Goal: Communication & Community: Answer question/provide support

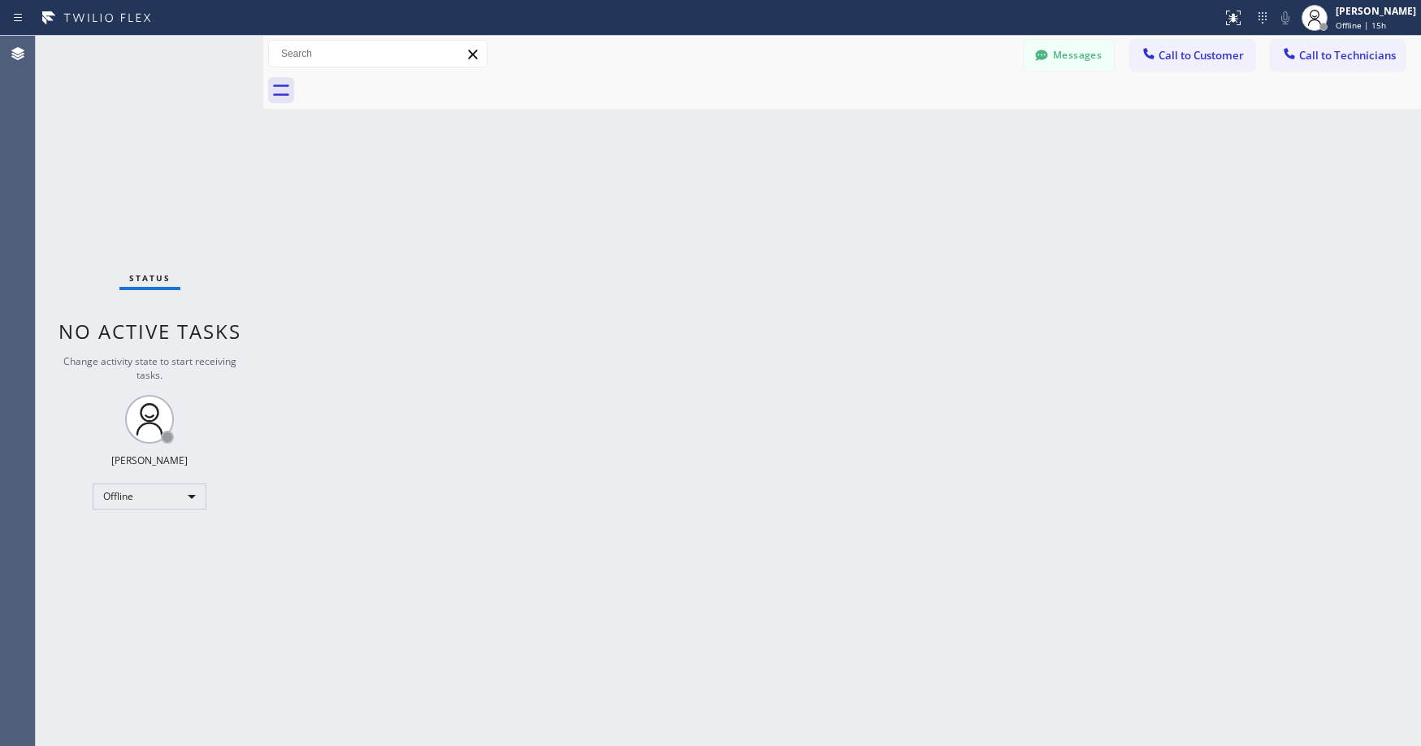
drag, startPoint x: 93, startPoint y: 193, endPoint x: 146, endPoint y: 204, distance: 53.9
click at [96, 193] on div "Status No active tasks Change activity state to start receiving tasks. [PERSON_…" at bounding box center [150, 391] width 228 height 710
click at [146, 491] on div "Offline" at bounding box center [150, 497] width 114 height 26
click at [140, 562] on li "Unavailable" at bounding box center [148, 560] width 111 height 20
click at [157, 157] on div "Status No active tasks Change activity state to start receiving tasks. [PERSON_…" at bounding box center [150, 391] width 228 height 710
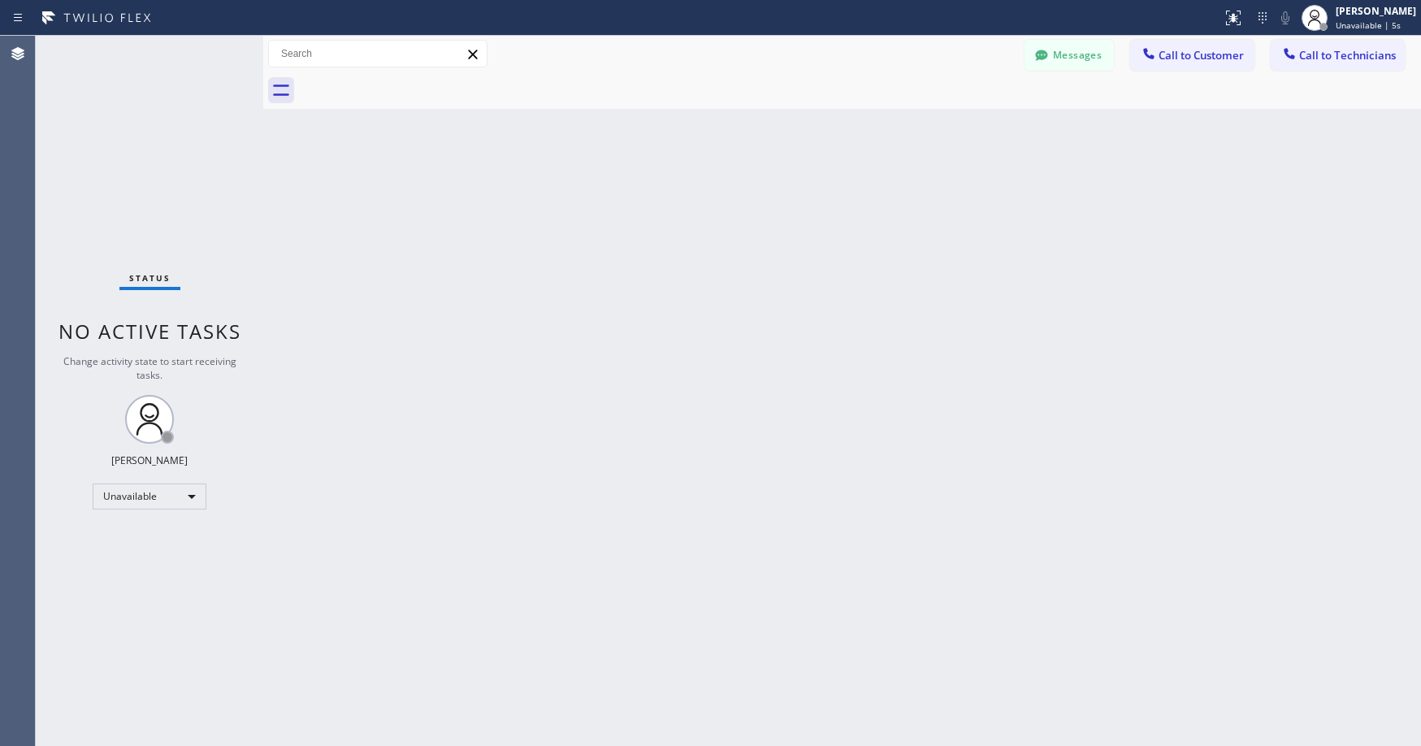
click at [178, 184] on div "Status No active tasks Change activity state to start receiving tasks. [PERSON_…" at bounding box center [150, 391] width 228 height 710
drag, startPoint x: 119, startPoint y: 84, endPoint x: 75, endPoint y: 579, distance: 497.0
click at [119, 85] on div "Status No active tasks Change activity state to start receiving tasks. [PERSON_…" at bounding box center [150, 391] width 228 height 710
drag, startPoint x: 129, startPoint y: 129, endPoint x: 940, endPoint y: 63, distance: 813.0
click at [143, 132] on div "Status No active tasks Change activity state to start receiving tasks. [PERSON_…" at bounding box center [150, 391] width 228 height 710
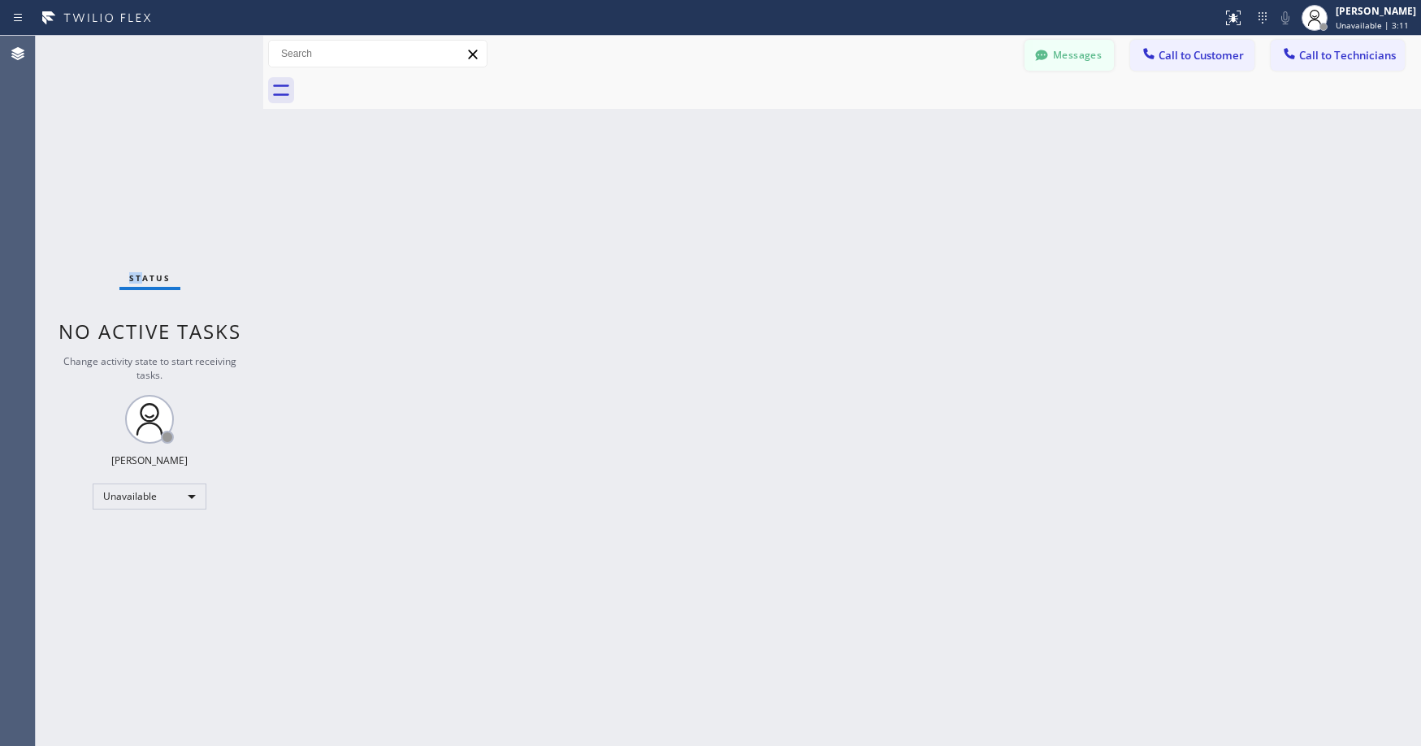
click at [1061, 54] on button "Messages" at bounding box center [1069, 55] width 89 height 31
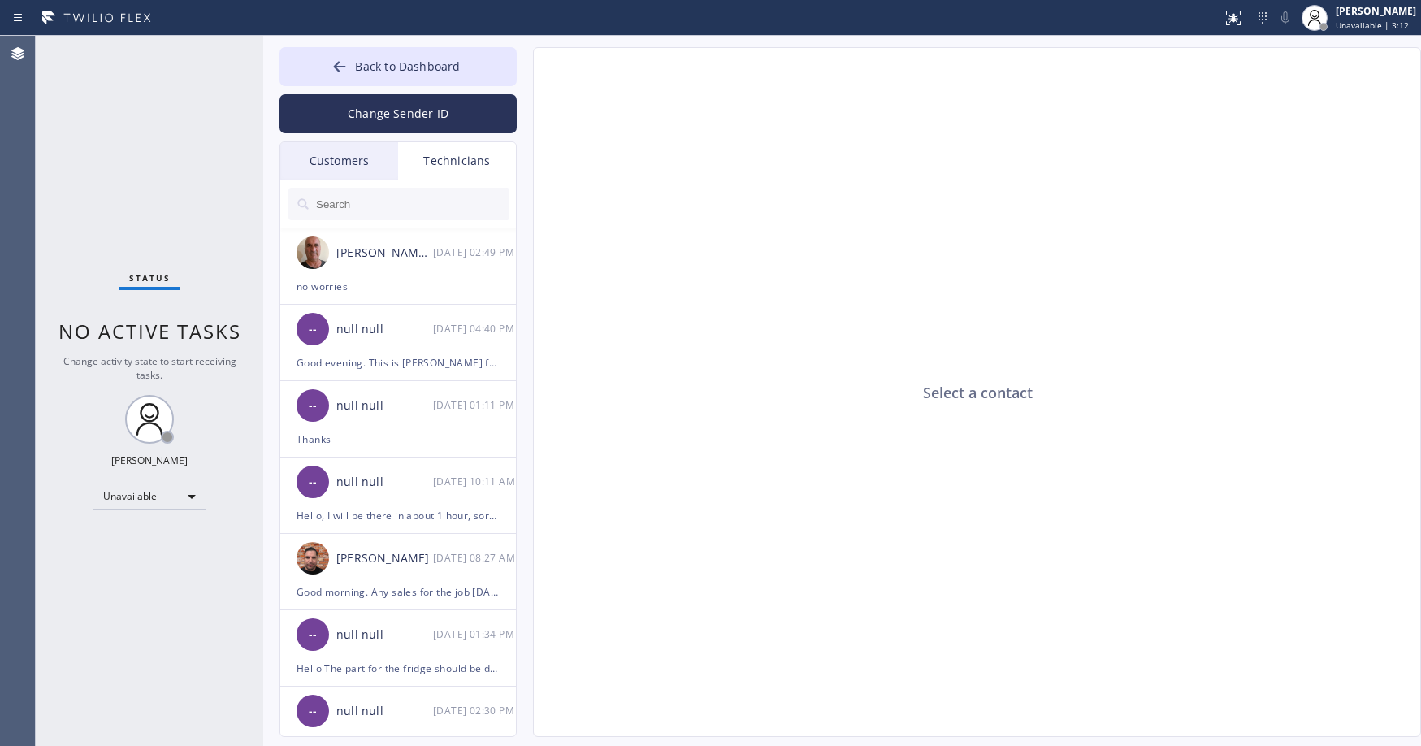
click at [331, 163] on div "Customers" at bounding box center [339, 160] width 118 height 37
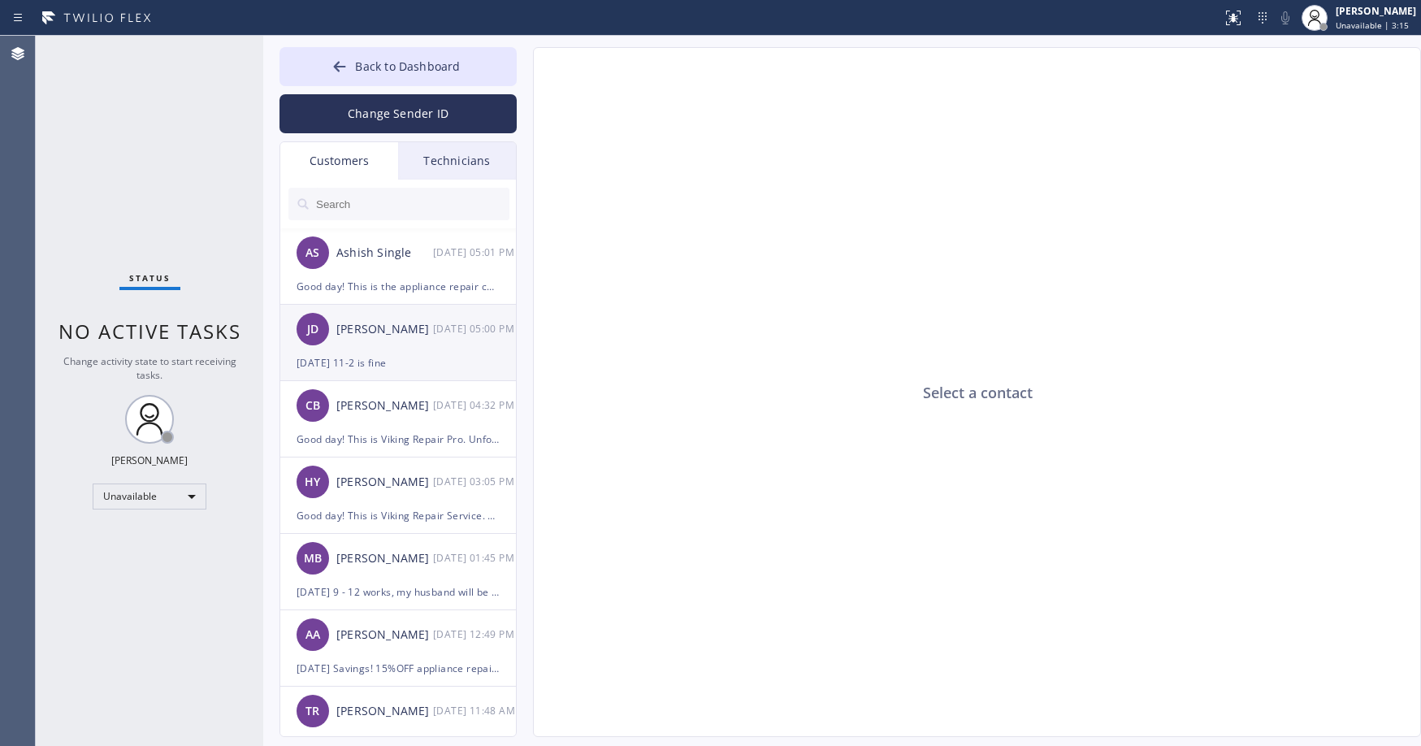
click at [406, 326] on div "[PERSON_NAME]" at bounding box center [384, 329] width 97 height 19
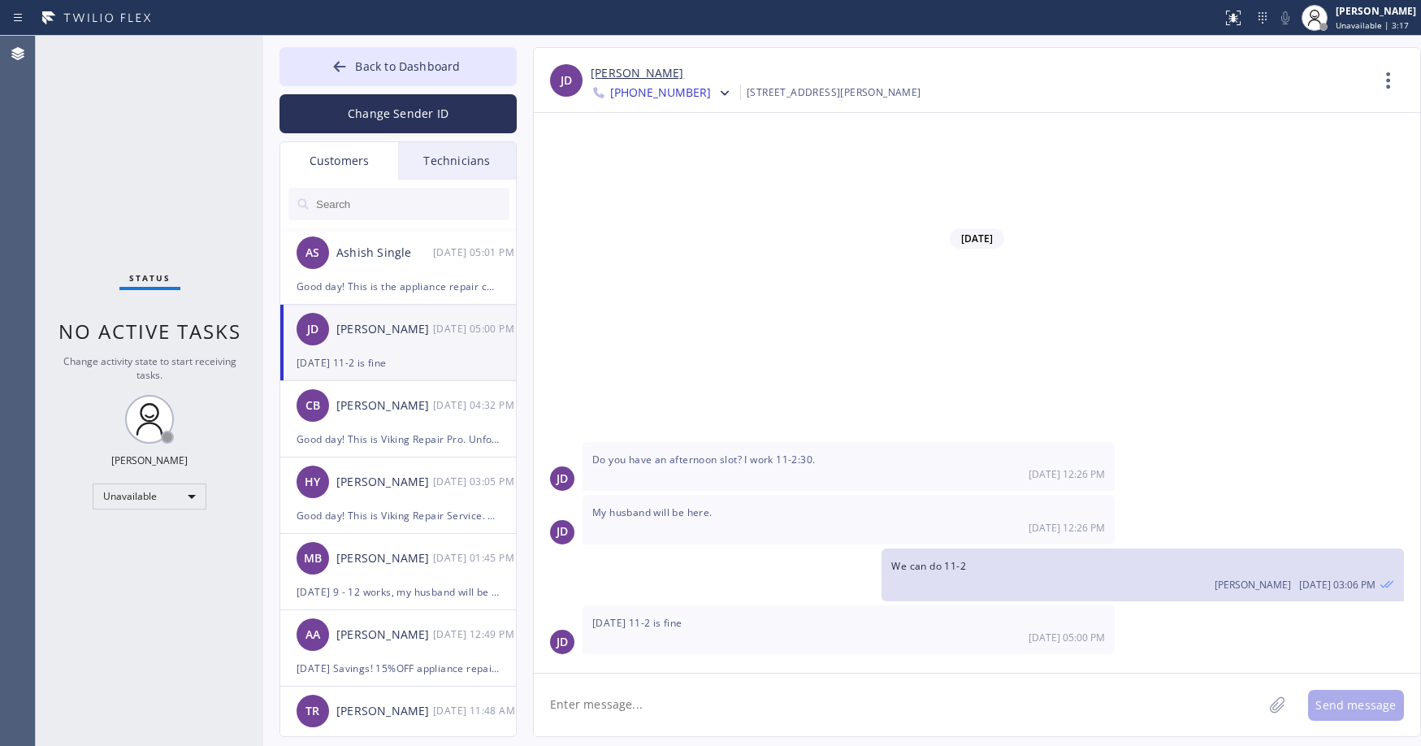
click at [632, 75] on link "[PERSON_NAME]" at bounding box center [637, 73] width 93 height 19
click at [423, 264] on div "AS Ashish Single [DATE] 05:01 PM" at bounding box center [398, 252] width 237 height 49
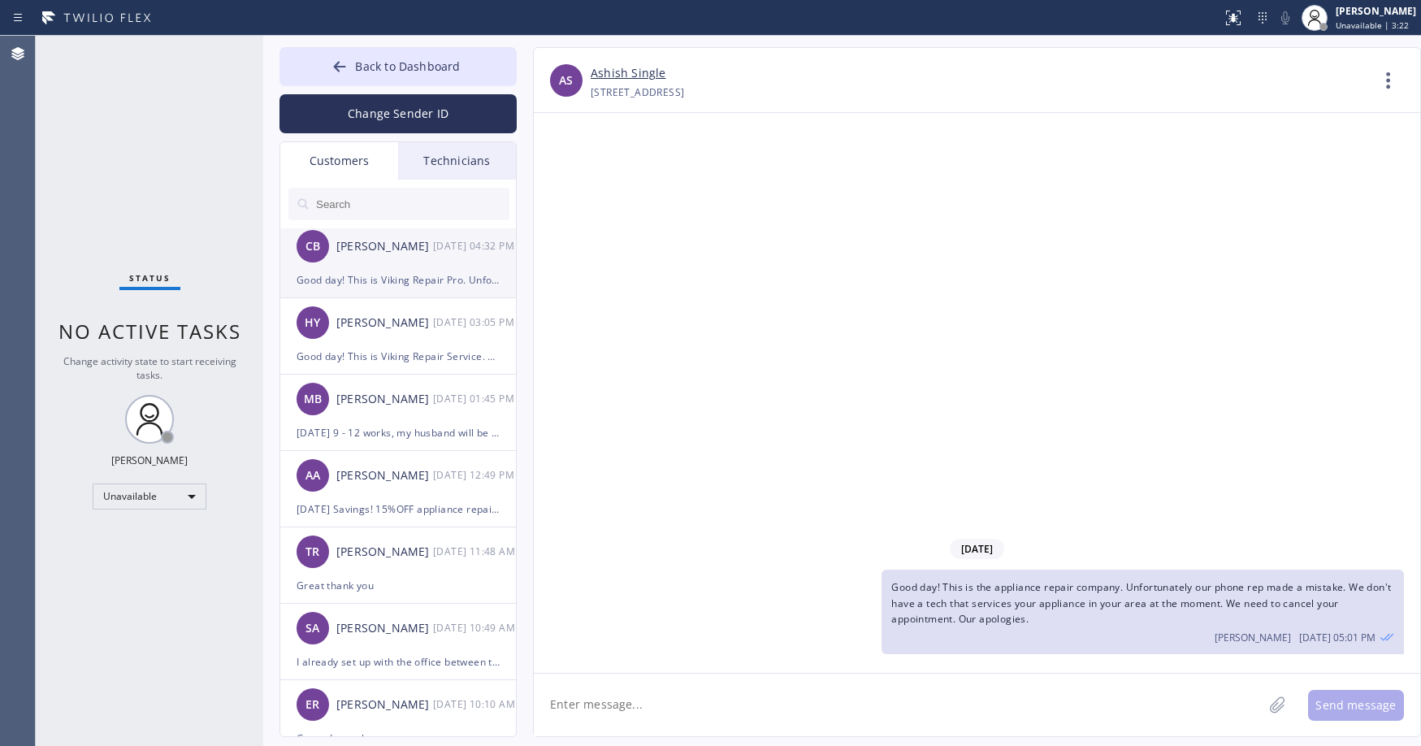
scroll to position [163, 0]
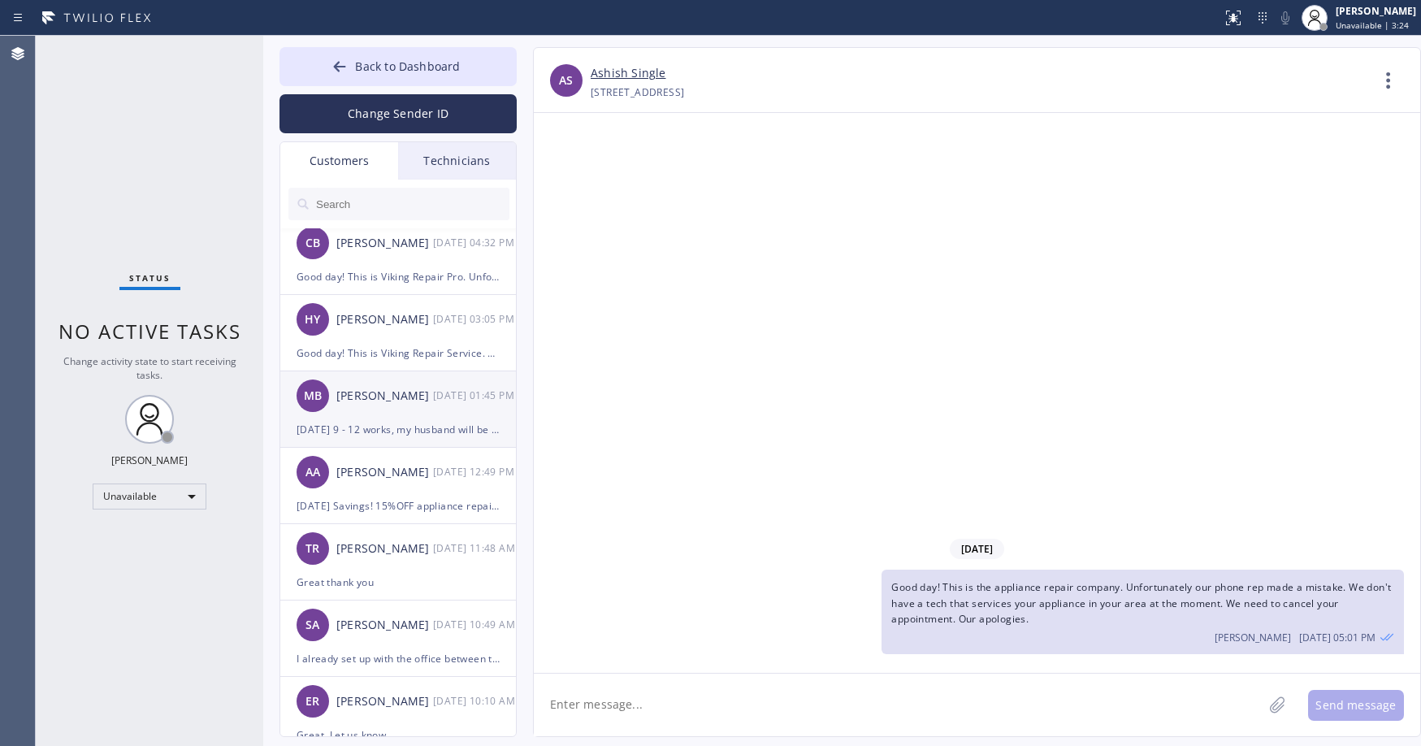
click at [420, 409] on div "MB [PERSON_NAME] [DATE] 01:45 PM" at bounding box center [398, 395] width 237 height 49
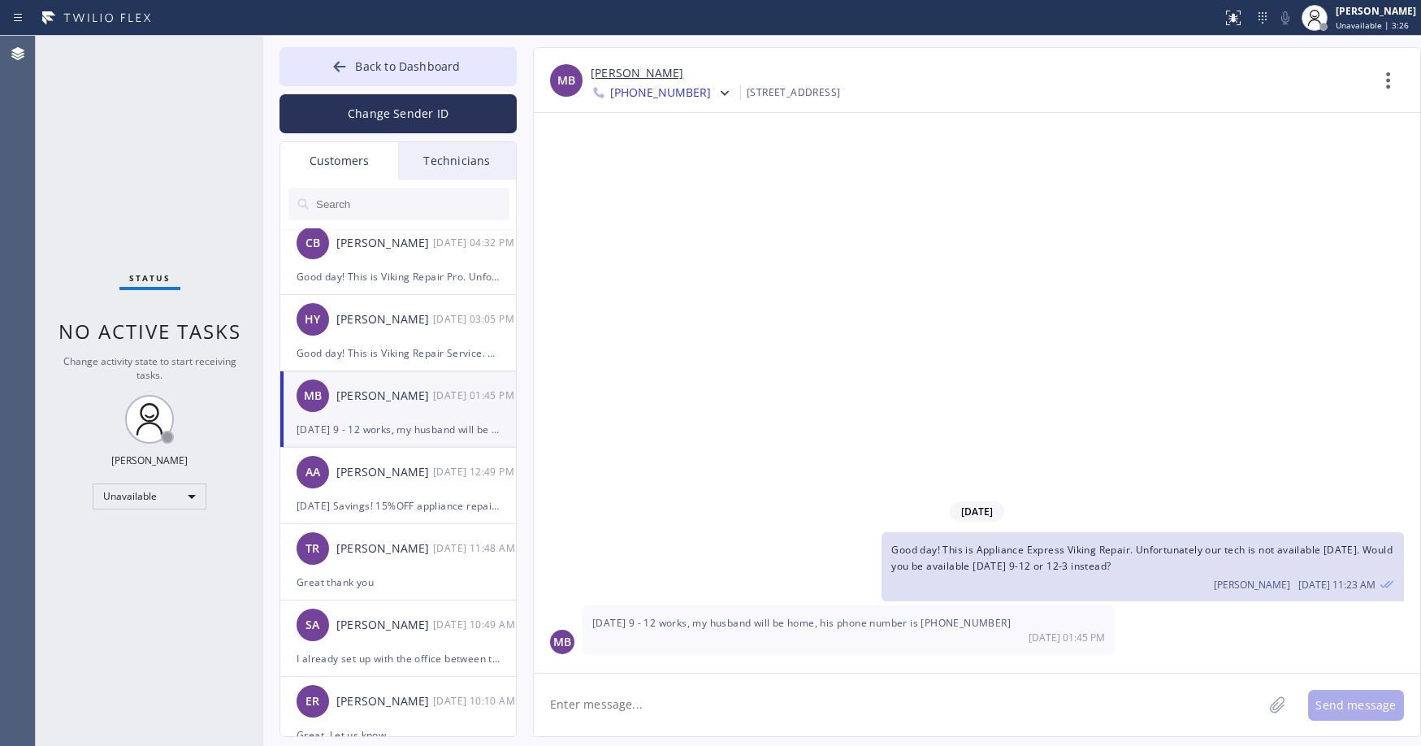
click at [640, 68] on link "[PERSON_NAME]" at bounding box center [637, 73] width 93 height 19
click at [122, 121] on div "Status No active tasks Change activity state to start receiving tasks. [PERSON_…" at bounding box center [150, 391] width 228 height 710
click at [399, 69] on span "Back to Dashboard" at bounding box center [407, 66] width 105 height 15
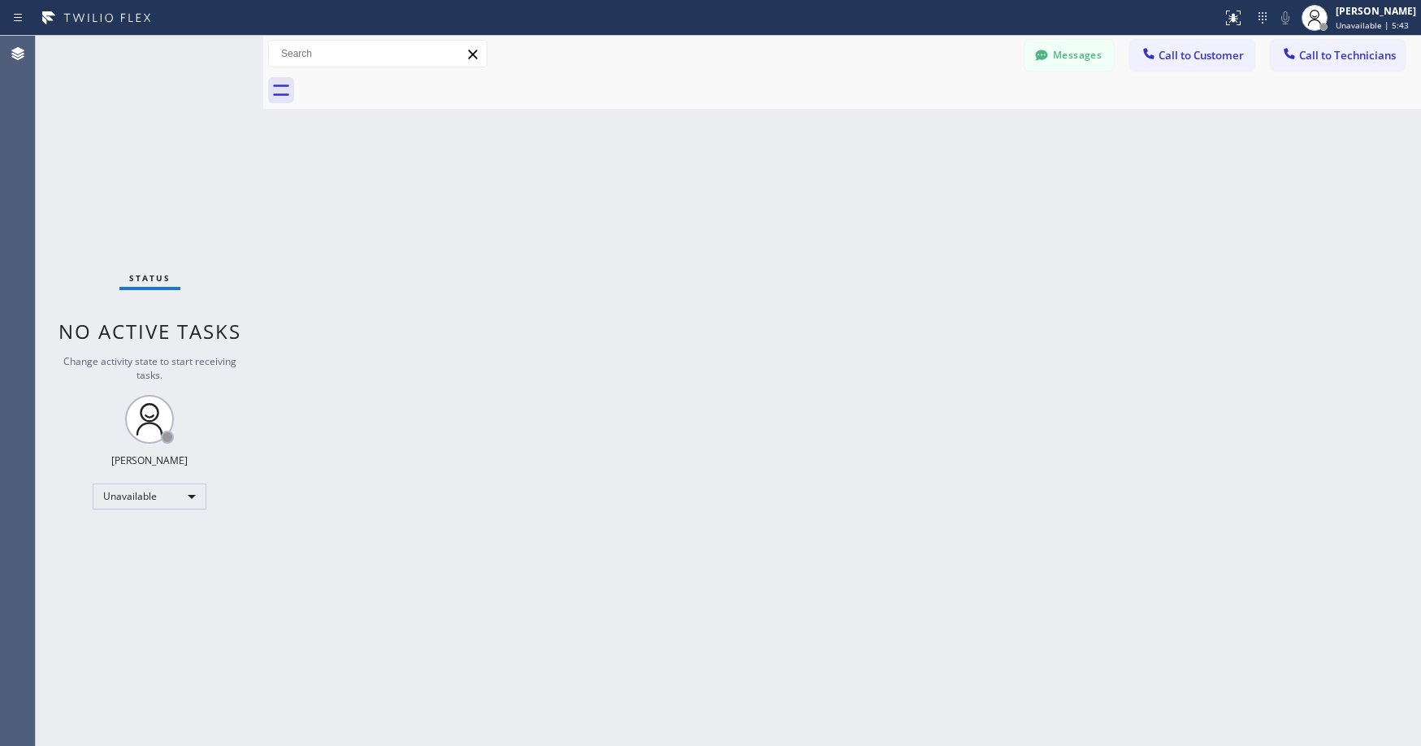
click at [210, 185] on div "Status No active tasks Change activity state to start receiving tasks. [PERSON_…" at bounding box center [150, 391] width 228 height 710
drag, startPoint x: 135, startPoint y: 132, endPoint x: 141, endPoint y: 341, distance: 209.0
click at [135, 141] on div "Status No active tasks Change activity state to start receiving tasks. [PERSON_…" at bounding box center [150, 391] width 228 height 710
drag, startPoint x: 536, startPoint y: 429, endPoint x: 375, endPoint y: 321, distance: 193.2
click at [536, 429] on div "Back to Dashboard Change Sender ID Customers Technicians AS Ashish Single [DATE…" at bounding box center [842, 391] width 1158 height 710
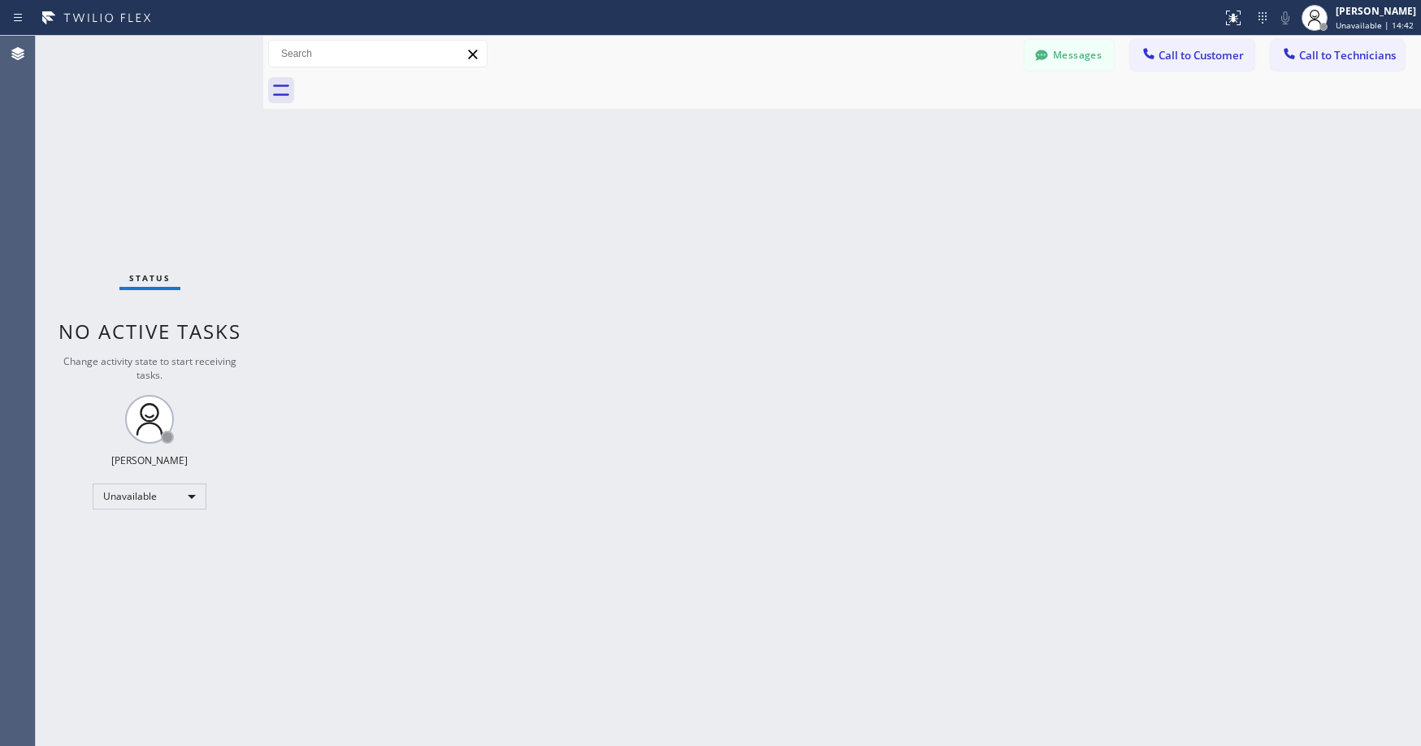
click at [192, 185] on div "Status No active tasks Change activity state to start receiving tasks. [PERSON_…" at bounding box center [150, 391] width 228 height 710
drag, startPoint x: 138, startPoint y: 255, endPoint x: 132, endPoint y: 273, distance: 19.0
click at [137, 260] on div "Status No active tasks Change activity state to start receiving tasks. [PERSON_…" at bounding box center [150, 391] width 228 height 710
click at [139, 102] on div "Status No active tasks Change activity state to start receiving tasks. [PERSON_…" at bounding box center [150, 391] width 228 height 710
click at [141, 163] on div "Status No active tasks Change activity state to start receiving tasks. [PERSON_…" at bounding box center [150, 391] width 228 height 710
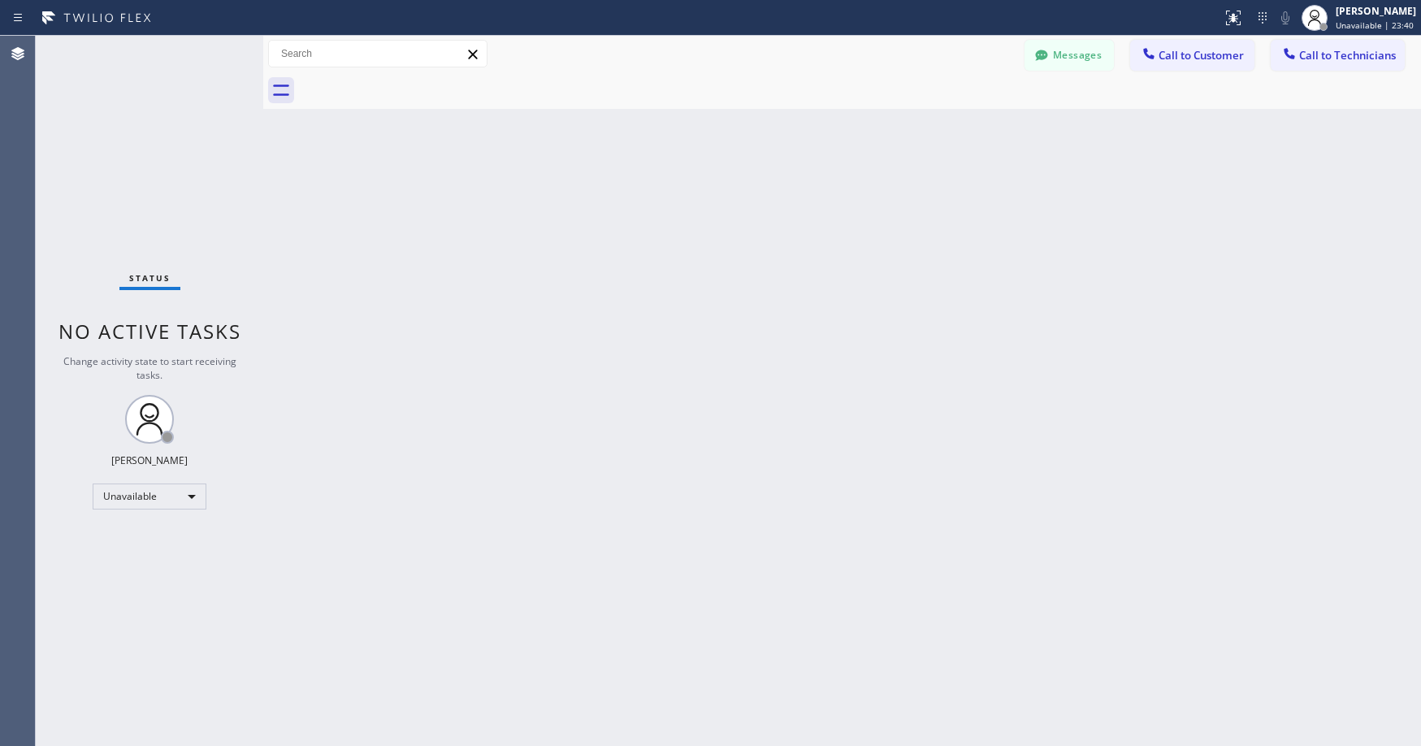
click at [118, 107] on div "Status No active tasks Change activity state to start receiving tasks. [PERSON_…" at bounding box center [150, 391] width 228 height 710
click at [137, 154] on div "Status No active tasks Change activity state to start receiving tasks. [PERSON_…" at bounding box center [150, 391] width 228 height 710
click at [150, 206] on div "Status No active tasks Change activity state to start receiving tasks. [PERSON_…" at bounding box center [150, 391] width 228 height 710
click at [1062, 70] on button "Messages" at bounding box center [1069, 55] width 89 height 31
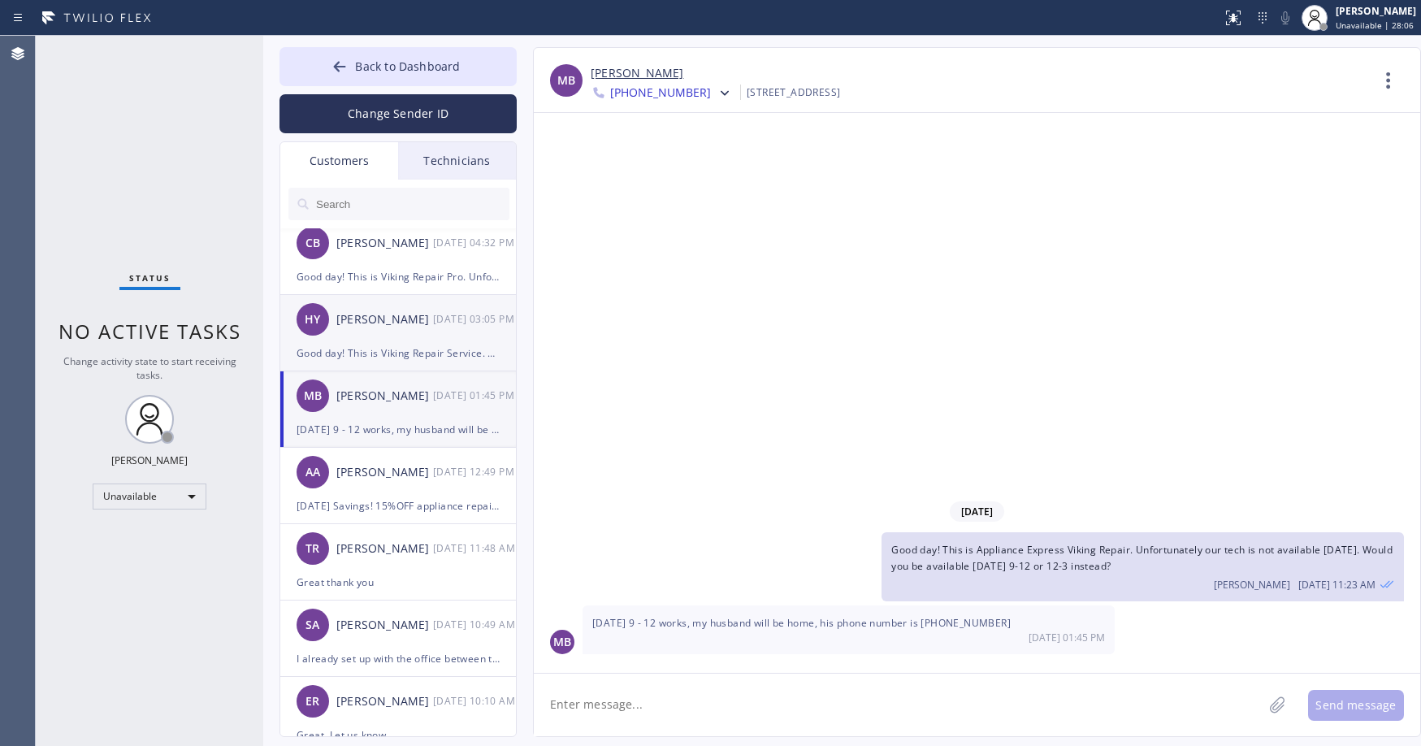
click at [424, 328] on div "[PERSON_NAME]" at bounding box center [384, 319] width 97 height 19
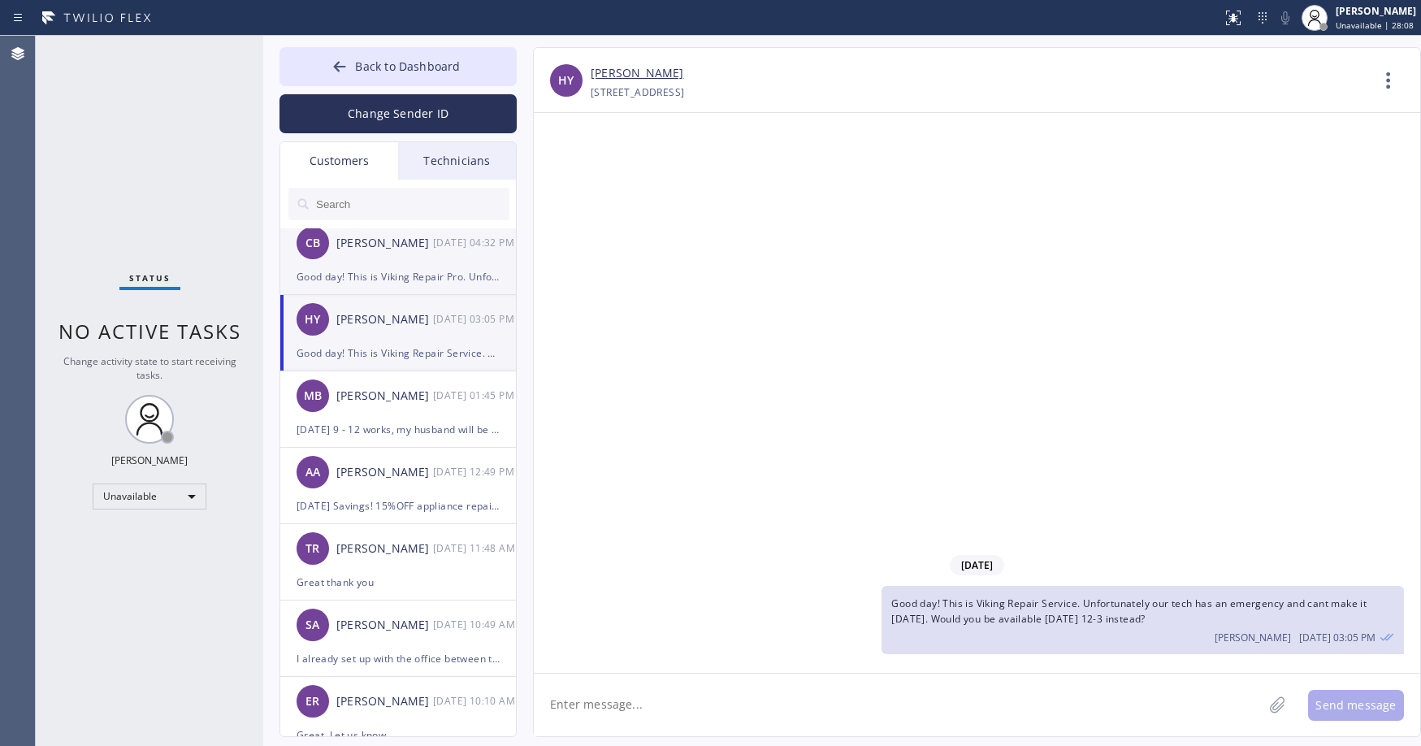
click at [432, 263] on div "CB [PERSON_NAME] [DATE] 04:32 PM" at bounding box center [398, 243] width 237 height 49
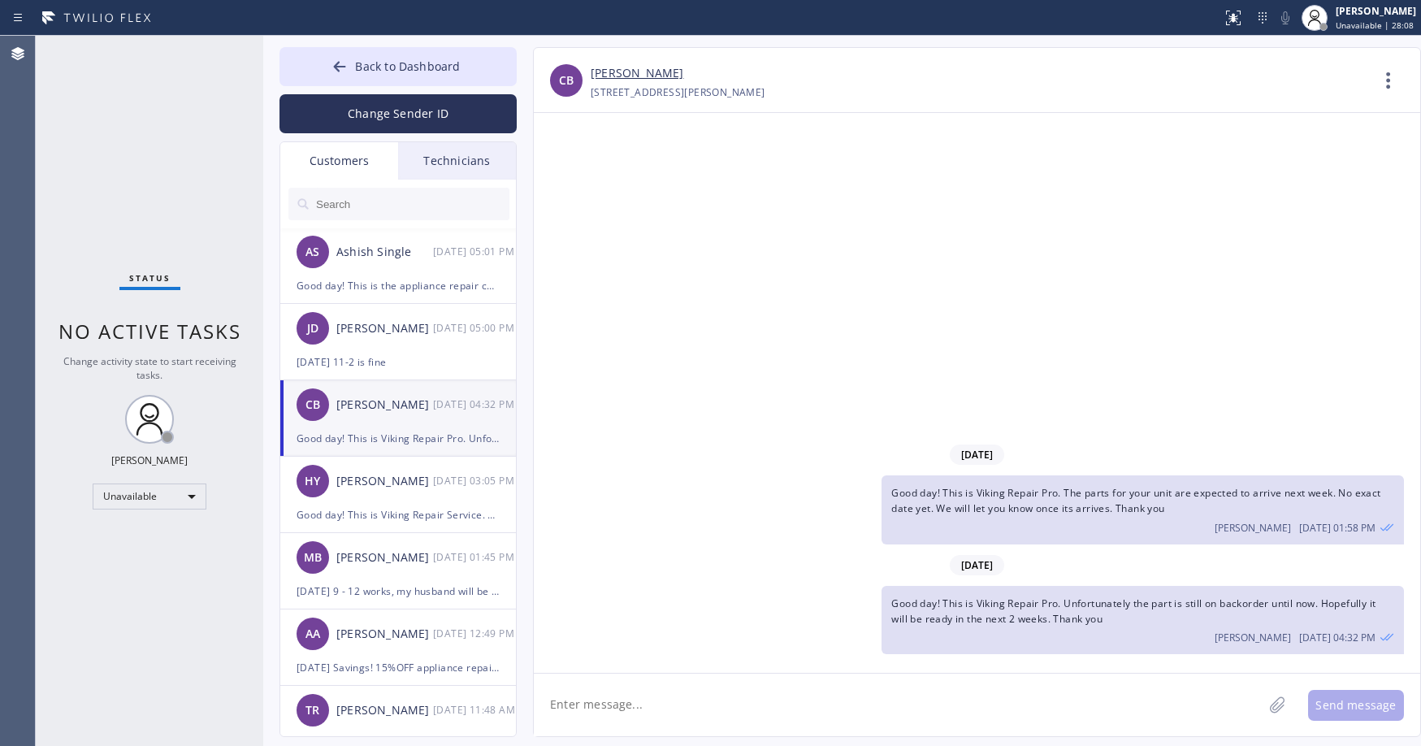
scroll to position [0, 0]
click at [346, 71] on icon at bounding box center [340, 67] width 16 height 16
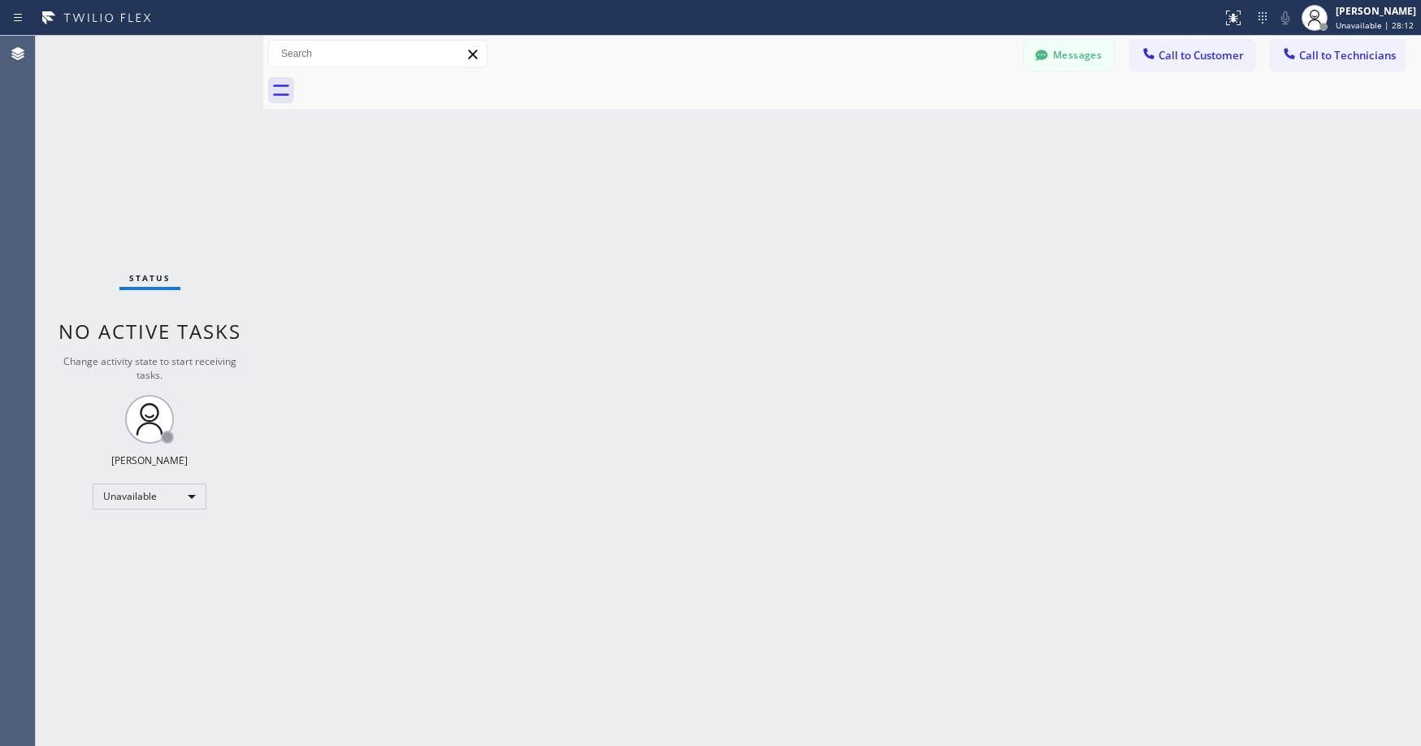
click at [190, 166] on div "Status No active tasks Change activity state to start receiving tasks. [PERSON_…" at bounding box center [150, 391] width 228 height 710
click at [94, 103] on div "Status No active tasks Change activity state to start receiving tasks. [PERSON_…" at bounding box center [150, 391] width 228 height 710
drag, startPoint x: 1346, startPoint y: 67, endPoint x: 1092, endPoint y: 115, distance: 258.1
click at [1345, 67] on button "Call to Technicians" at bounding box center [1338, 55] width 134 height 31
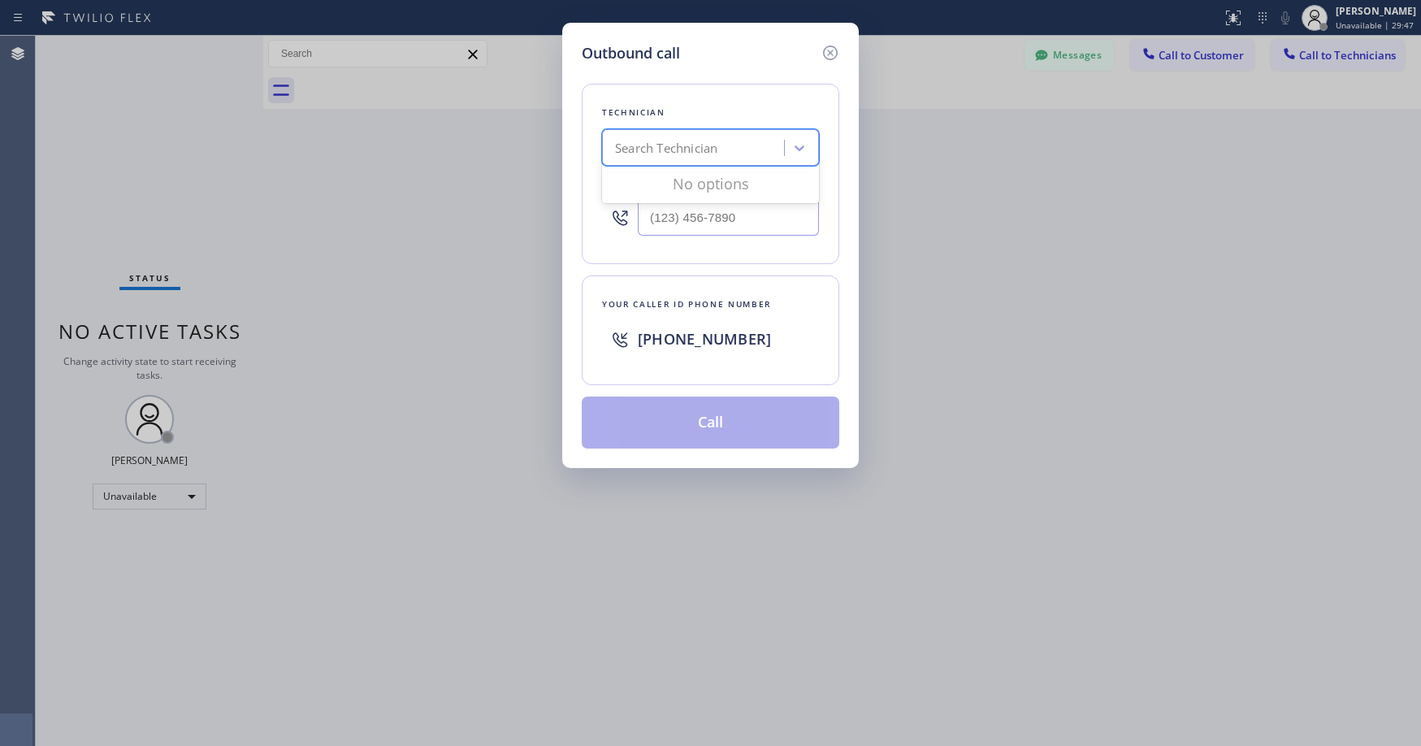
click at [659, 142] on div "Search Technician" at bounding box center [666, 148] width 102 height 19
type input "seattle [PERSON_NAME]"
click at [718, 145] on div "seattle [PERSON_NAME]" at bounding box center [695, 148] width 177 height 28
click at [718, 145] on div "Search Technician" at bounding box center [666, 148] width 102 height 19
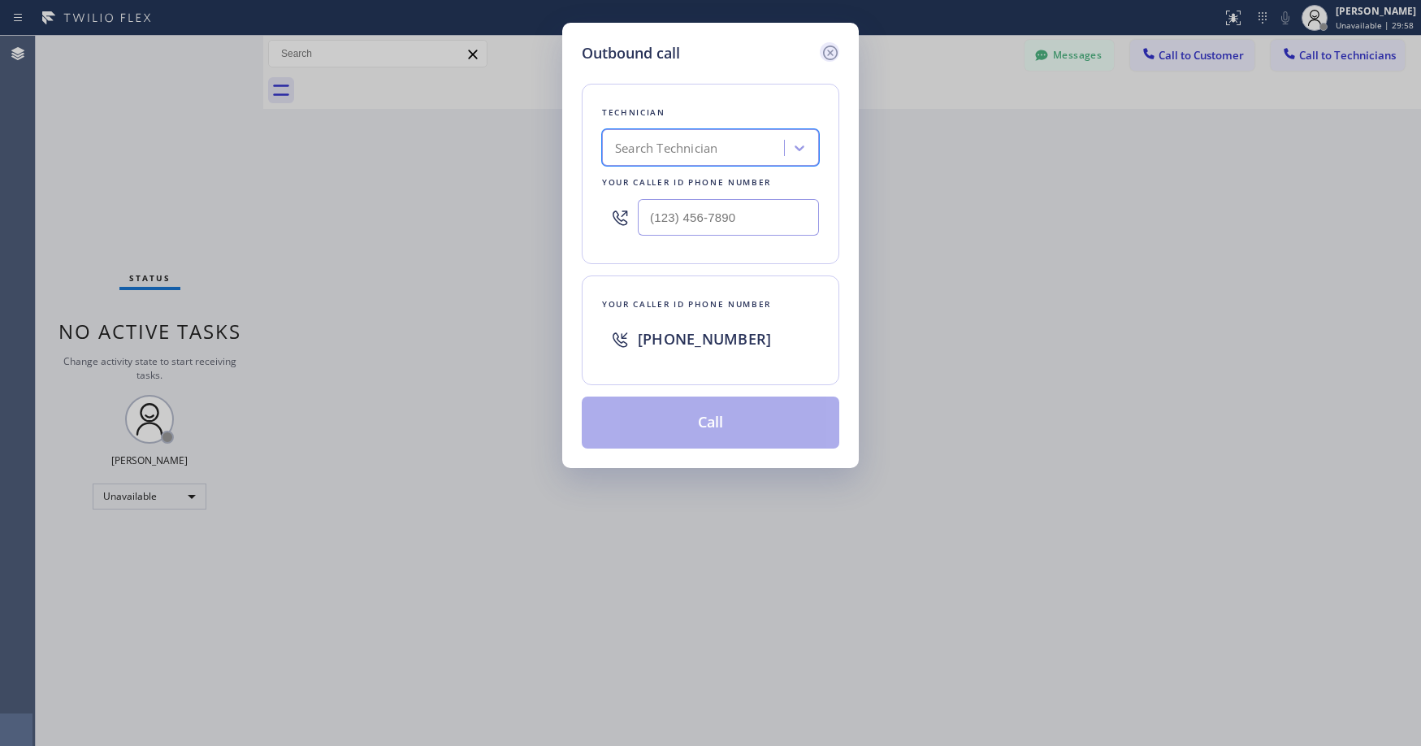
click at [825, 53] on icon at bounding box center [831, 53] width 20 height 20
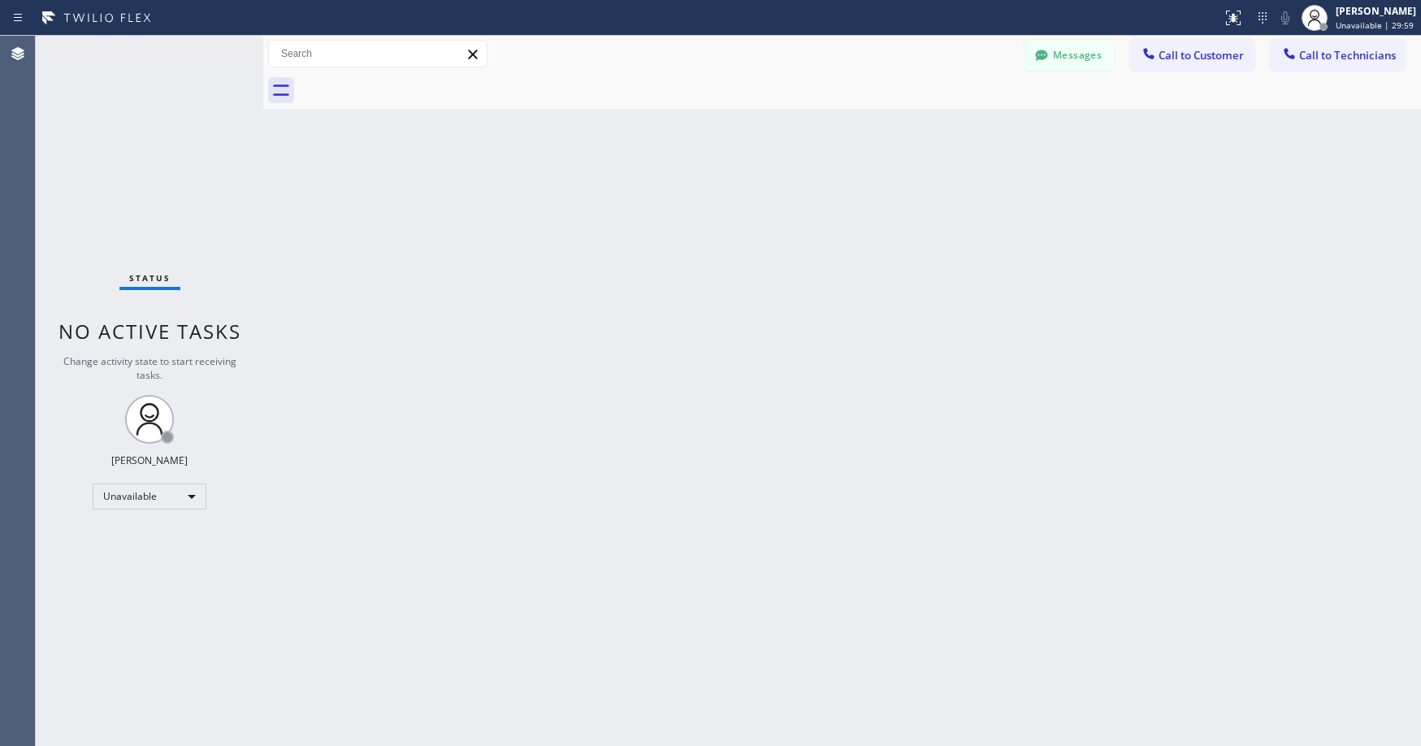
click at [445, 202] on div "Back to Dashboard Change Sender ID Customers Technicians AS Ashish Single [DATE…" at bounding box center [842, 391] width 1158 height 710
click at [162, 210] on div "Status No active tasks Change activity state to start receiving tasks. [PERSON_…" at bounding box center [150, 391] width 228 height 710
drag, startPoint x: 731, startPoint y: 309, endPoint x: 199, endPoint y: 197, distance: 544.0
click at [708, 302] on div "Back to Dashboard Change Sender ID Customers Technicians AS Ashish Single [DATE…" at bounding box center [842, 391] width 1158 height 710
click at [134, 170] on div "Status No active tasks Change activity state to start receiving tasks. [PERSON_…" at bounding box center [150, 391] width 228 height 710
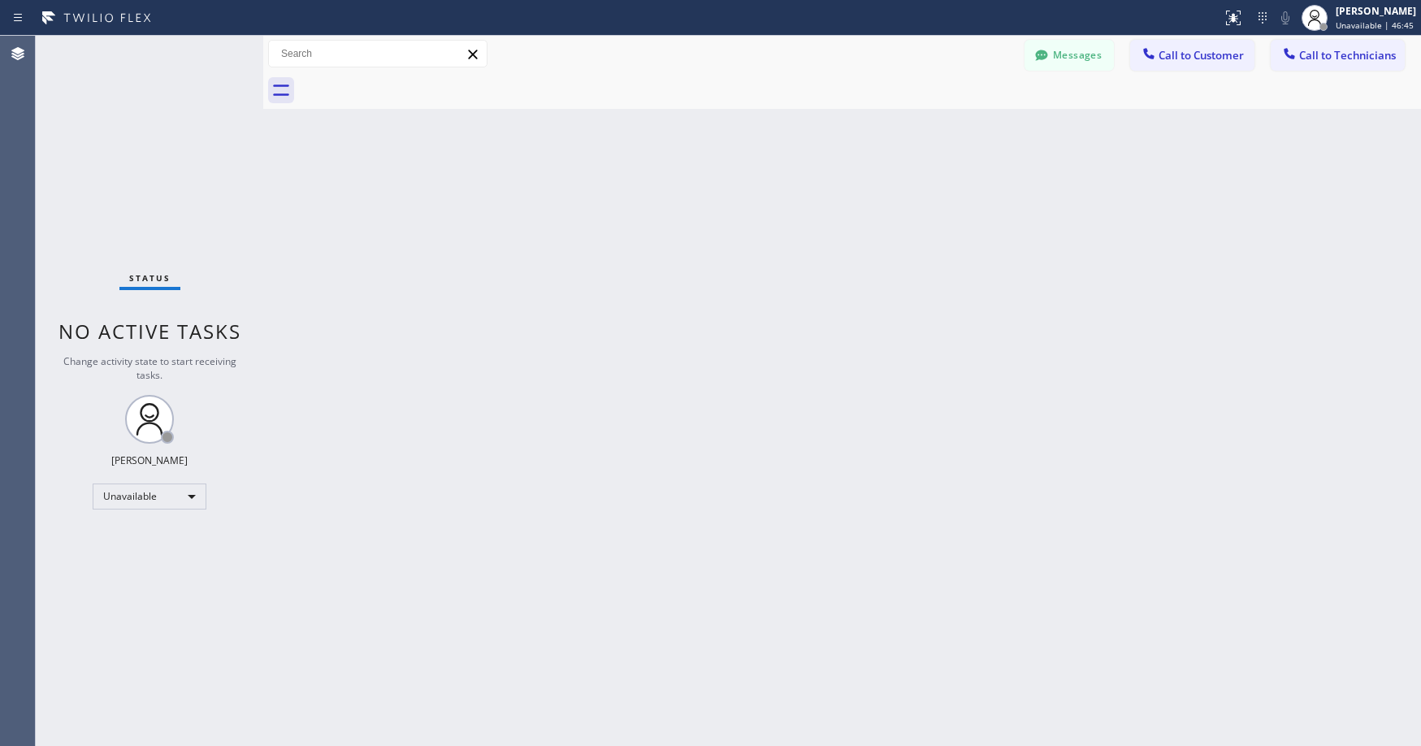
click at [136, 173] on div "Status No active tasks Change activity state to start receiving tasks. [PERSON_…" at bounding box center [150, 391] width 228 height 710
click at [142, 167] on div "Status No active tasks Change activity state to start receiving tasks. [PERSON_…" at bounding box center [150, 391] width 228 height 710
click at [109, 113] on div "Status No active tasks Change activity state to start receiving tasks. [PERSON_…" at bounding box center [150, 391] width 228 height 710
click at [111, 69] on div "Status No active tasks Change activity state to start receiving tasks. [PERSON_…" at bounding box center [150, 391] width 228 height 710
drag, startPoint x: 165, startPoint y: 158, endPoint x: 183, endPoint y: 278, distance: 120.8
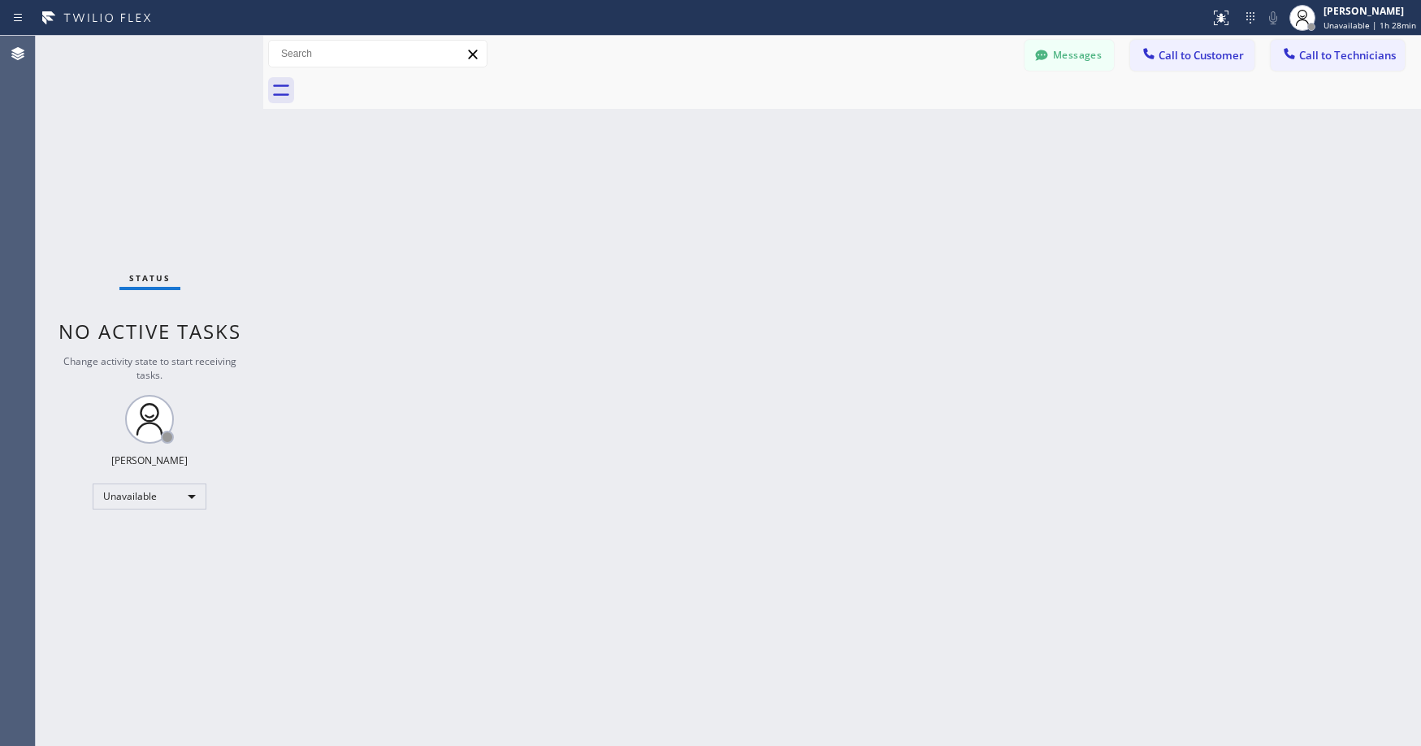
click at [166, 160] on div "Status No active tasks Change activity state to start receiving tasks. [PERSON_…" at bounding box center [150, 391] width 228 height 710
click at [149, 187] on div "Status No active tasks Change activity state to start receiving tasks. [PERSON_…" at bounding box center [150, 391] width 228 height 710
click at [106, 95] on div "Status No active tasks Change activity state to start receiving tasks. [PERSON_…" at bounding box center [150, 391] width 228 height 710
click at [178, 170] on div "Status No active tasks Change activity state to start receiving tasks. [PERSON_…" at bounding box center [150, 391] width 228 height 710
click at [124, 152] on div "Status No active tasks Change activity state to start receiving tasks. [PERSON_…" at bounding box center [150, 391] width 228 height 710
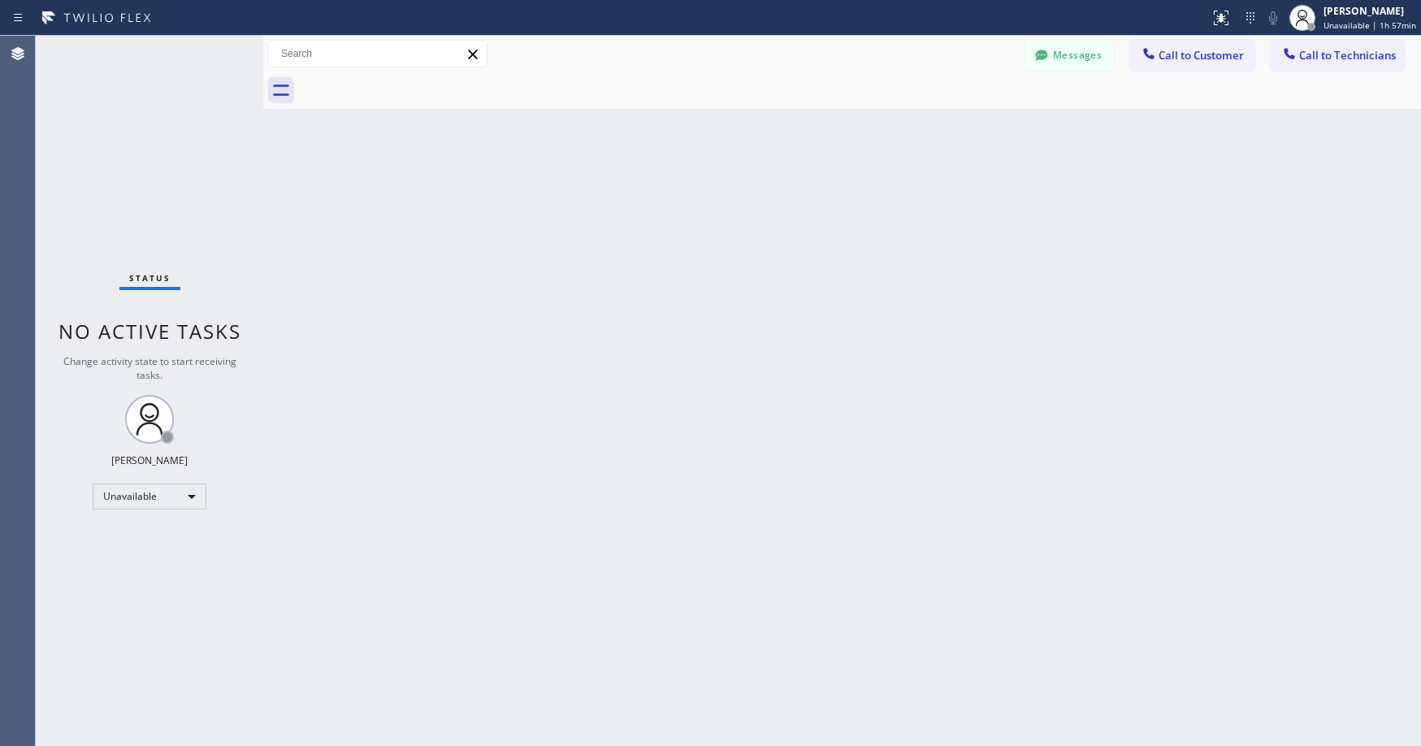
drag, startPoint x: 111, startPoint y: 178, endPoint x: 12, endPoint y: 616, distance: 449.1
click at [111, 181] on div "Status No active tasks Change activity state to start receiving tasks. [PERSON_…" at bounding box center [150, 391] width 228 height 710
drag, startPoint x: 128, startPoint y: 149, endPoint x: 155, endPoint y: 149, distance: 27.6
click at [131, 149] on div "Status No active tasks Change activity state to start receiving tasks. [PERSON_…" at bounding box center [150, 391] width 228 height 710
click at [1050, 59] on icon at bounding box center [1042, 55] width 16 height 16
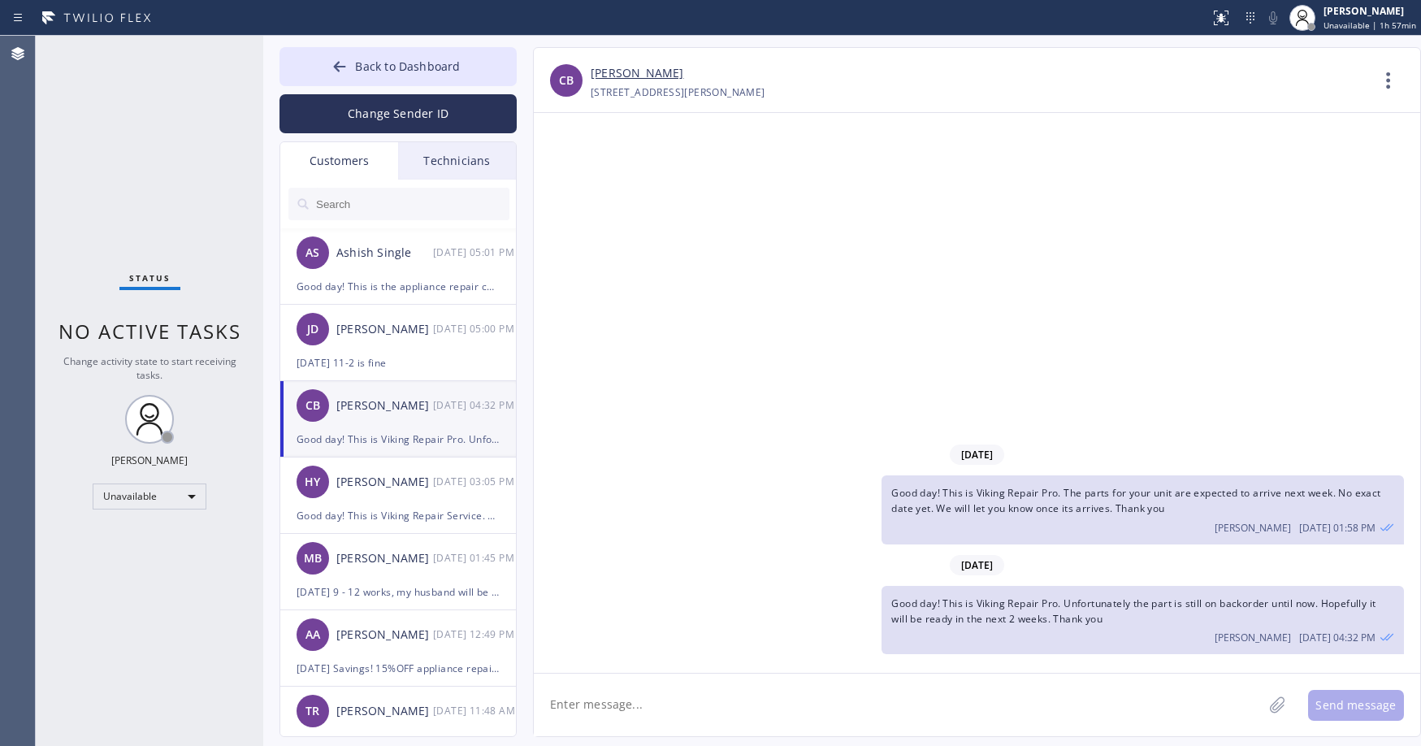
click at [367, 205] on input "text" at bounding box center [412, 204] width 195 height 33
paste input "D7GPTP"
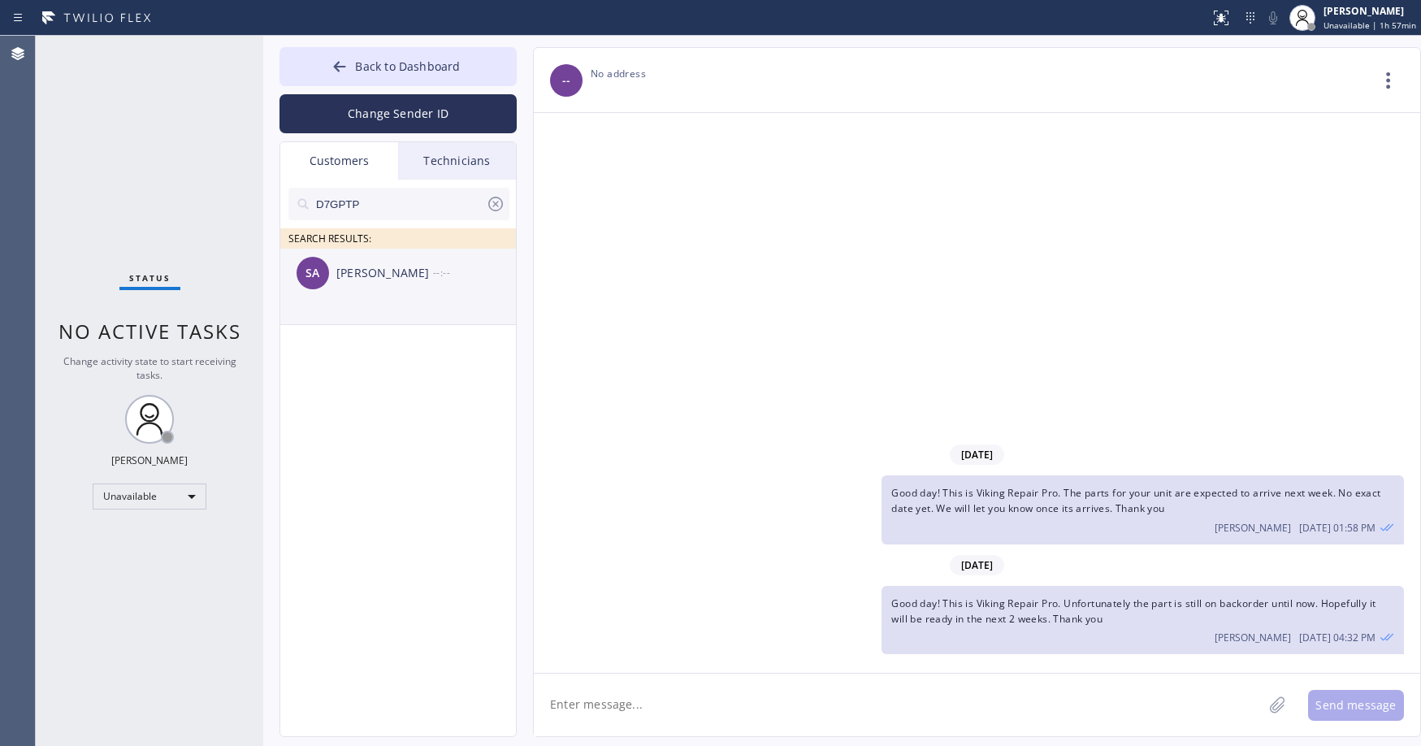
type input "D7GPTP"
click at [369, 302] on li "[PERSON_NAME] --:--" at bounding box center [398, 287] width 237 height 76
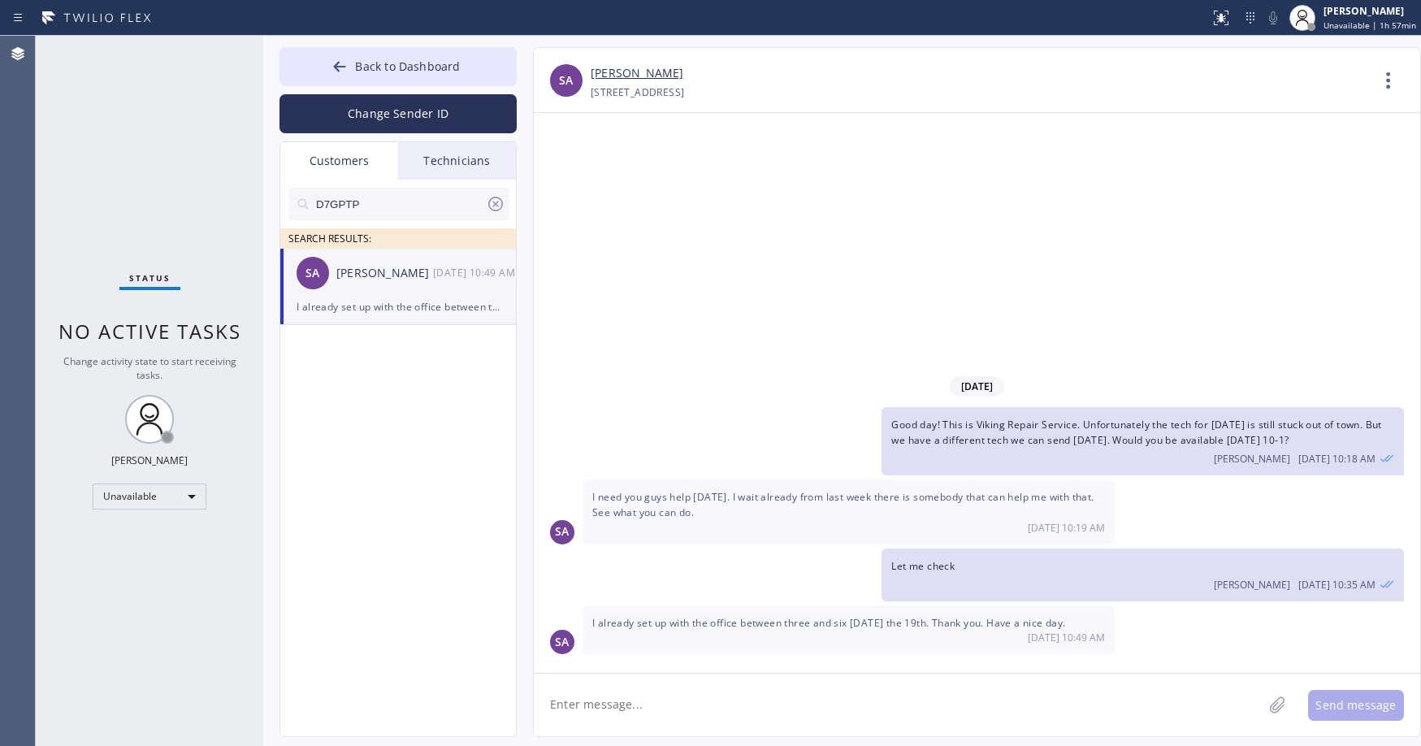
click at [706, 710] on textarea at bounding box center [898, 705] width 729 height 63
drag, startPoint x: 1076, startPoint y: 425, endPoint x: 979, endPoint y: 428, distance: 96.8
click at [979, 428] on span "Good day! This is Viking Repair Service. Unfortunately the tech for [DATE] is s…" at bounding box center [1137, 432] width 490 height 29
copy span "Viking Repair Service"
click at [630, 704] on textarea "Hi its" at bounding box center [913, 705] width 758 height 63
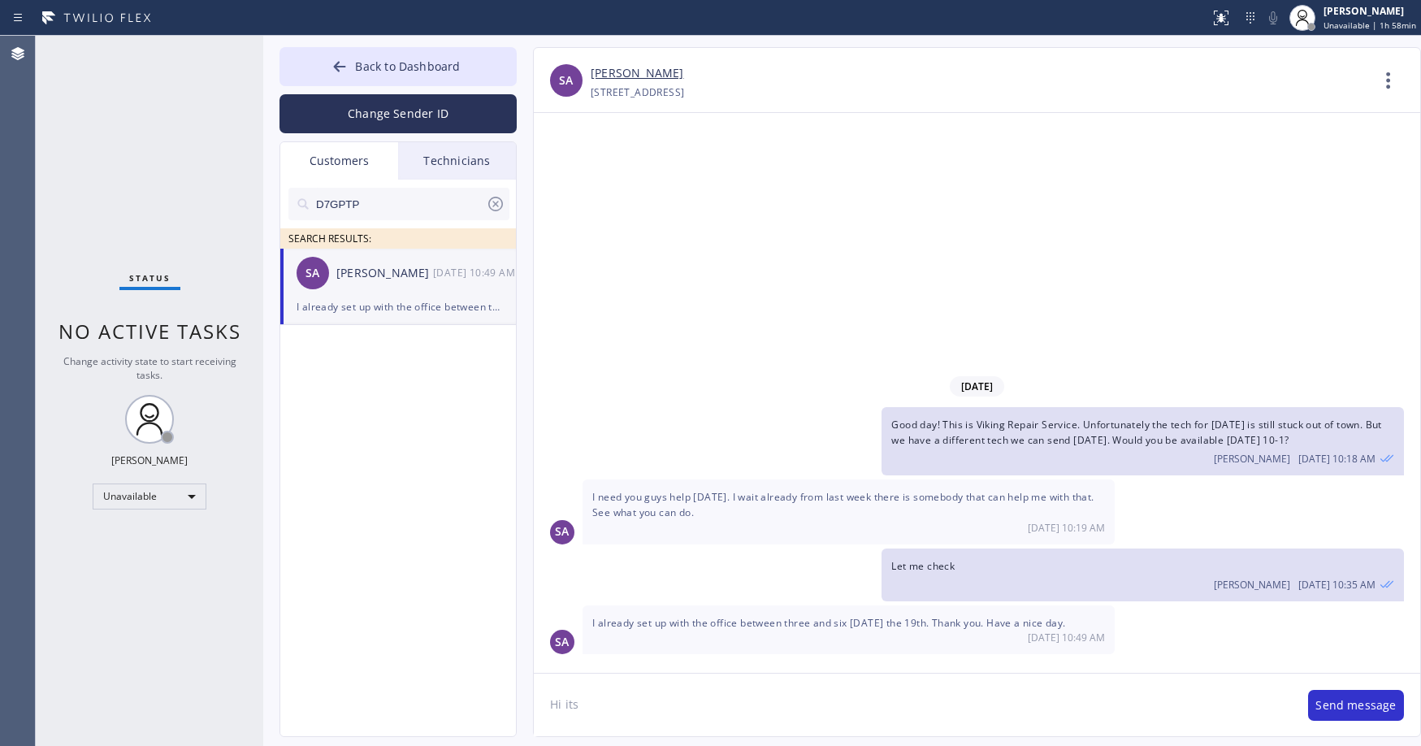
paste textarea "Viking Repair Service"
type textarea "Hi its Viking Repair Service. So the tech for the 3-6 time frame told us he's n…"
click at [1365, 699] on button "Send message" at bounding box center [1356, 705] width 96 height 31
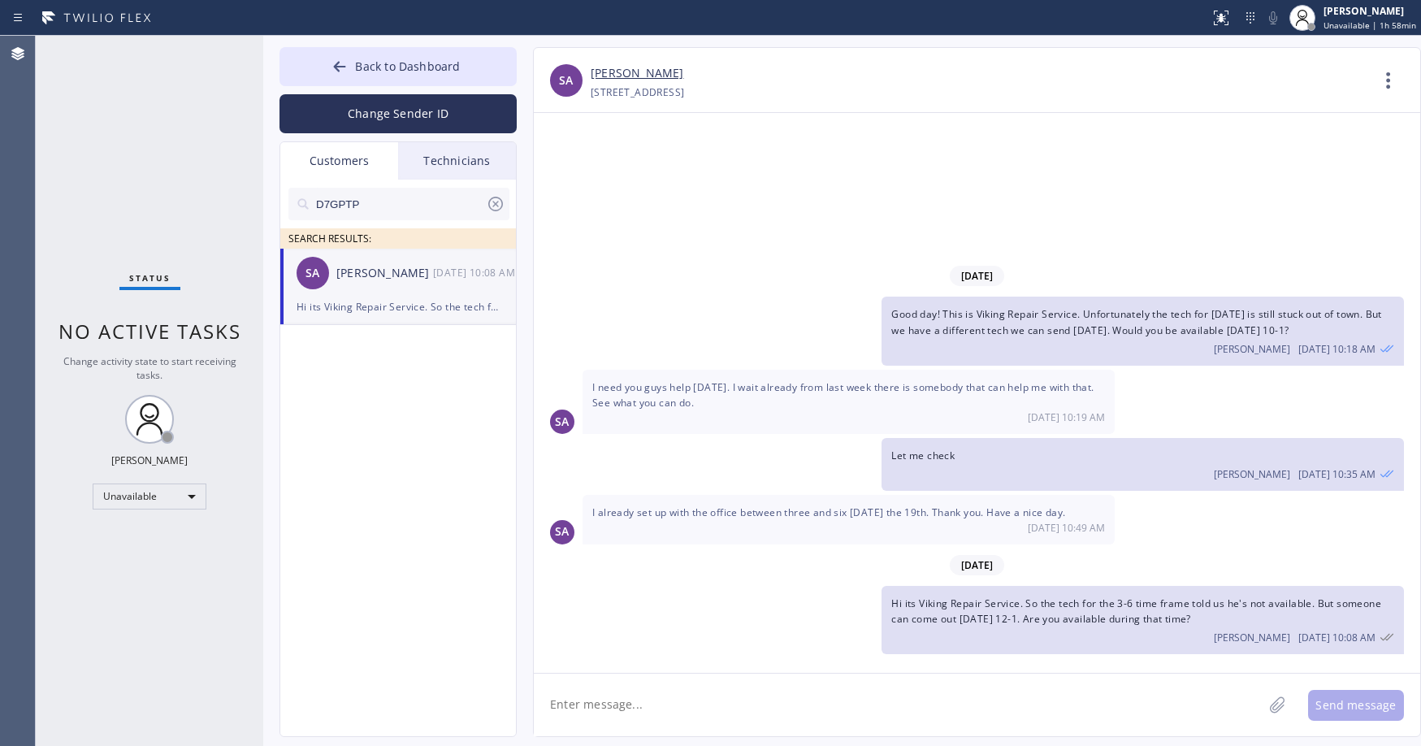
click at [498, 204] on icon at bounding box center [496, 204] width 20 height 20
click at [384, 72] on span "Back to Dashboard" at bounding box center [407, 66] width 105 height 15
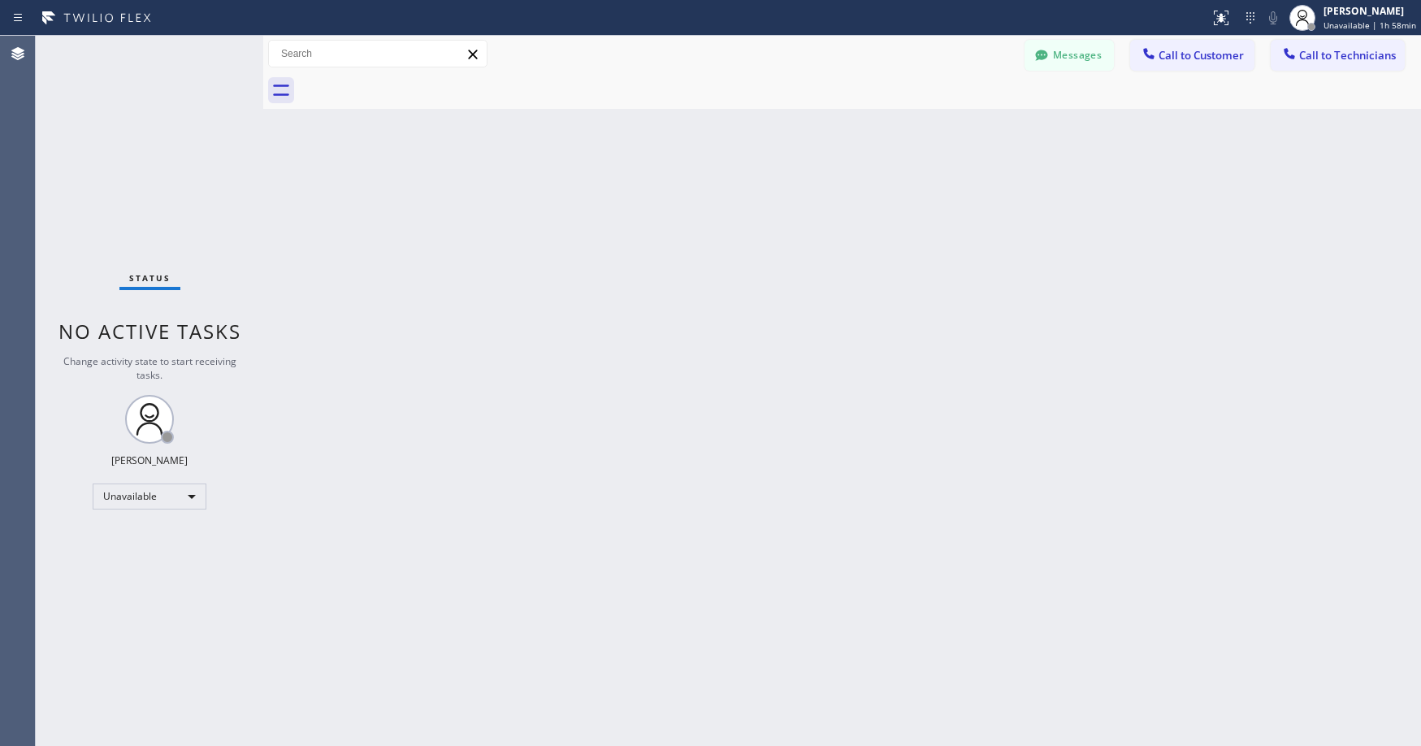
click at [166, 115] on div "Status No active tasks Change activity state to start receiving tasks. [PERSON_…" at bounding box center [150, 391] width 228 height 710
click at [179, 168] on div "Status No active tasks Change activity state to start receiving tasks. [PERSON_…" at bounding box center [150, 391] width 228 height 710
click at [132, 499] on div "Unavailable" at bounding box center [150, 497] width 114 height 26
click at [124, 575] on li "Break" at bounding box center [148, 581] width 111 height 20
click at [150, 216] on div "Status No active tasks Change activity state to start receiving tasks. [PERSON_…" at bounding box center [150, 391] width 228 height 710
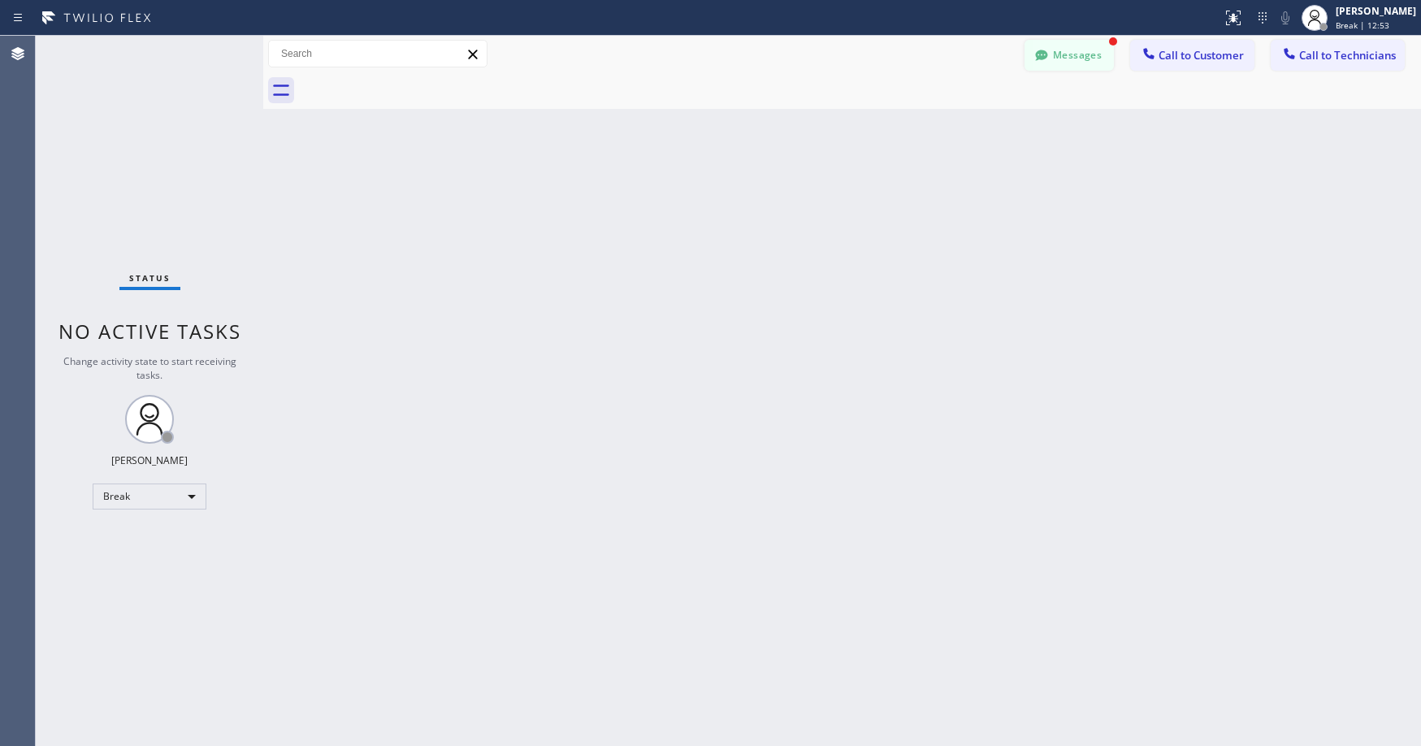
click at [1070, 59] on button "Messages" at bounding box center [1069, 55] width 89 height 31
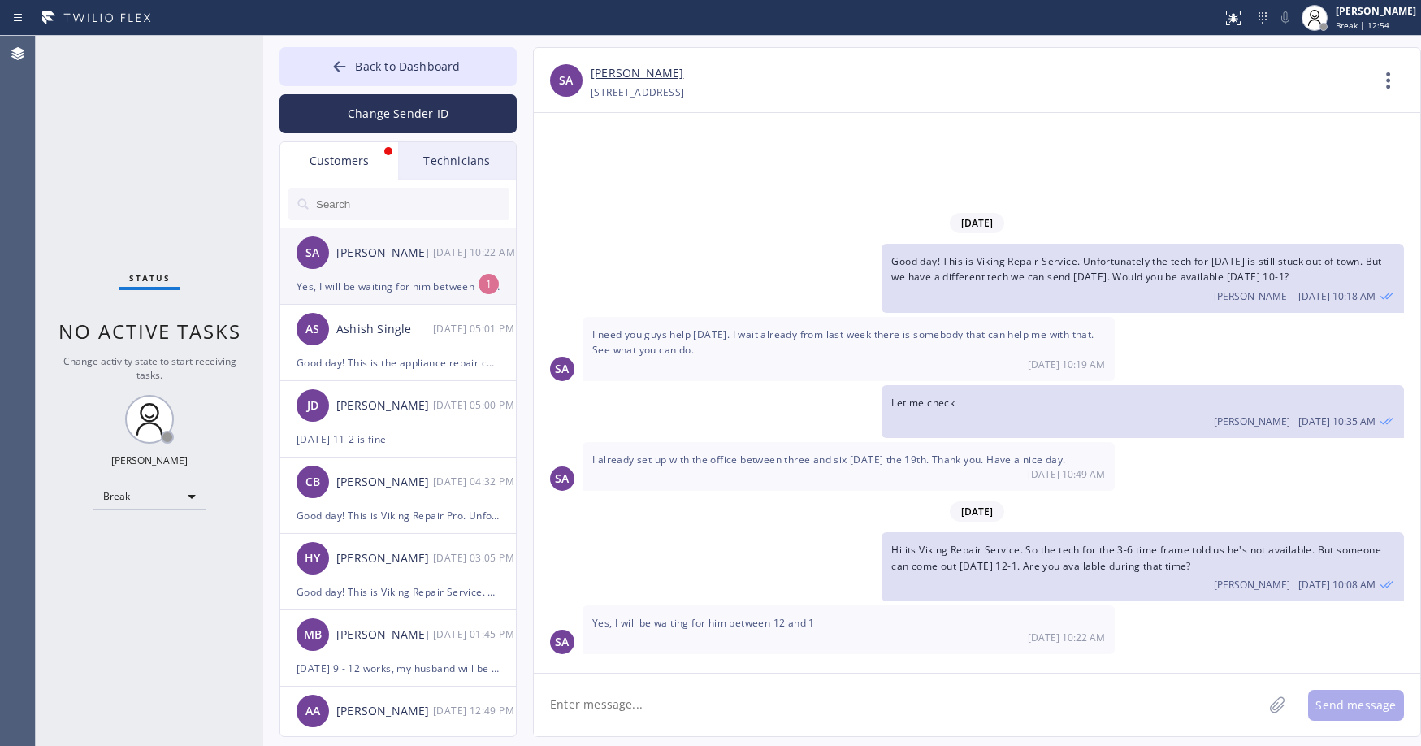
click at [388, 254] on div "[PERSON_NAME]" at bounding box center [384, 253] width 97 height 19
click at [736, 702] on textarea at bounding box center [898, 705] width 729 height 63
type textarea "Great thank you"
click at [1343, 710] on button "Send message" at bounding box center [1356, 705] width 96 height 31
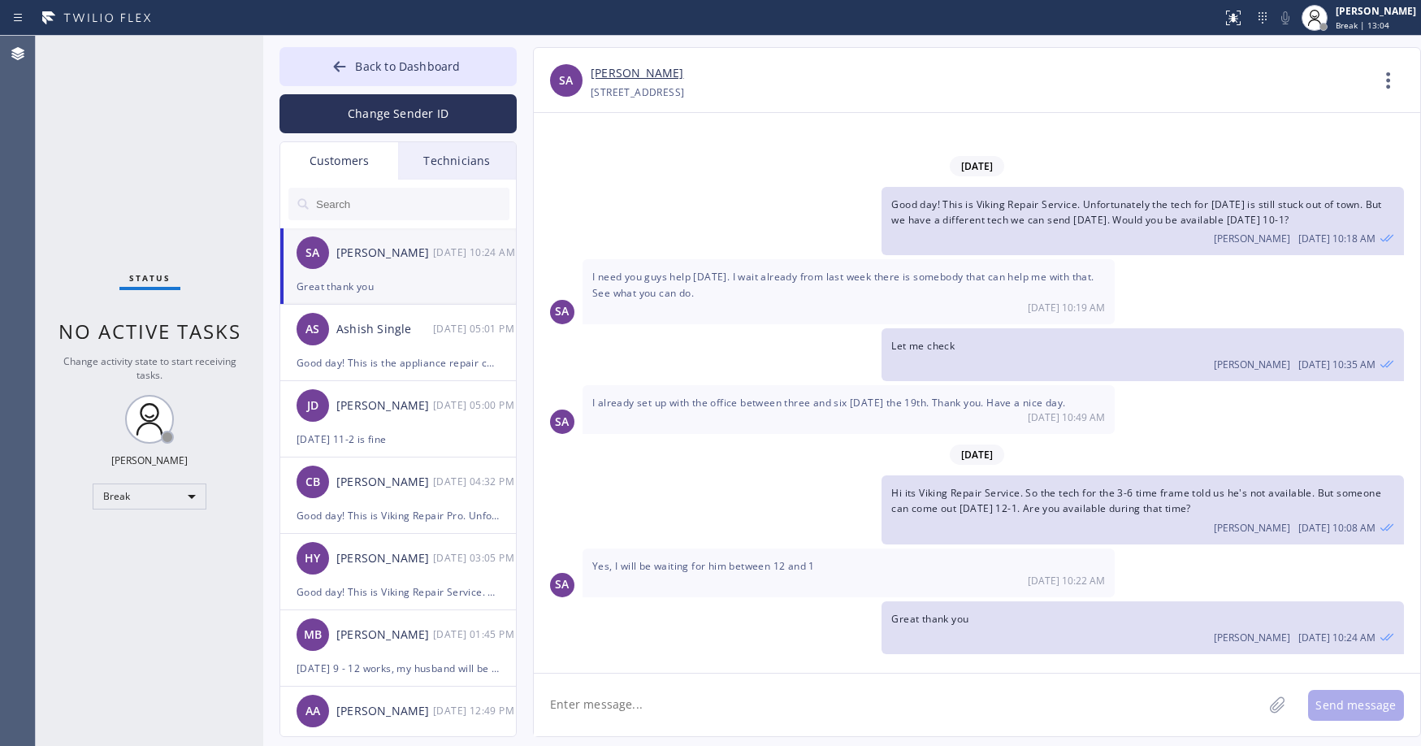
click at [643, 72] on link "[PERSON_NAME]" at bounding box center [637, 73] width 93 height 19
click at [338, 200] on input "text" at bounding box center [412, 204] width 195 height 33
paste input "ZU6EWW"
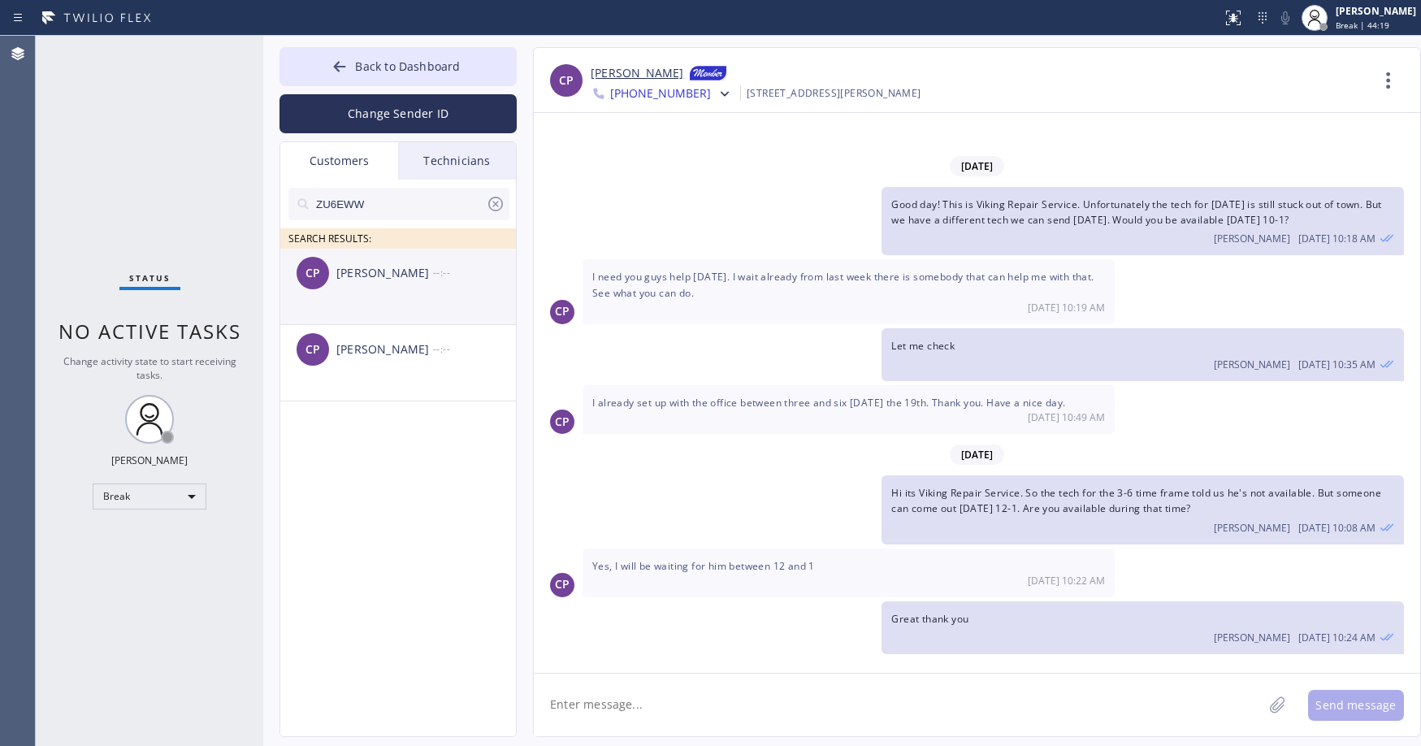
type input "ZU6EWW"
click at [384, 276] on div "[PERSON_NAME]" at bounding box center [384, 273] width 97 height 19
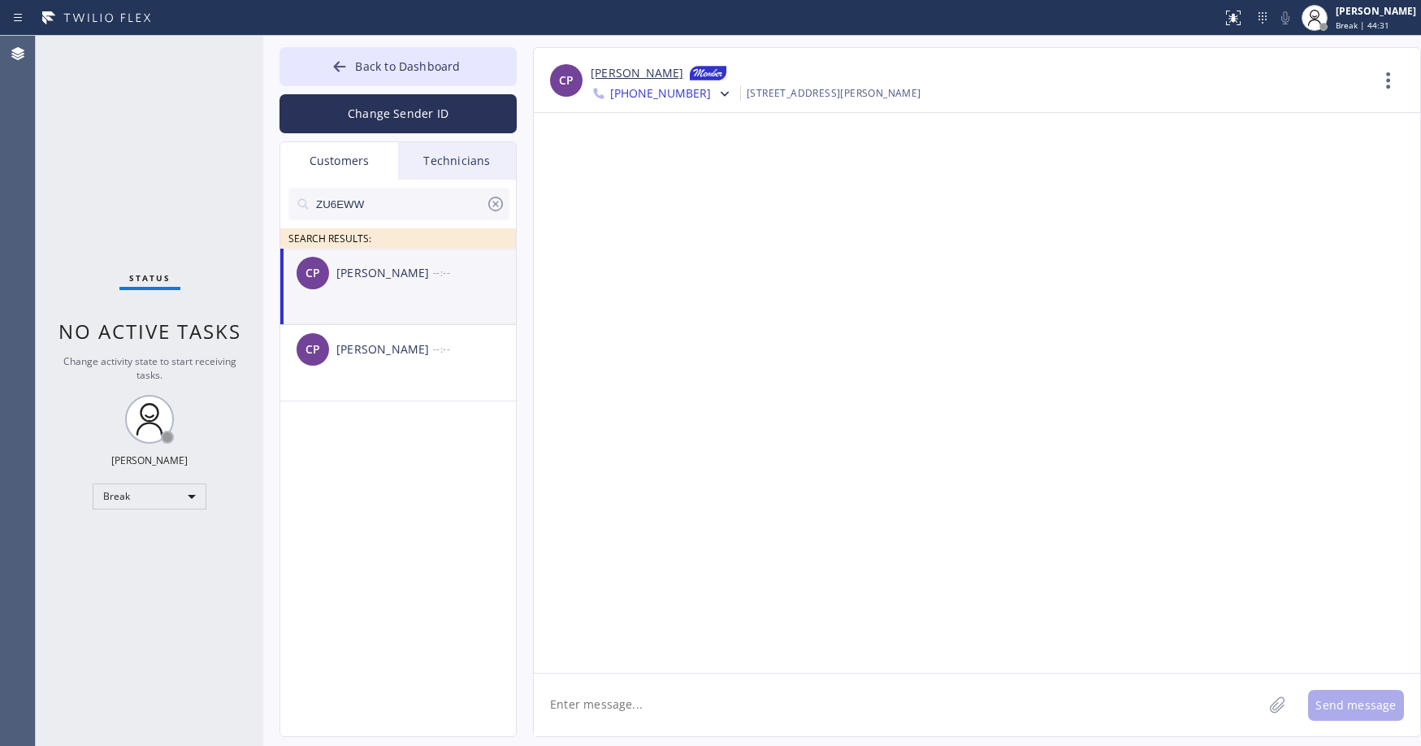
click at [569, 719] on textarea at bounding box center [898, 705] width 729 height 63
paste textarea "5 Star Appliance Repair"
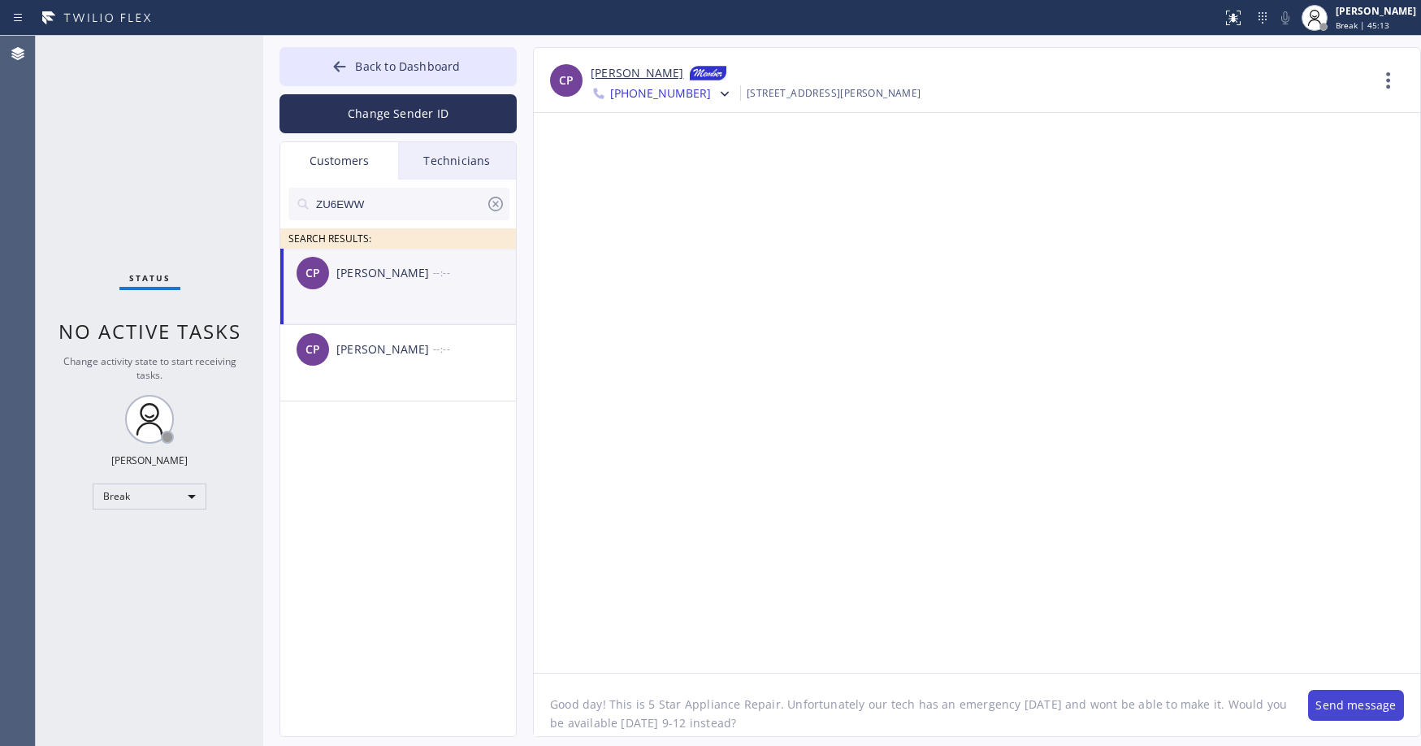
type textarea "Good day! This is 5 Star Appliance Repair. Unfortunately our tech has an emerge…"
click at [1345, 708] on button "Send message" at bounding box center [1356, 705] width 96 height 31
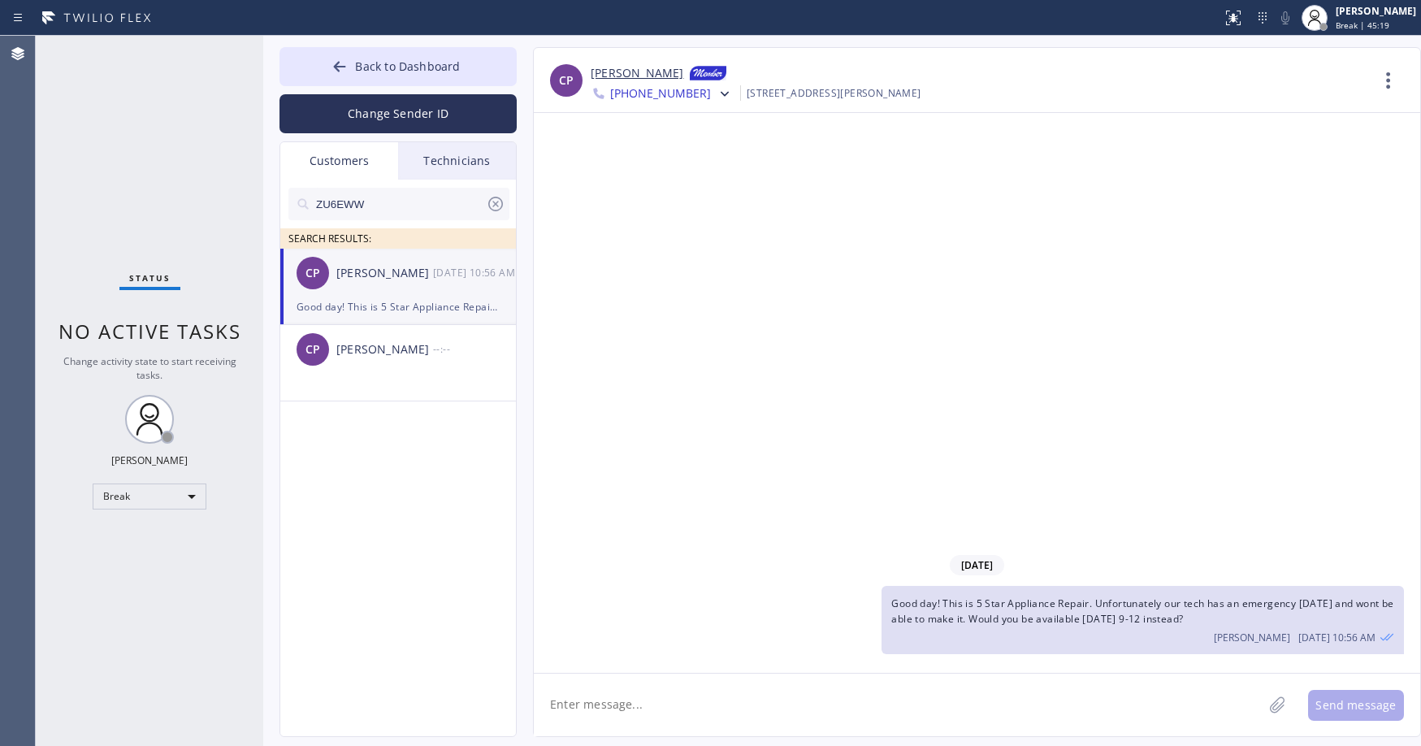
drag, startPoint x: 1209, startPoint y: 623, endPoint x: 894, endPoint y: 610, distance: 314.8
click at [894, 610] on div "Good day! This is 5 Star Appliance Repair. Unfortunately our tech has an emerge…" at bounding box center [1143, 620] width 523 height 68
copy span "Good day! This is 5 Star Appliance Repair. Unfortunately our tech has an emerge…"
click at [646, 98] on span "[PHONE_NUMBER]" at bounding box center [660, 95] width 101 height 20
click at [671, 203] on div "[PHONE_NUMBER]" at bounding box center [684, 205] width 187 height 37
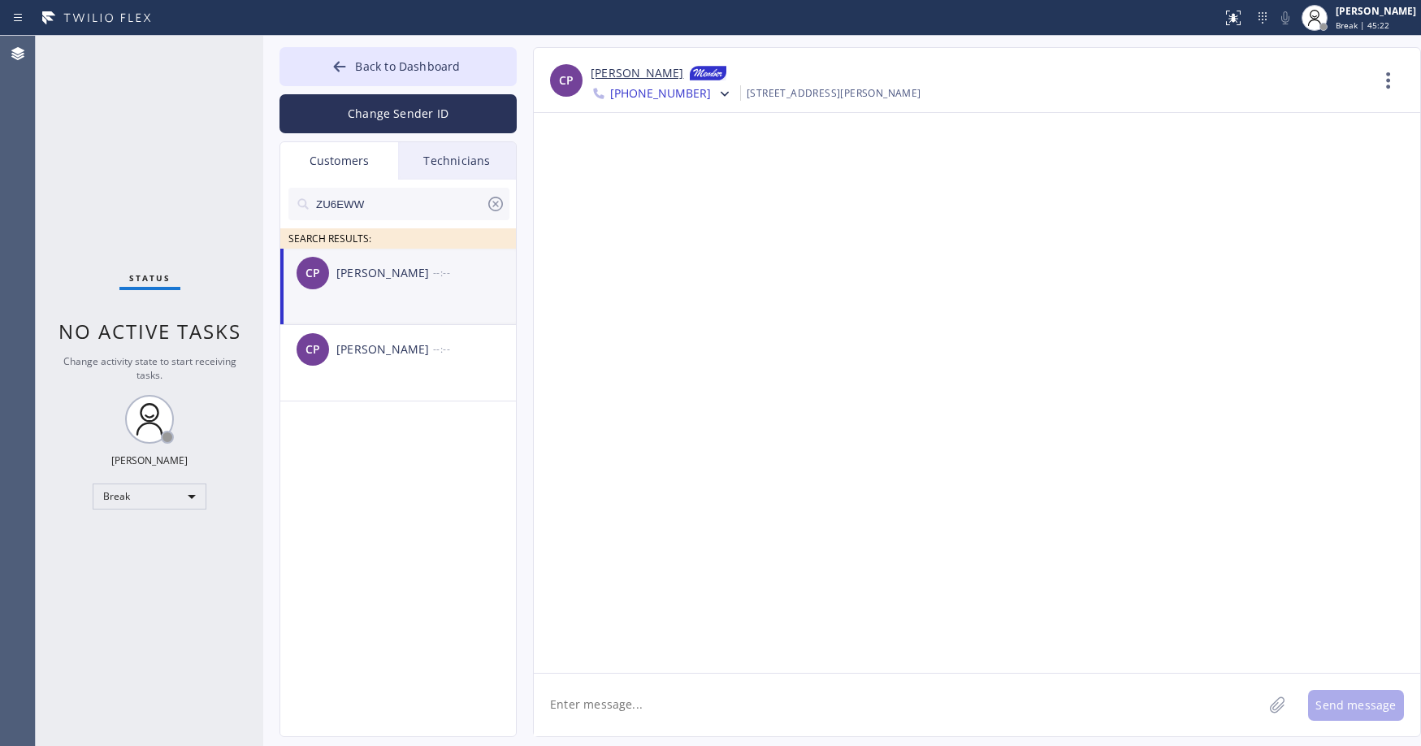
click at [693, 697] on textarea at bounding box center [898, 705] width 729 height 63
paste textarea "Good day! This is 5 Star Appliance Repair. Unfortunately our tech has an emerge…"
type textarea "Good day! This is 5 Star Appliance Repair. Unfortunately our tech has an emerge…"
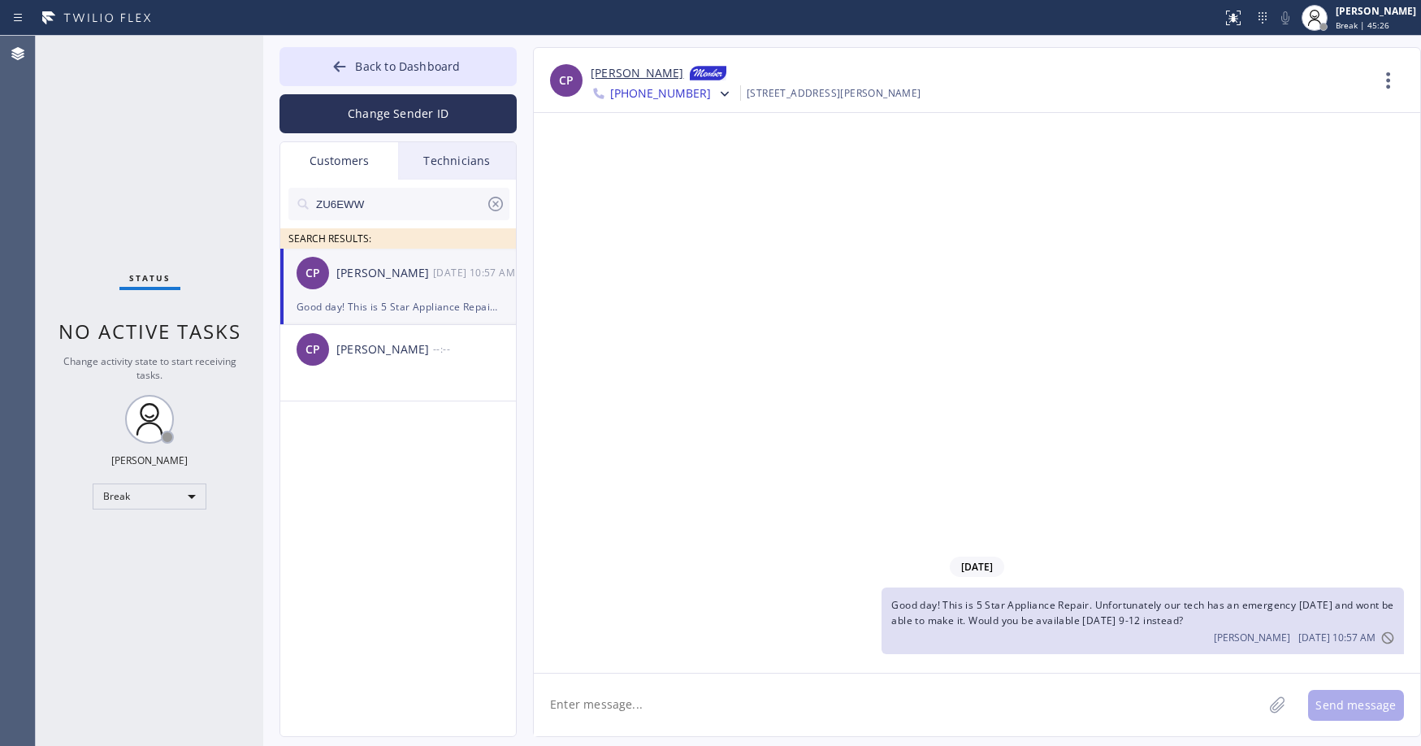
click at [644, 95] on span "[PHONE_NUMBER]" at bounding box center [660, 95] width 101 height 20
click at [693, 158] on div "[PHONE_NUMBER]" at bounding box center [684, 168] width 187 height 37
click at [497, 203] on icon at bounding box center [495, 204] width 15 height 15
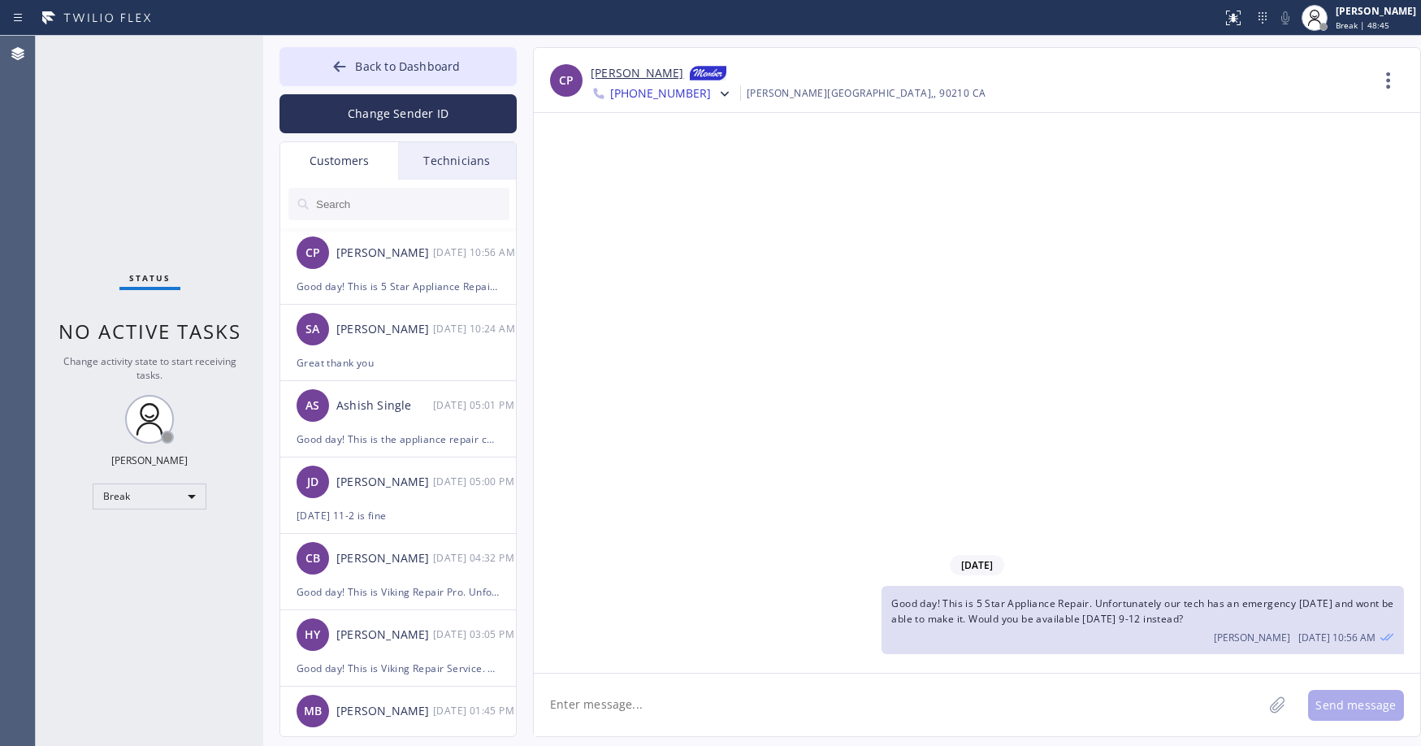
click at [102, 141] on div "Status No active tasks Change activity state to start receiving tasks. [PERSON_…" at bounding box center [150, 391] width 228 height 710
click at [380, 67] on span "Back to Dashboard" at bounding box center [407, 66] width 105 height 15
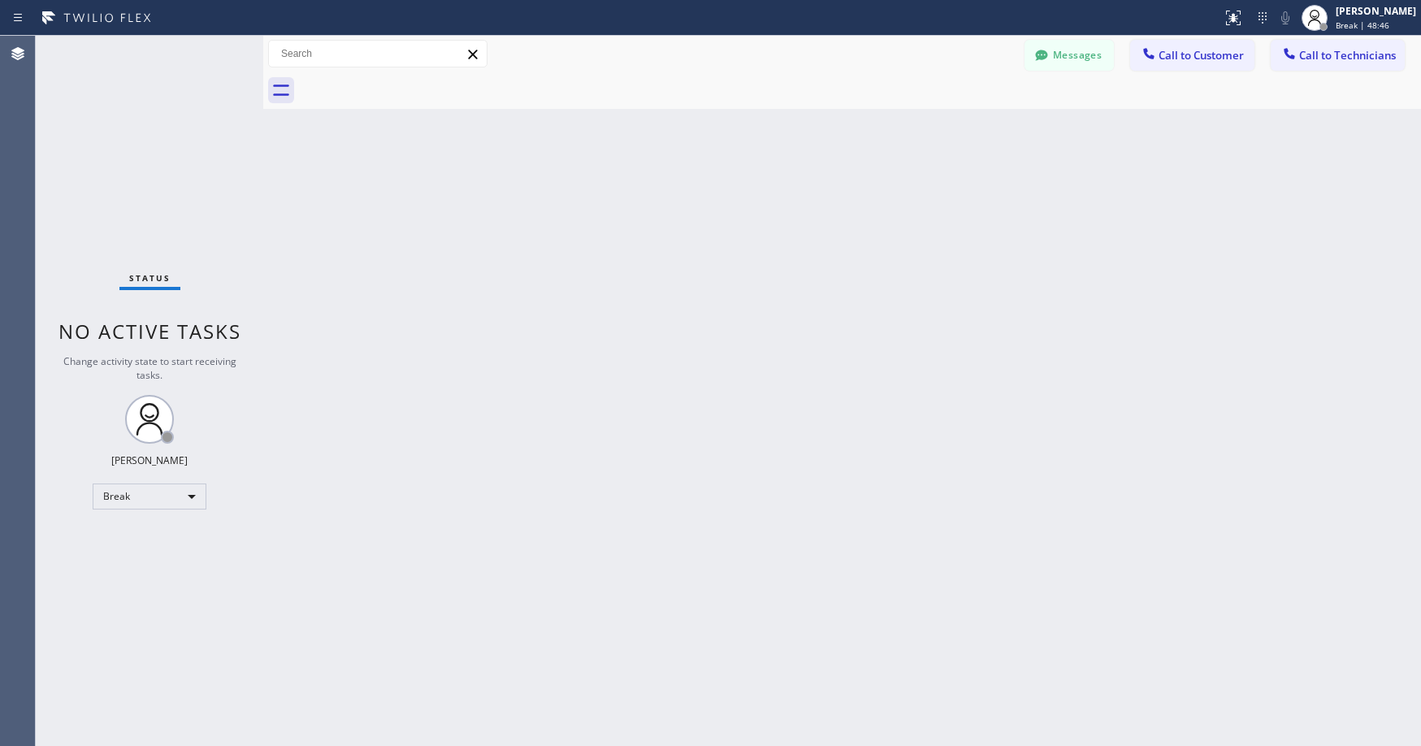
click at [165, 143] on div "Status No active tasks Change activity state to start receiving tasks. [PERSON_…" at bounding box center [150, 391] width 228 height 710
click at [139, 181] on div "Status No active tasks Change activity state to start receiving tasks. [PERSON_…" at bounding box center [150, 391] width 228 height 710
click at [137, 503] on div "Break" at bounding box center [150, 497] width 114 height 26
click at [137, 559] on li "Unavailable" at bounding box center [148, 560] width 111 height 20
click at [536, 482] on div "Back to Dashboard Change Sender ID Customers Technicians [PERSON_NAME] [DATE] 1…" at bounding box center [842, 391] width 1158 height 710
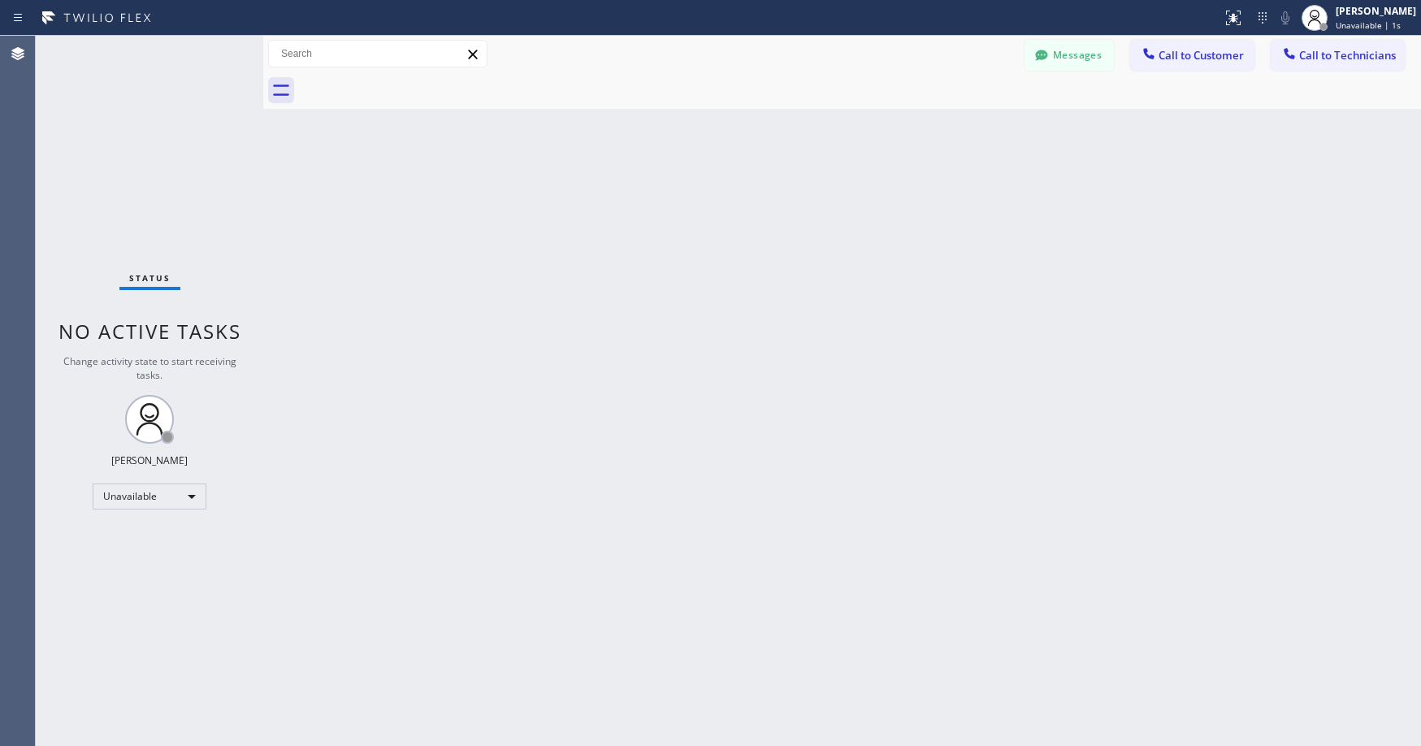
click at [161, 182] on div "Status No active tasks Change activity state to start receiving tasks. [PERSON_…" at bounding box center [150, 391] width 228 height 710
click at [117, 128] on div "Status No active tasks Change activity state to start receiving tasks. [PERSON_…" at bounding box center [150, 391] width 228 height 710
drag, startPoint x: 146, startPoint y: 189, endPoint x: 166, endPoint y: 189, distance: 19.5
click at [148, 189] on div "Status No active tasks Change activity state to start receiving tasks. [PERSON_…" at bounding box center [150, 391] width 228 height 710
drag, startPoint x: 141, startPoint y: 140, endPoint x: 782, endPoint y: 84, distance: 642.9
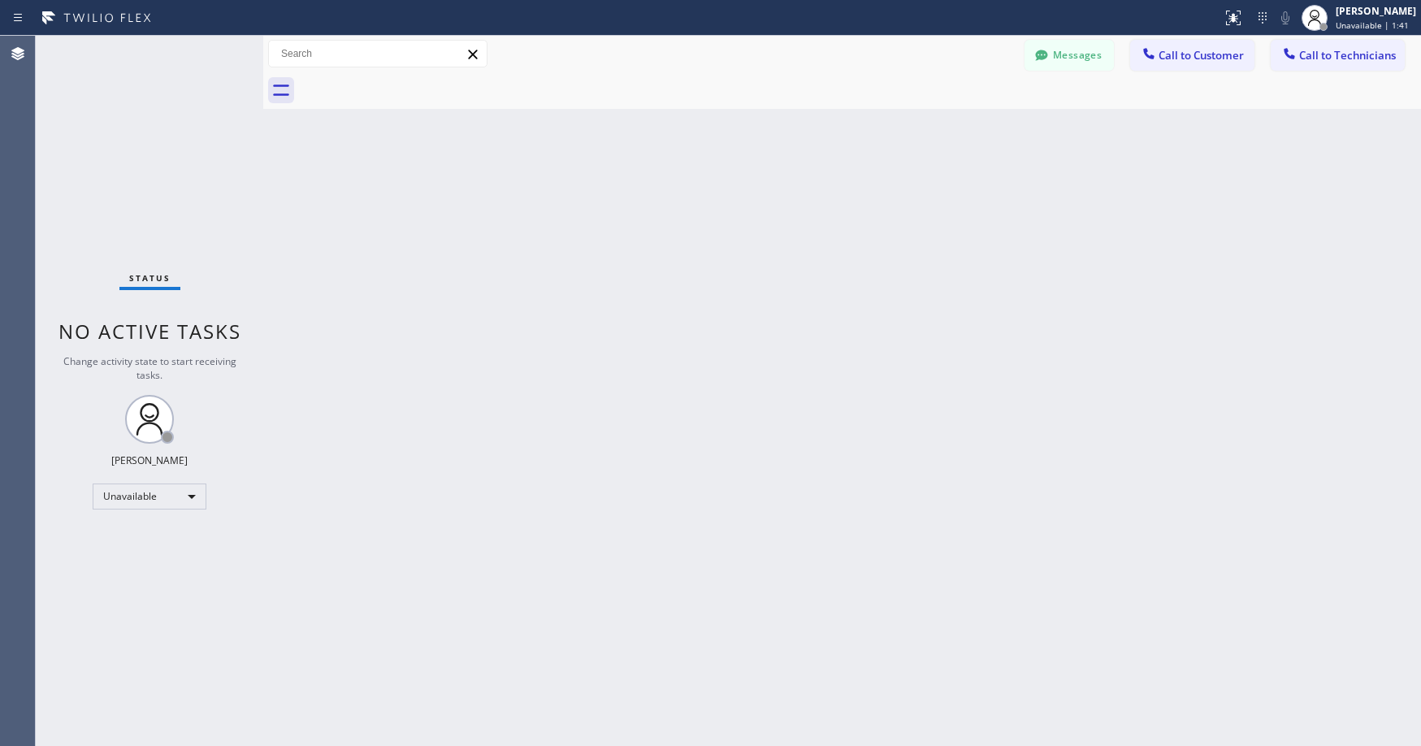
click at [144, 140] on div "Status No active tasks Change activity state to start receiving tasks. [PERSON_…" at bounding box center [150, 391] width 228 height 710
click at [1113, 54] on button "Messages" at bounding box center [1069, 55] width 89 height 31
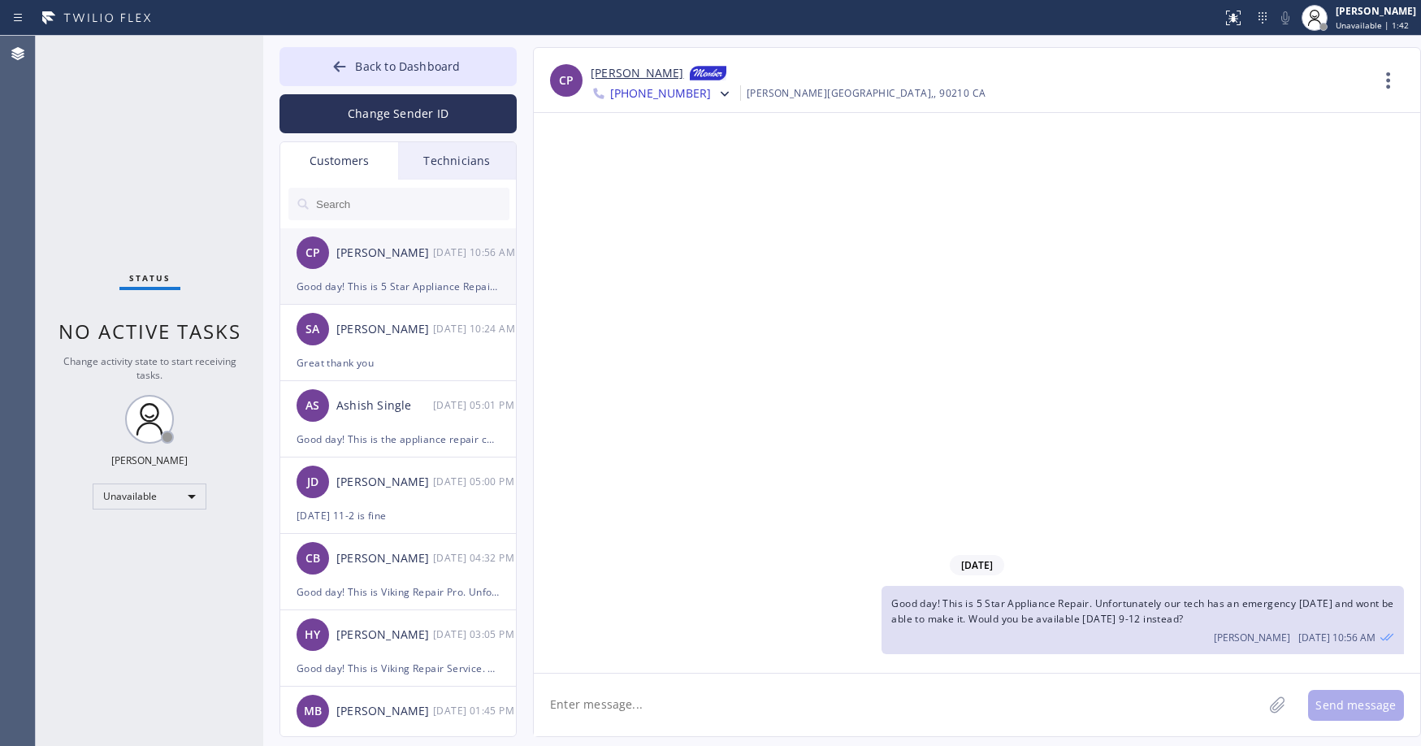
click at [441, 267] on div "[PERSON_NAME] [DATE] 10:56 AM" at bounding box center [398, 252] width 237 height 49
click at [133, 115] on div "Status No active tasks Change activity state to start receiving tasks. [PERSON_…" at bounding box center [150, 391] width 228 height 710
click at [395, 76] on button "Back to Dashboard" at bounding box center [398, 66] width 237 height 39
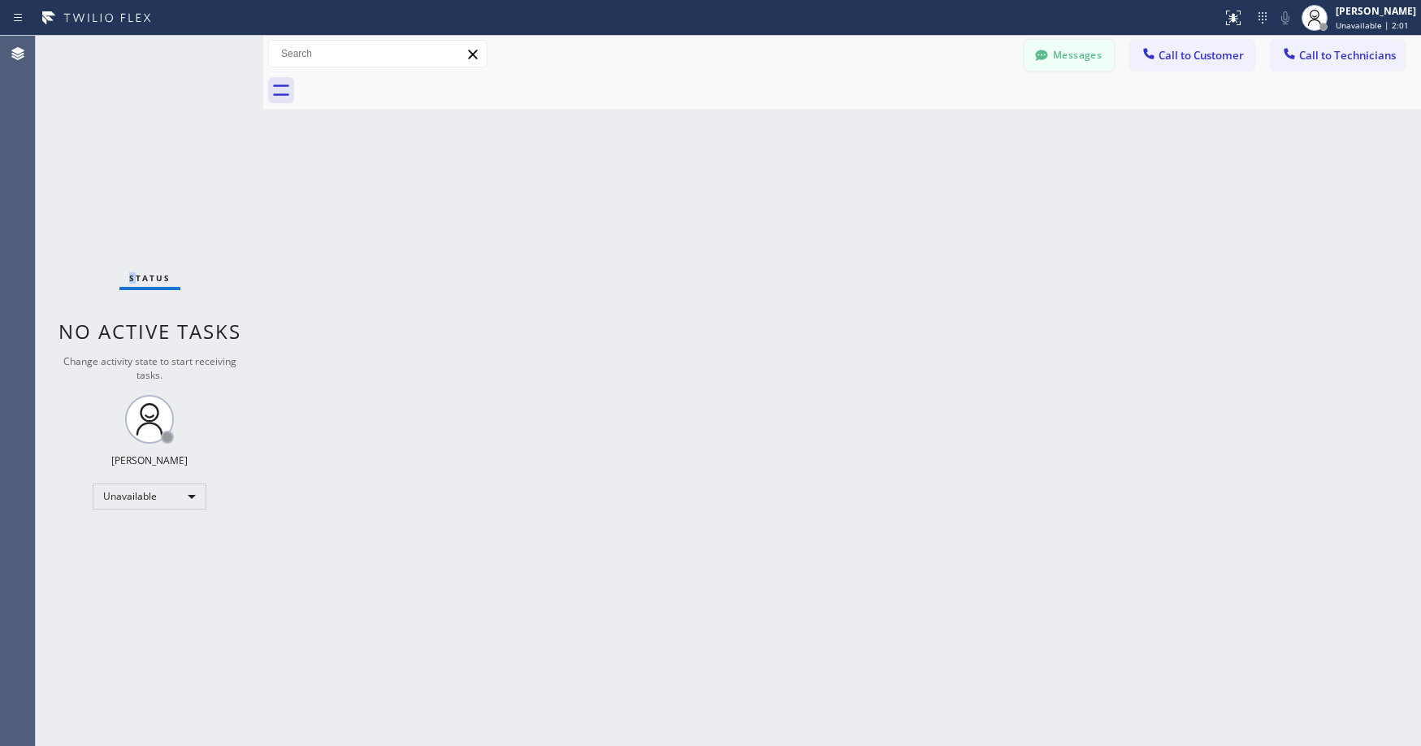
click at [1075, 48] on button "Messages" at bounding box center [1069, 55] width 89 height 31
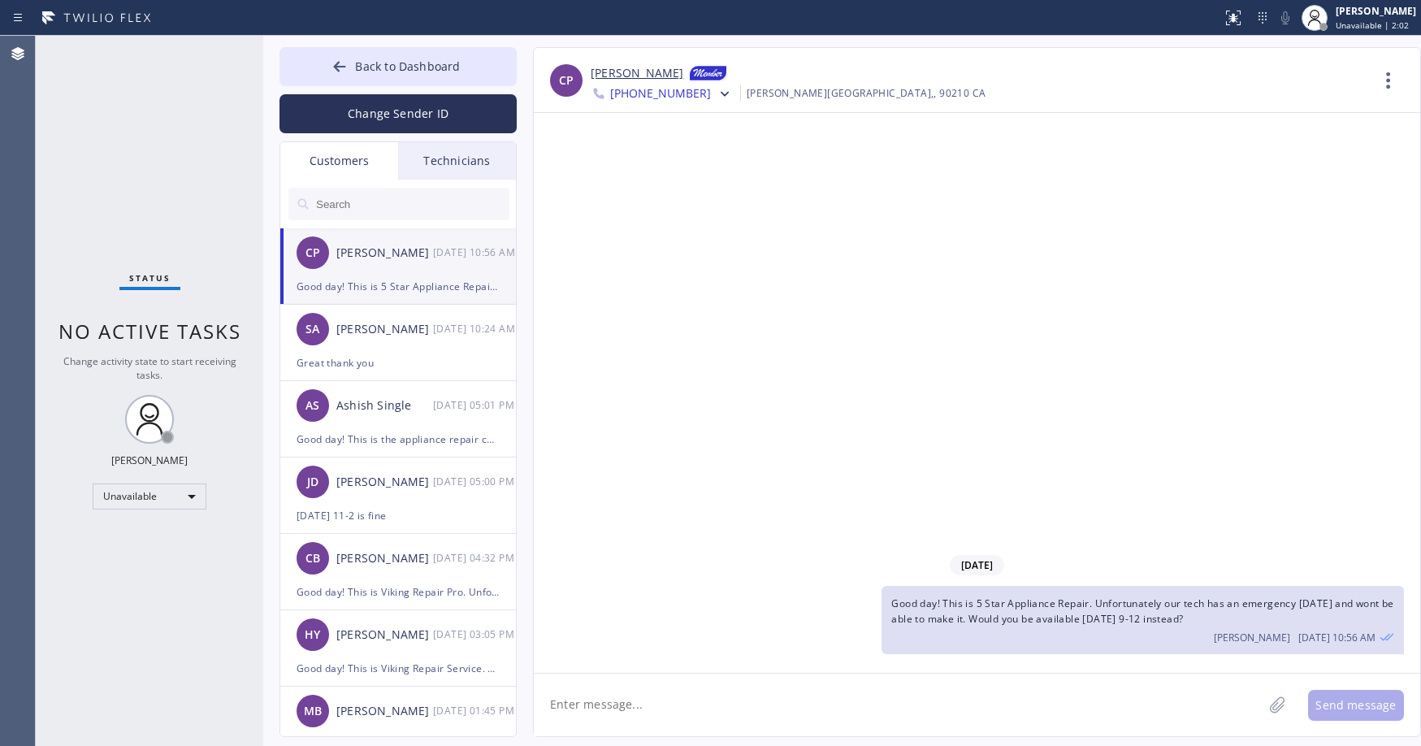
click at [384, 279] on div "Good day! This is 5 Star Appliance Repair. Unfortunately our tech has an emerge…" at bounding box center [398, 286] width 203 height 19
click at [618, 73] on link "[PERSON_NAME]" at bounding box center [637, 74] width 93 height 20
click at [86, 150] on div "Status No active tasks Change activity state to start receiving tasks. [PERSON_…" at bounding box center [150, 391] width 228 height 710
click at [156, 175] on div "Status No active tasks Change activity state to start receiving tasks. [PERSON_…" at bounding box center [150, 391] width 228 height 710
click at [390, 61] on span "Back to Dashboard" at bounding box center [407, 66] width 105 height 15
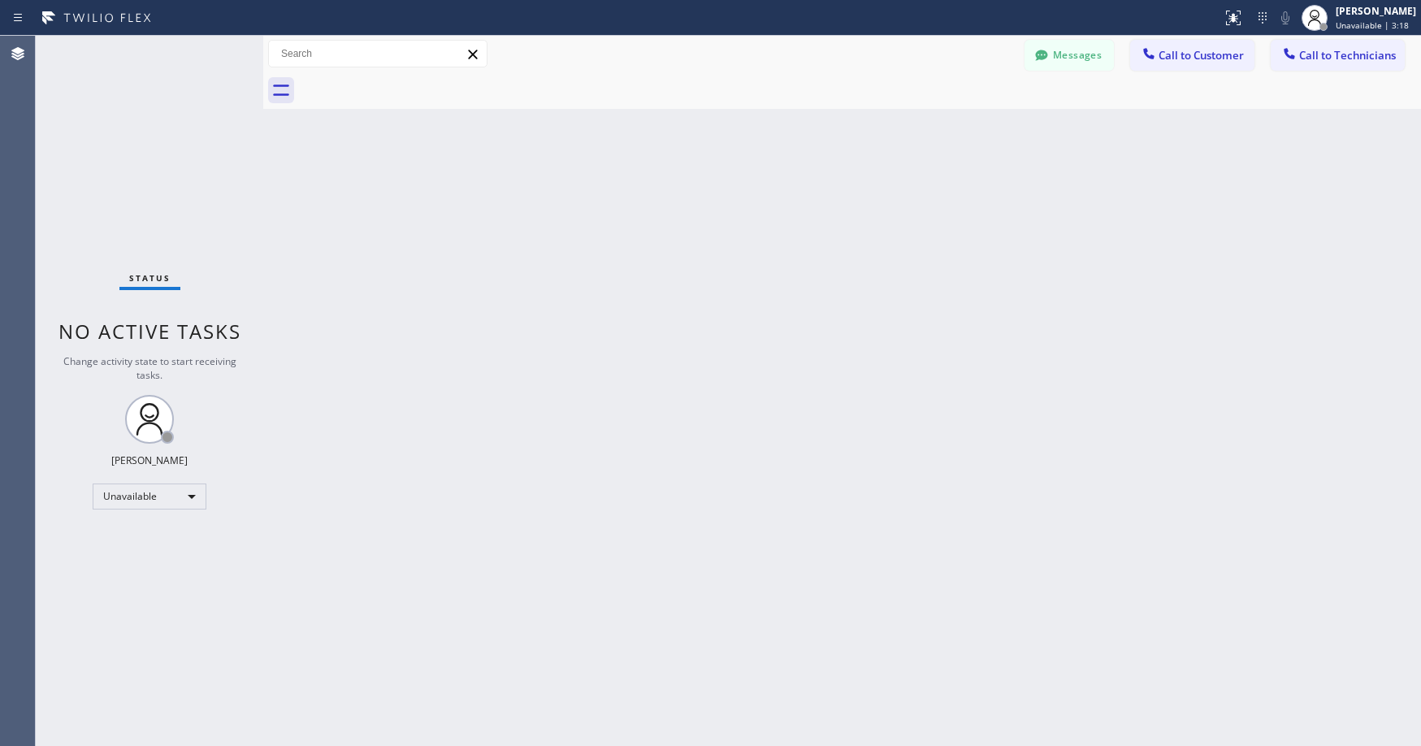
click at [202, 143] on div "Status No active tasks Change activity state to start receiving tasks. [PERSON_…" at bounding box center [150, 391] width 228 height 710
click at [129, 137] on div "Status No active tasks Change activity state to start receiving tasks. [PERSON_…" at bounding box center [150, 391] width 228 height 710
click at [141, 172] on div "Status No active tasks Change activity state to start receiving tasks. [PERSON_…" at bounding box center [150, 391] width 228 height 710
click at [125, 141] on div "Status No active tasks Change activity state to start receiving tasks. [PERSON_…" at bounding box center [150, 391] width 228 height 710
click at [1048, 65] on div at bounding box center [1042, 57] width 20 height 20
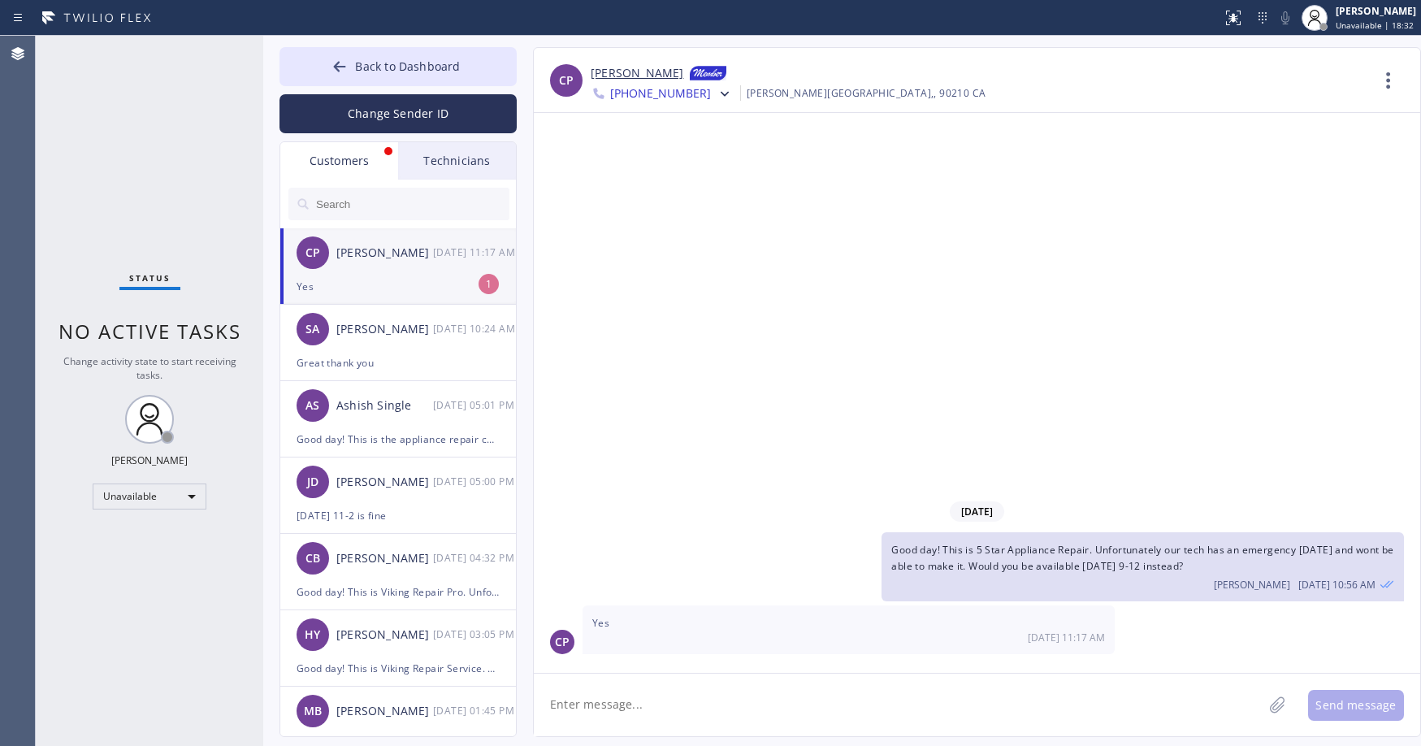
click at [394, 261] on div "[PERSON_NAME]" at bounding box center [384, 253] width 97 height 19
click at [710, 697] on textarea at bounding box center [898, 705] width 729 height 63
type textarea "Great thank you"
click at [1347, 697] on button "Send message" at bounding box center [1356, 705] width 96 height 31
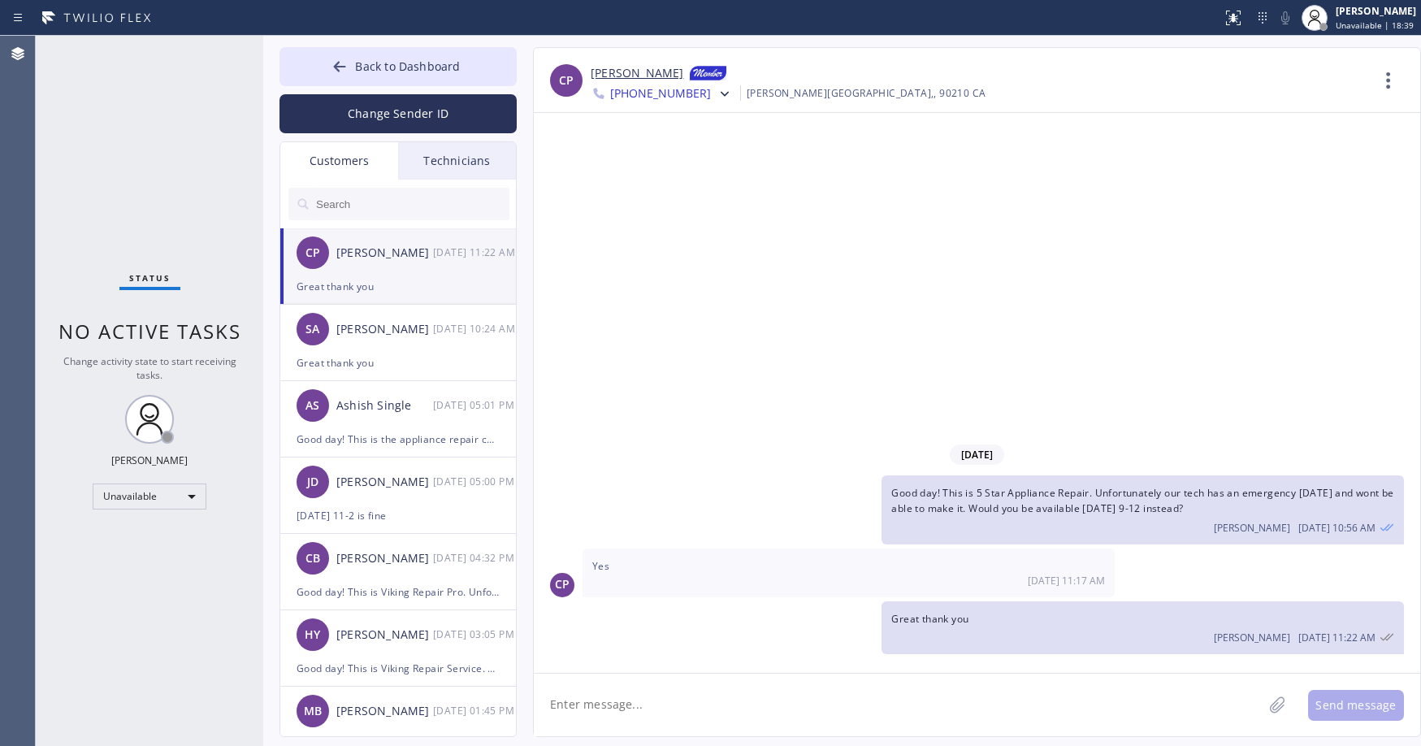
click at [607, 75] on link "[PERSON_NAME]" at bounding box center [637, 74] width 93 height 20
click at [96, 141] on div "Status No active tasks Change activity state to start receiving tasks. [PERSON_…" at bounding box center [150, 391] width 228 height 710
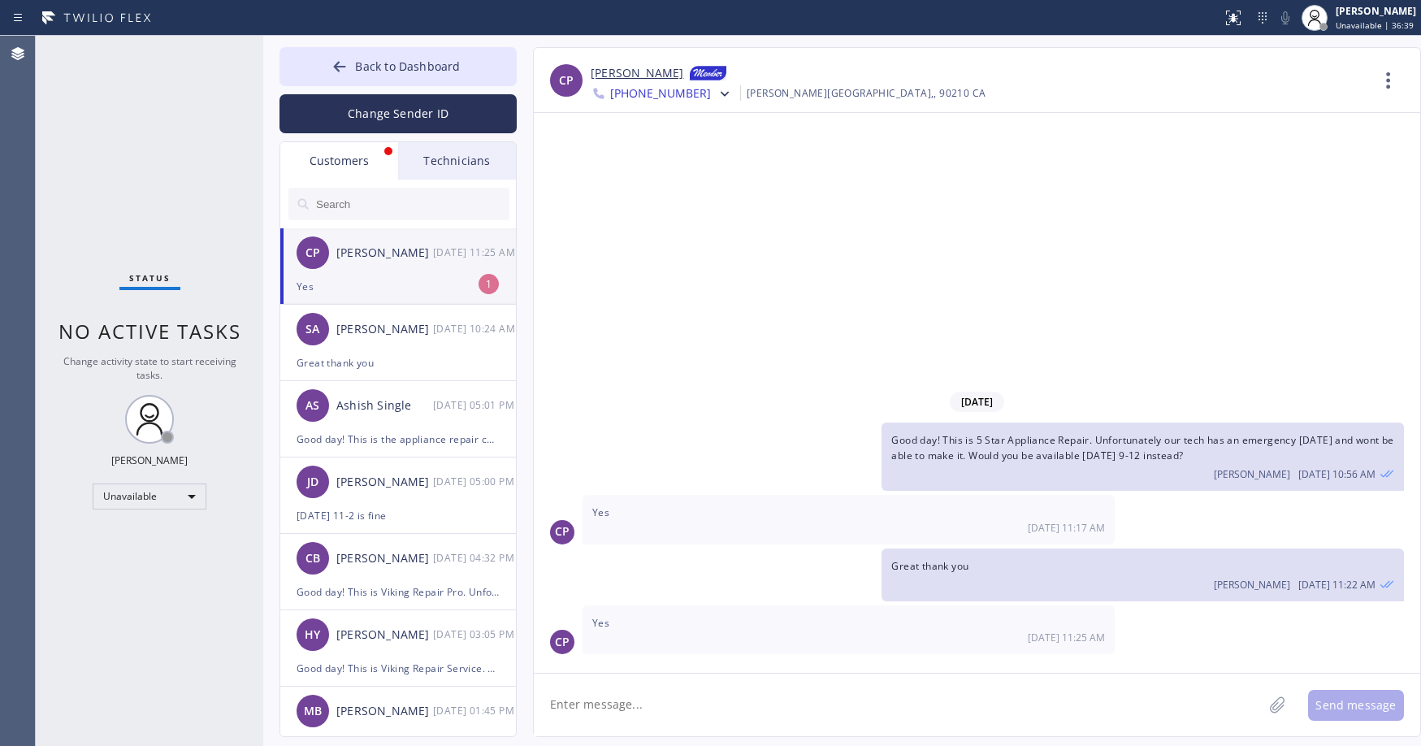
click at [133, 157] on div "Status No active tasks Change activity state to start receiving tasks. [PERSON_…" at bounding box center [150, 391] width 228 height 710
click at [371, 264] on div "[PERSON_NAME] [DATE] 11:25 AM" at bounding box center [398, 252] width 237 height 49
click at [384, 72] on span "Back to Dashboard" at bounding box center [407, 66] width 105 height 15
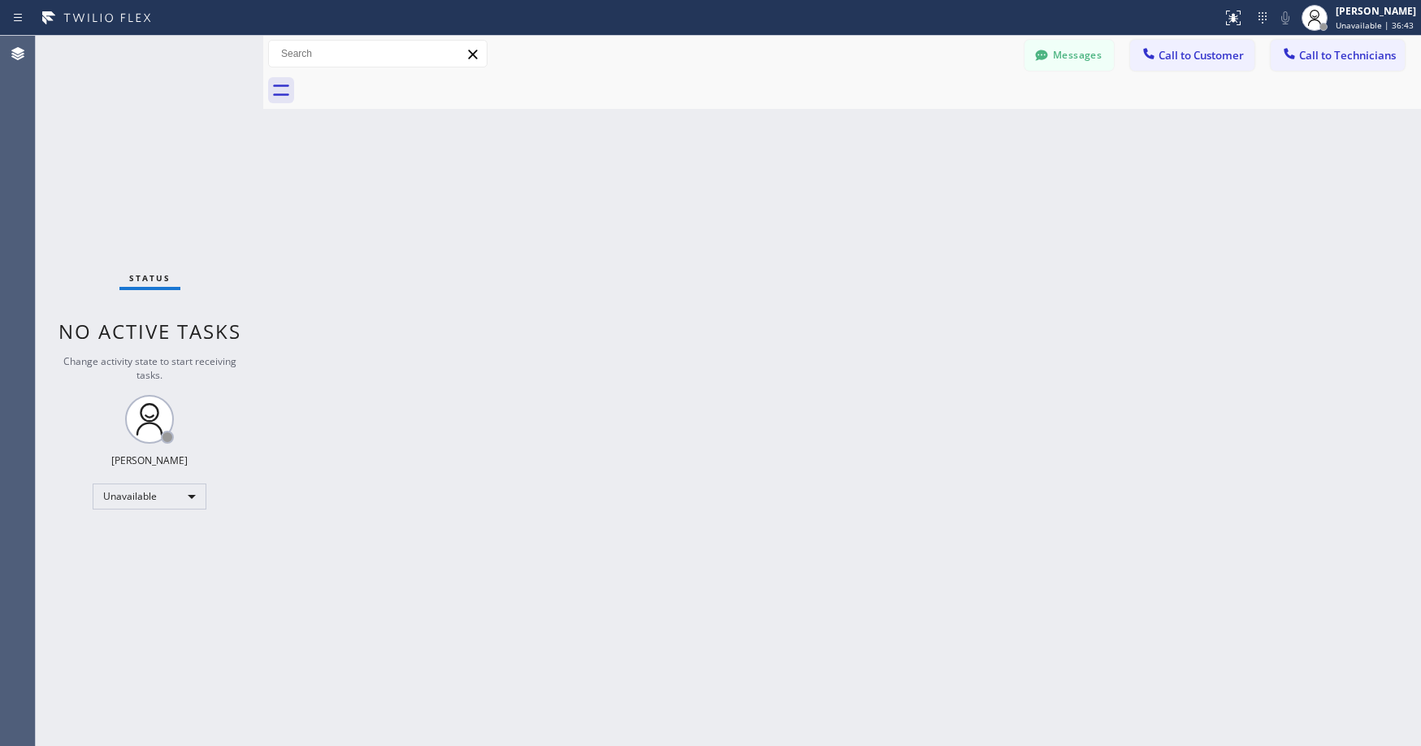
click at [164, 151] on div "Status No active tasks Change activity state to start receiving tasks. [PERSON_…" at bounding box center [150, 391] width 228 height 710
click at [79, 137] on div "Status No active tasks Change activity state to start receiving tasks. [PERSON_…" at bounding box center [150, 391] width 228 height 710
drag, startPoint x: 134, startPoint y: 110, endPoint x: 134, endPoint y: 124, distance: 14.6
click at [134, 117] on div "Status No active tasks Change activity state to start receiving tasks. [PERSON_…" at bounding box center [150, 391] width 228 height 710
click at [115, 132] on div "Status No active tasks Change activity state to start receiving tasks. [PERSON_…" at bounding box center [150, 391] width 228 height 710
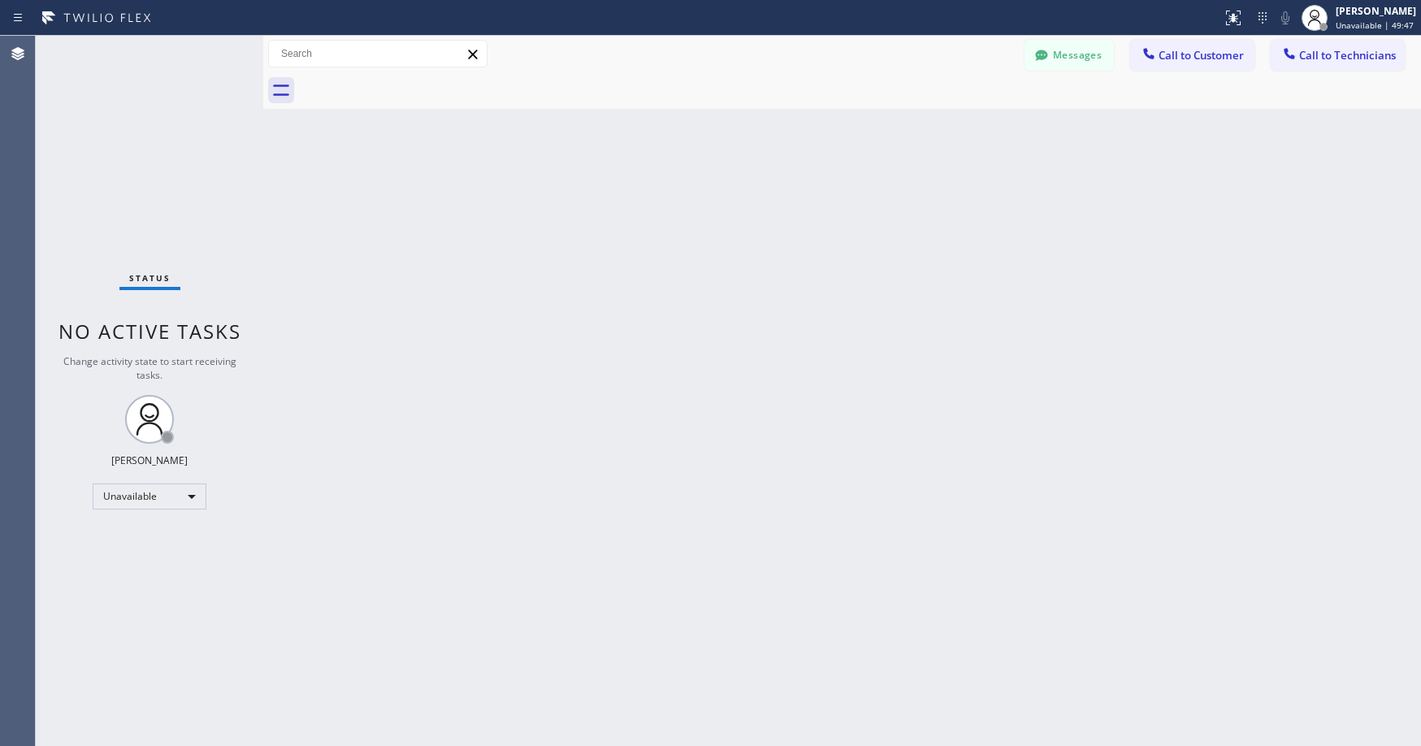
click at [148, 142] on div "Status No active tasks Change activity state to start receiving tasks. [PERSON_…" at bounding box center [150, 391] width 228 height 710
drag, startPoint x: 150, startPoint y: 177, endPoint x: 462, endPoint y: 146, distance: 314.4
click at [151, 178] on div "Status No active tasks Change activity state to start receiving tasks. [PERSON_…" at bounding box center [150, 391] width 228 height 710
click at [1064, 65] on button "Messages" at bounding box center [1069, 55] width 89 height 31
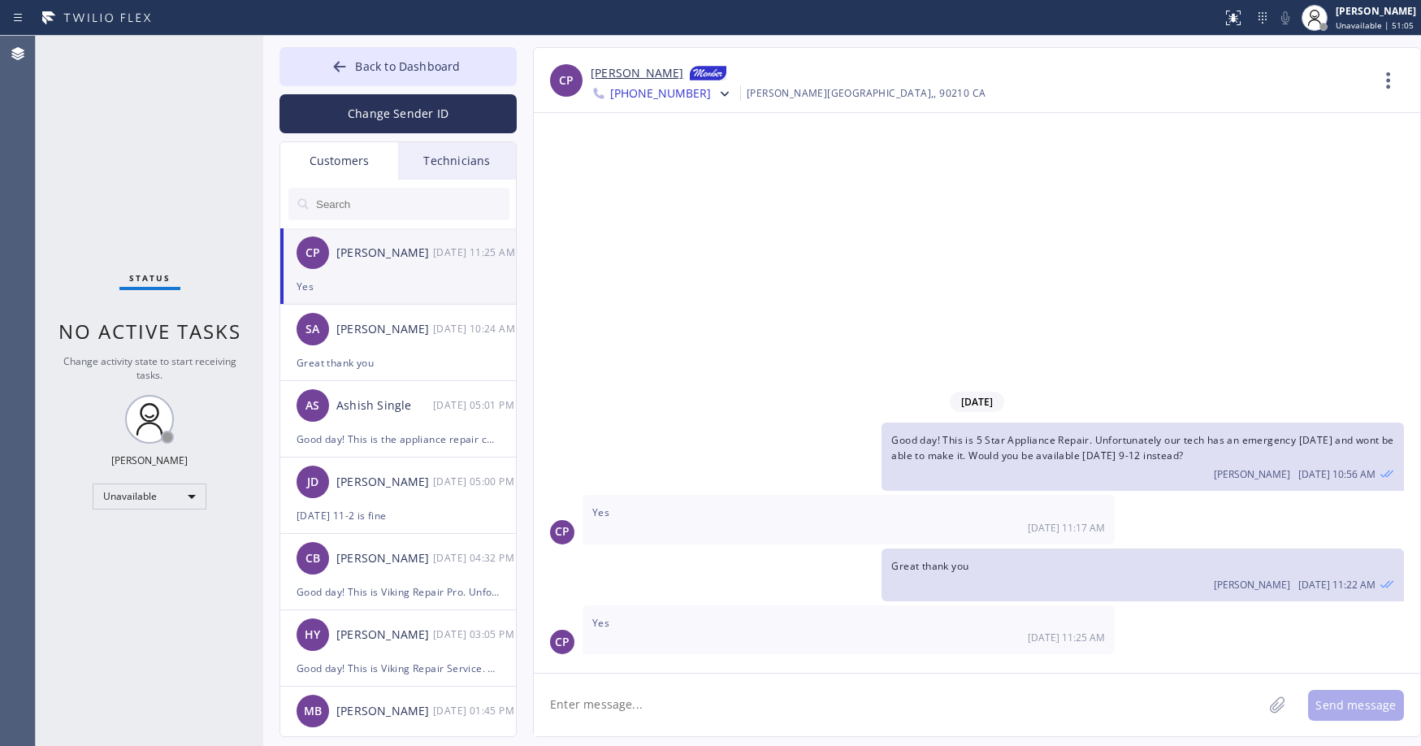
click at [349, 203] on input "text" at bounding box center [412, 204] width 195 height 33
paste input "39EYQD"
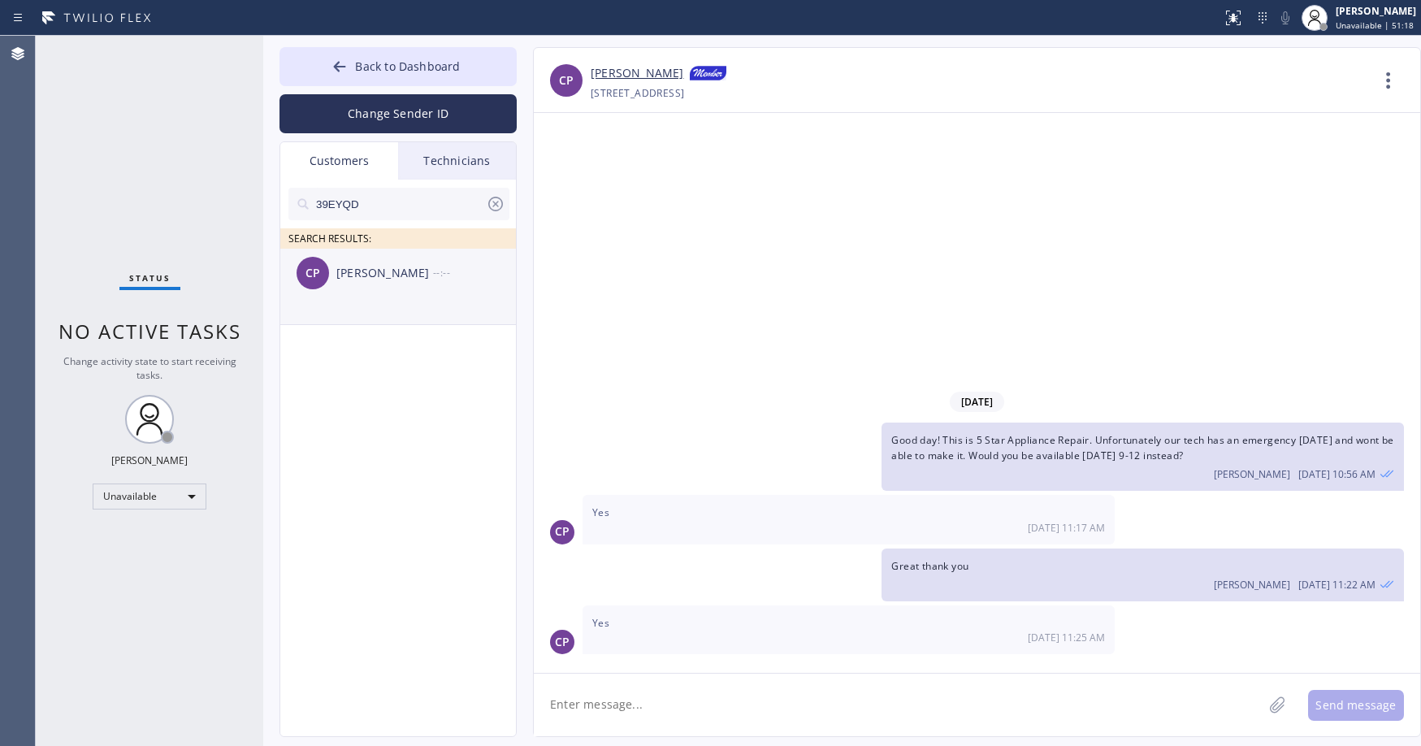
type input "39EYQD"
click at [400, 281] on div "[PERSON_NAME]" at bounding box center [384, 273] width 97 height 19
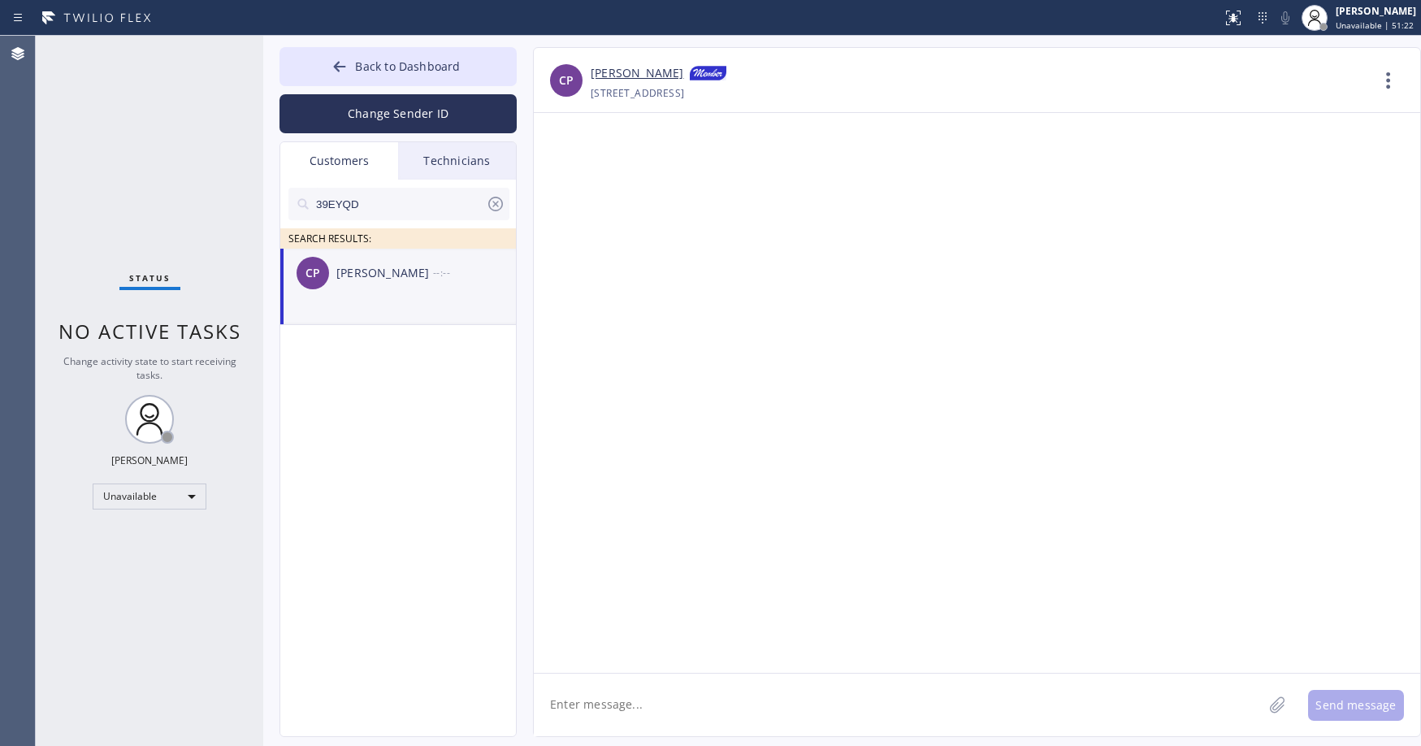
click at [631, 707] on textarea at bounding box center [898, 705] width 729 height 63
click at [879, 319] on div at bounding box center [977, 393] width 887 height 560
click at [631, 699] on textarea at bounding box center [898, 705] width 729 height 63
type textarea "Good day! This is"
click at [98, 91] on div "Status No active tasks Change activity state to start receiving tasks. [PERSON_…" at bounding box center [150, 391] width 228 height 710
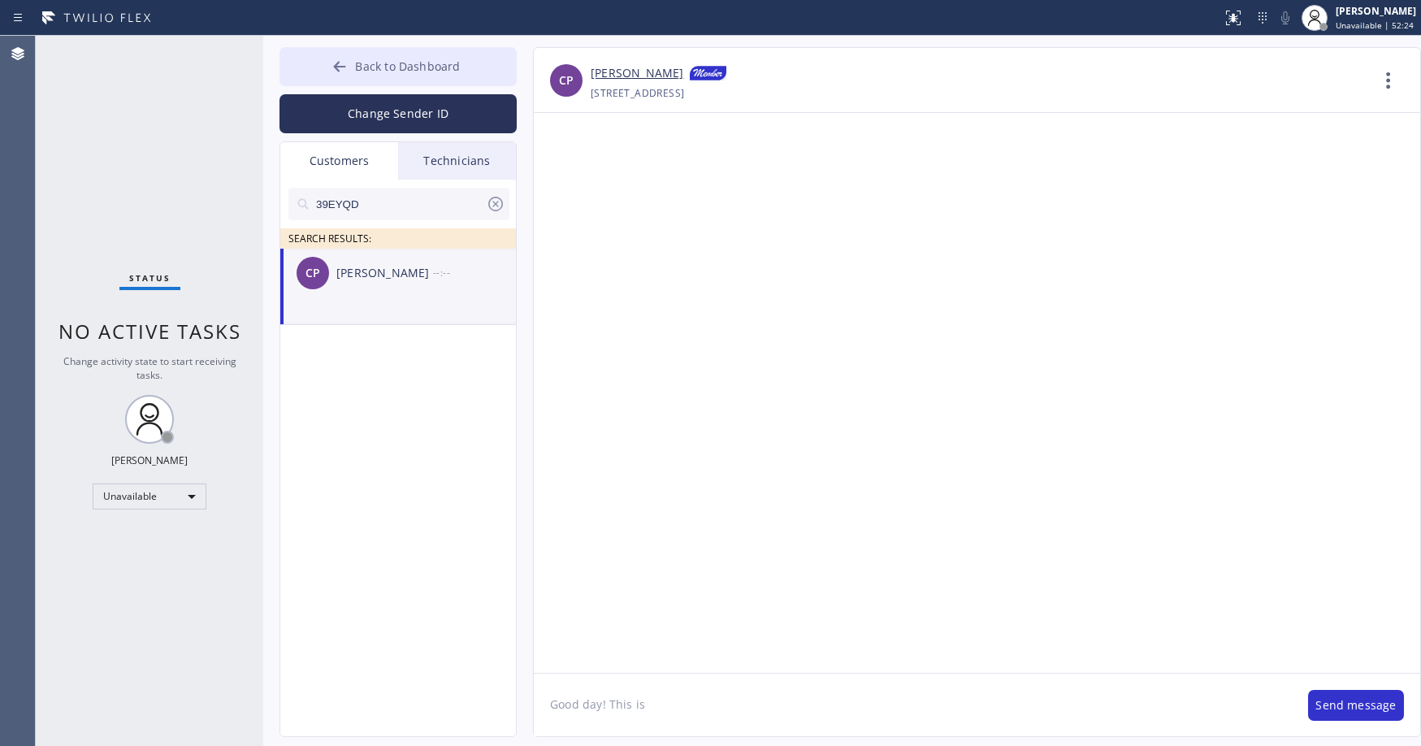
click at [391, 60] on span "Back to Dashboard" at bounding box center [407, 66] width 105 height 15
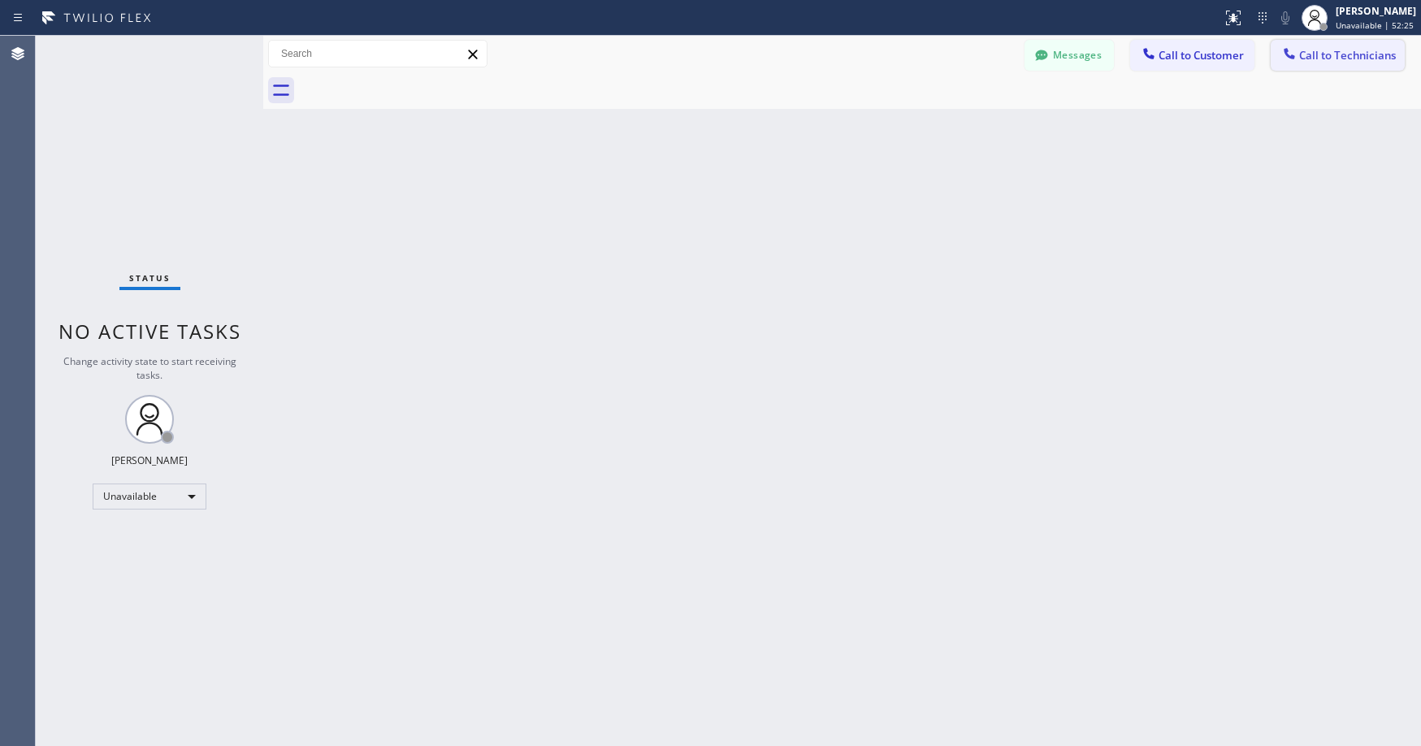
click at [1362, 56] on span "Call to Technicians" at bounding box center [1348, 55] width 97 height 15
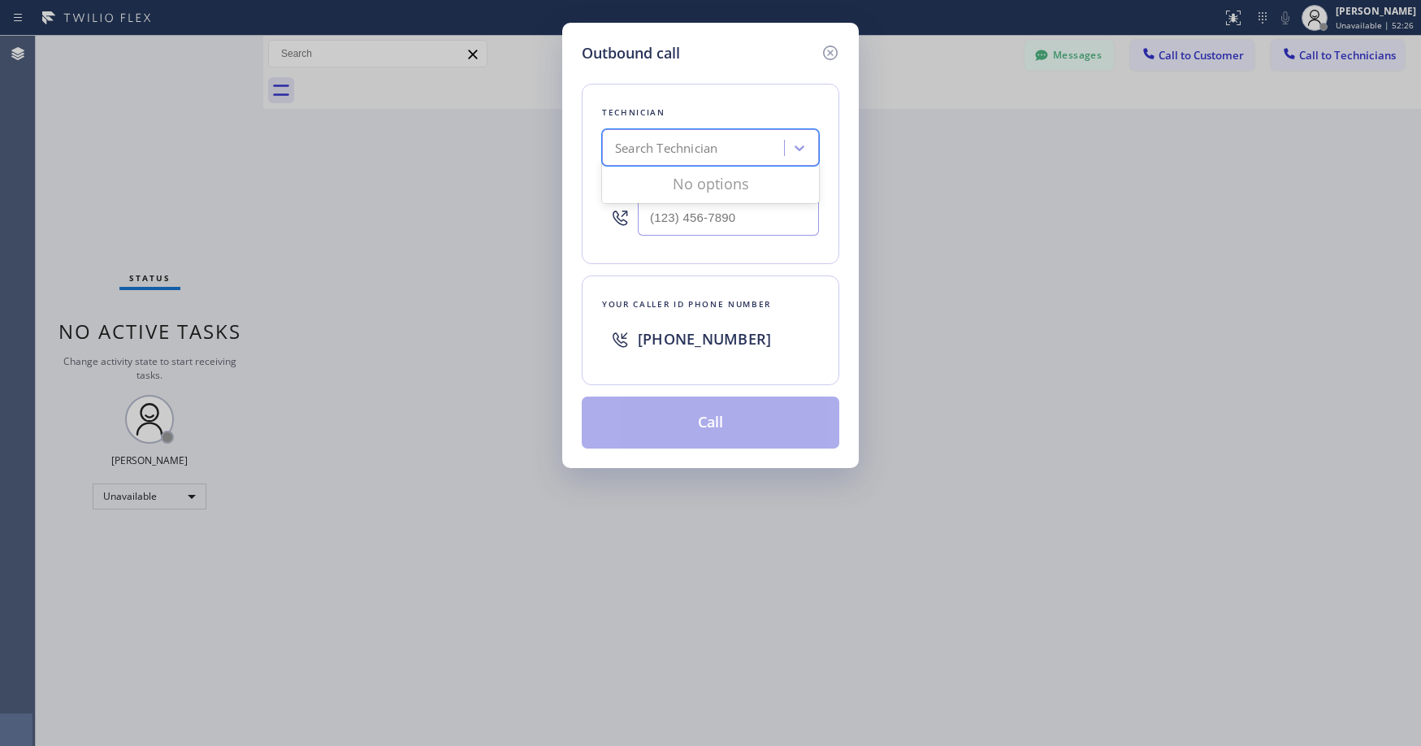
click at [719, 147] on div "Search Technician" at bounding box center [695, 148] width 177 height 28
type input "varda"
click at [670, 184] on div "[PERSON_NAME]" at bounding box center [710, 181] width 217 height 29
type input "[PHONE_NUMBER]"
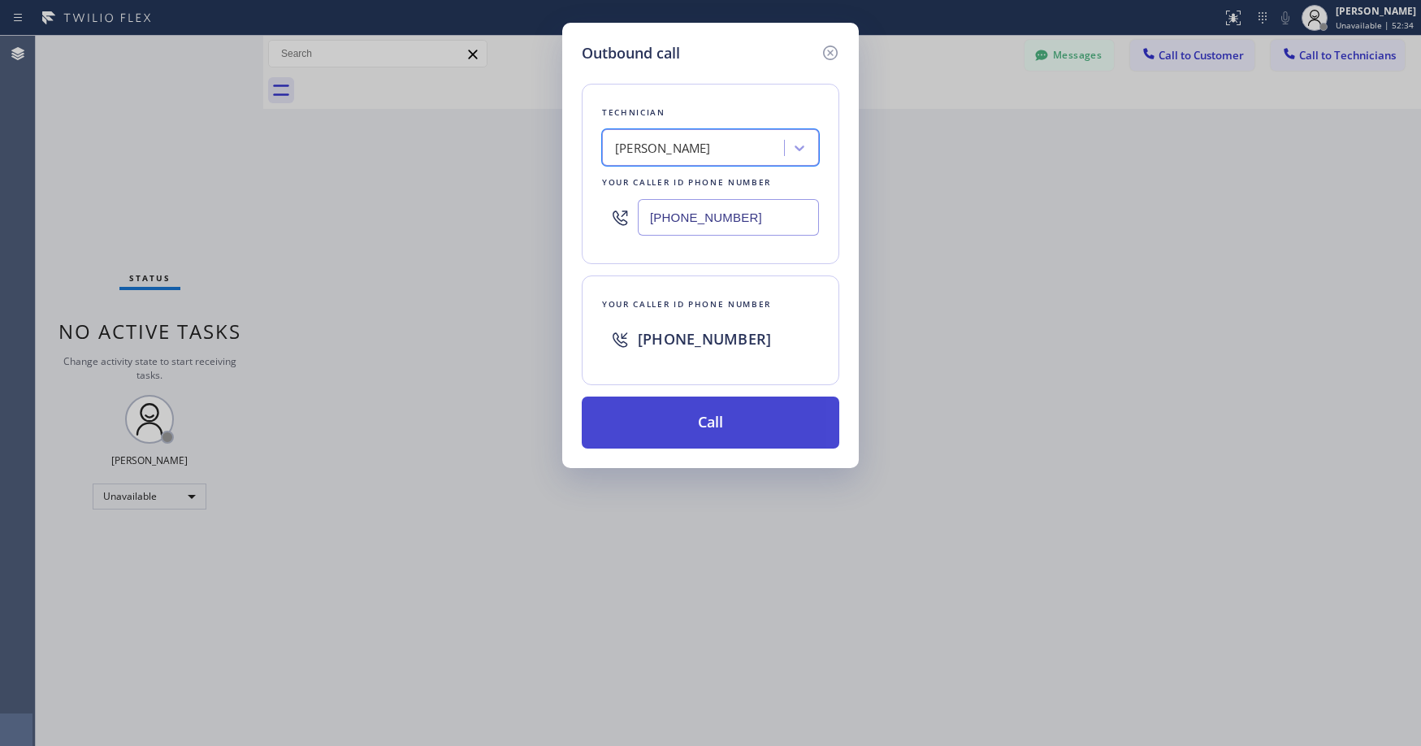
click at [679, 415] on button "Call" at bounding box center [711, 423] width 258 height 52
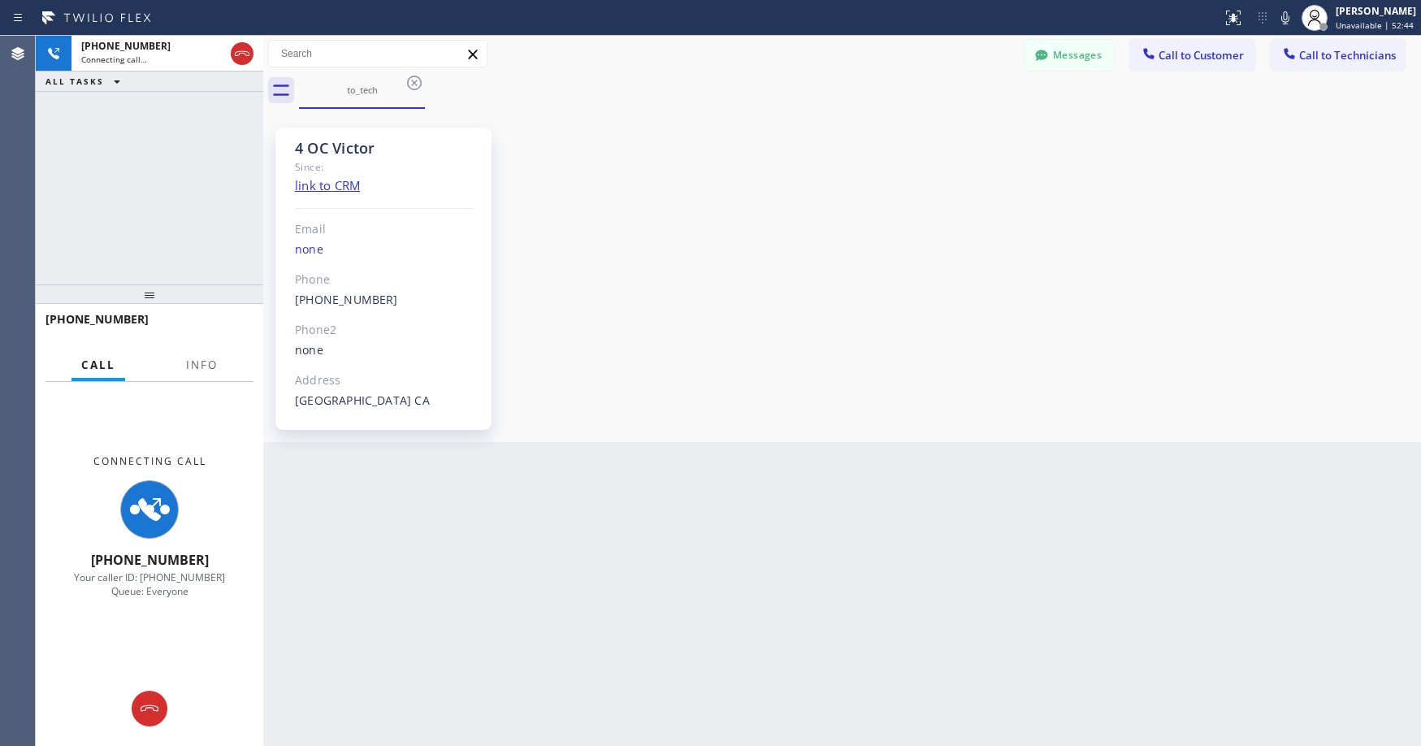
click at [180, 168] on div "[PHONE_NUMBER] Connecting call… ALL TASKS ALL TASKS ACTIVE TASKS TASKS IN WRAP …" at bounding box center [150, 160] width 228 height 249
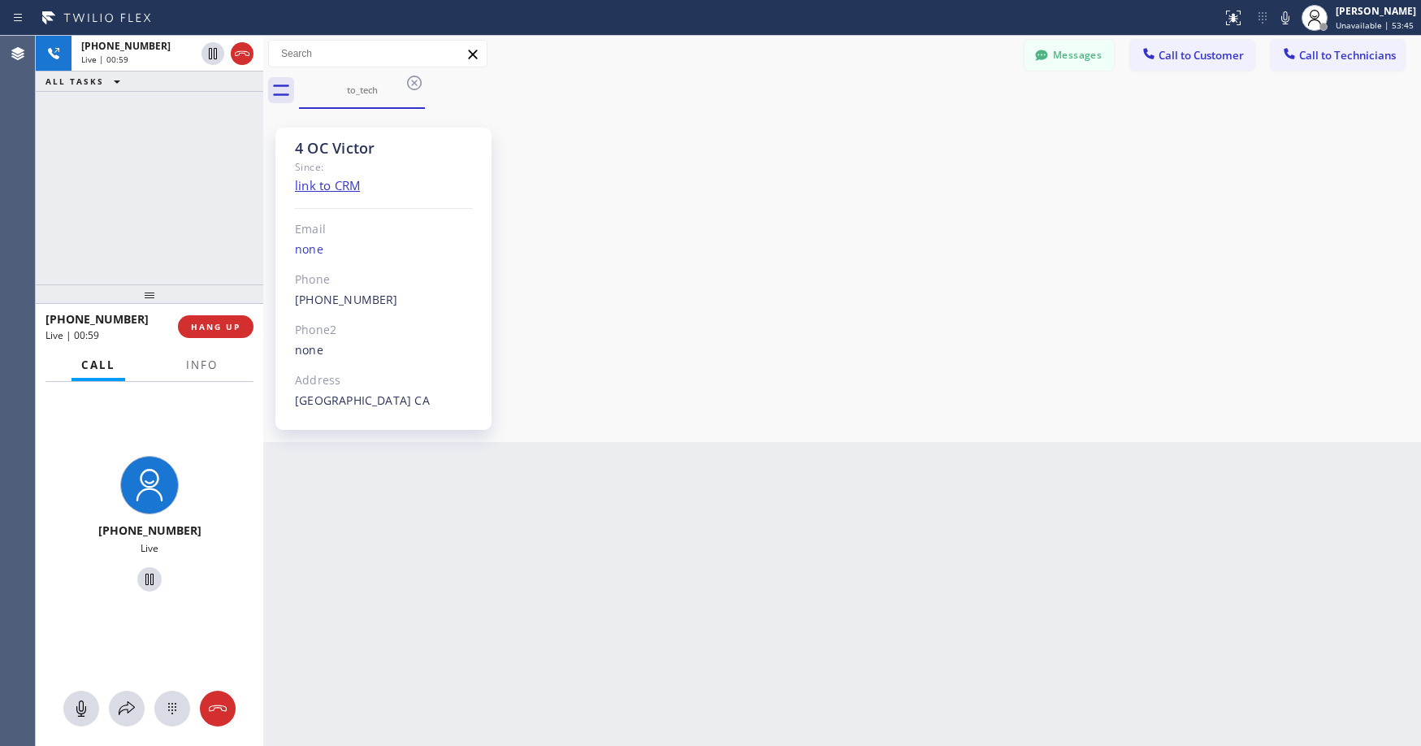
click at [151, 193] on div "[PHONE_NUMBER] Live | 00:59 ALL TASKS ALL TASKS ACTIVE TASKS TASKS IN WRAP UP" at bounding box center [150, 160] width 228 height 249
click at [128, 137] on div "[PHONE_NUMBER] Live | 01:09 ALL TASKS ALL TASKS ACTIVE TASKS TASKS IN WRAP UP" at bounding box center [150, 160] width 228 height 249
click at [146, 197] on div "[PHONE_NUMBER] Live | 01:12 ALL TASKS ALL TASKS ACTIVE TASKS TASKS IN WRAP UP" at bounding box center [150, 160] width 228 height 249
click at [146, 197] on div "[PHONE_NUMBER] Live | 01:18 ALL TASKS ALL TASKS ACTIVE TASKS TASKS IN WRAP UP" at bounding box center [150, 160] width 228 height 249
click at [145, 202] on div "[PHONE_NUMBER] Live | 01:19 ALL TASKS ALL TASKS ACTIVE TASKS TASKS IN WRAP UP" at bounding box center [150, 160] width 228 height 249
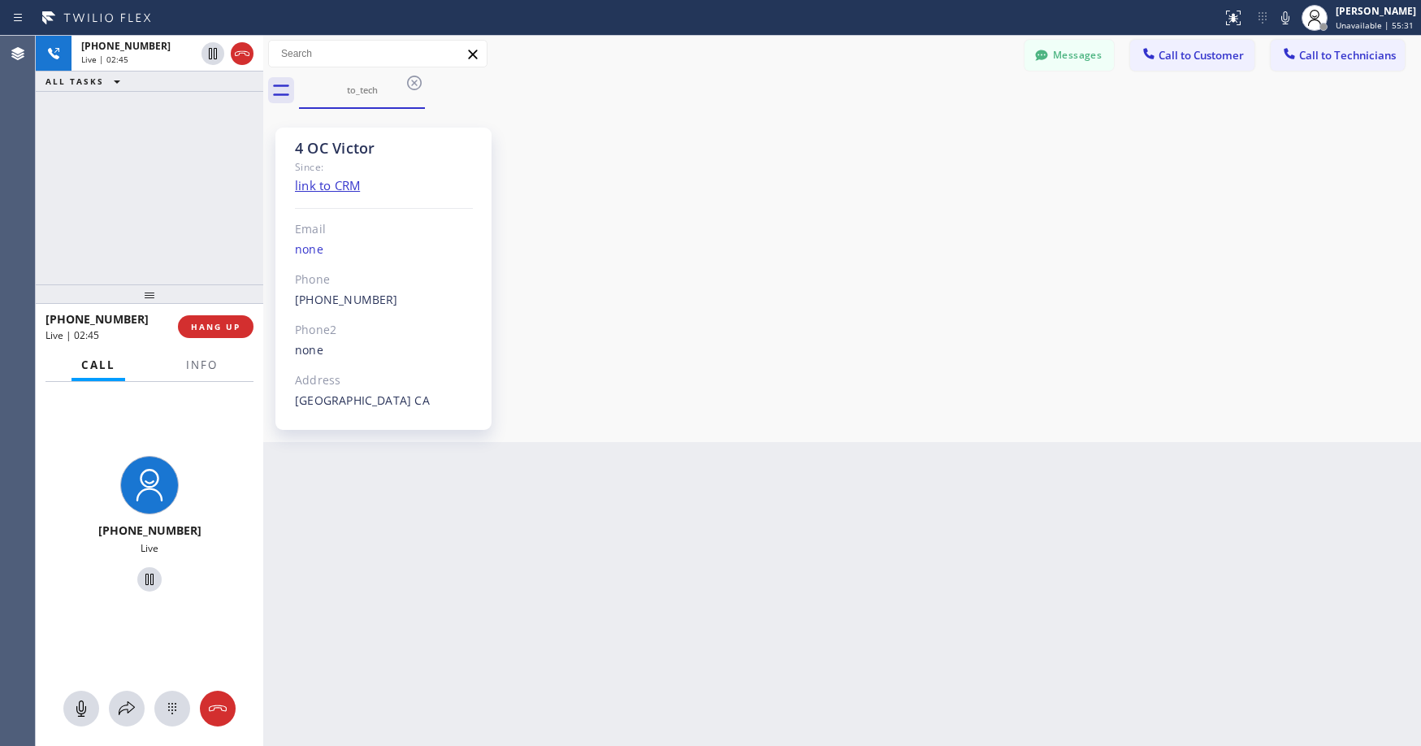
click at [140, 130] on div "[PHONE_NUMBER] Live | 02:45 ALL TASKS ALL TASKS ACTIVE TASKS TASKS IN WRAP UP" at bounding box center [150, 160] width 228 height 249
drag, startPoint x: 849, startPoint y: 402, endPoint x: 930, endPoint y: 504, distance: 129.6
click at [850, 403] on div "4 OC Victor Since: link to CRM Email none Phone [PHONE_NUMBER] Outbound call Te…" at bounding box center [842, 275] width 1150 height 325
click at [180, 187] on div "[PHONE_NUMBER] Live | 02:48 ALL TASKS ALL TASKS ACTIVE TASKS TASKS IN WRAP UP" at bounding box center [150, 160] width 228 height 249
click at [113, 184] on div "[PHONE_NUMBER] Live | 02:52 ALL TASKS ALL TASKS ACTIVE TASKS TASKS IN WRAP UP" at bounding box center [150, 160] width 228 height 249
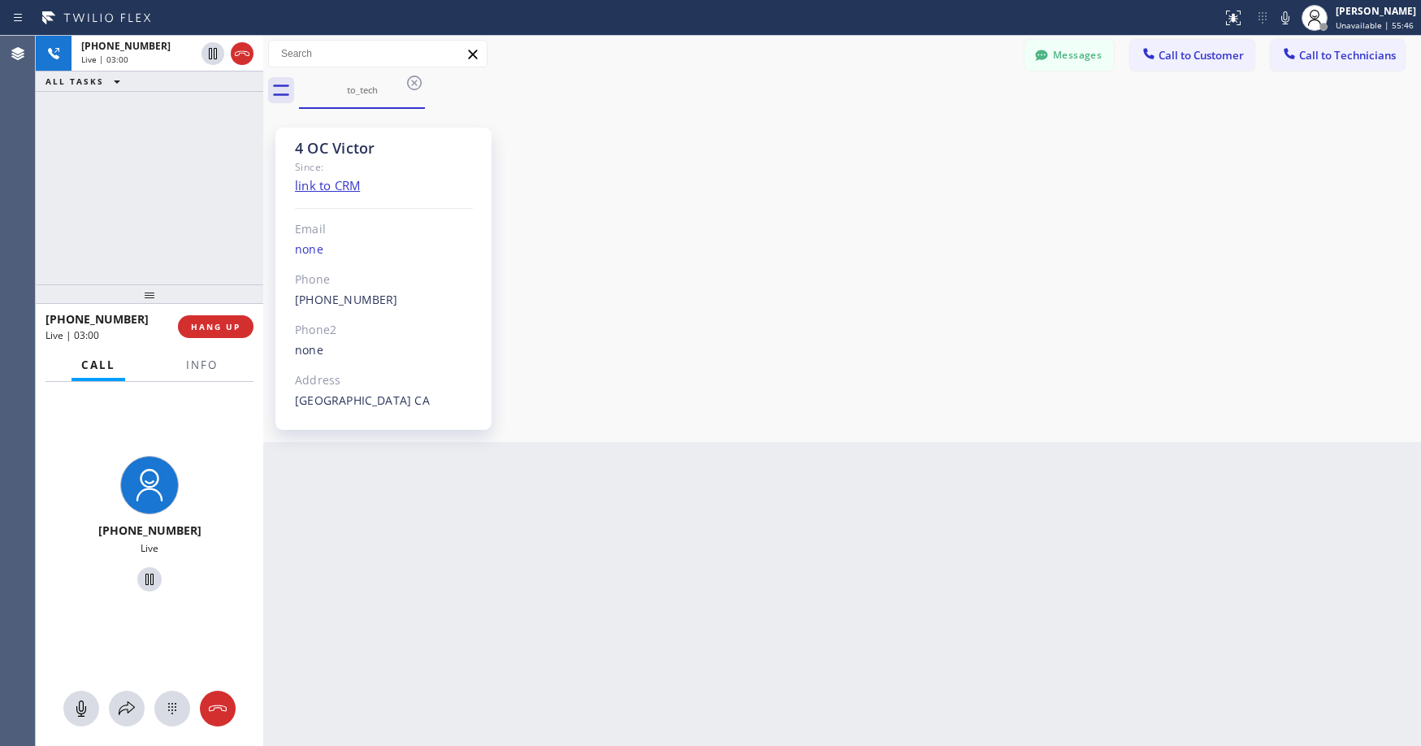
click at [120, 173] on div "[PHONE_NUMBER] Live | 03:00 ALL TASKS ALL TASKS ACTIVE TASKS TASKS IN WRAP UP" at bounding box center [150, 160] width 228 height 249
click at [183, 198] on div "[PHONE_NUMBER] Live | 03:02 ALL TASKS ALL TASKS ACTIVE TASKS TASKS IN WRAP UP" at bounding box center [150, 160] width 228 height 249
click at [168, 205] on div "[PHONE_NUMBER] Live | 03:03 ALL TASKS ALL TASKS ACTIVE TASKS TASKS IN WRAP UP" at bounding box center [150, 160] width 228 height 249
click at [167, 149] on div "[PHONE_NUMBER] Live | 03:04 ALL TASKS ALL TASKS ACTIVE TASKS TASKS IN WRAP UP" at bounding box center [150, 160] width 228 height 249
click at [174, 207] on div "[PHONE_NUMBER] Live | 03:07 ALL TASKS ALL TASKS ACTIVE TASKS TASKS IN WRAP UP" at bounding box center [150, 160] width 228 height 249
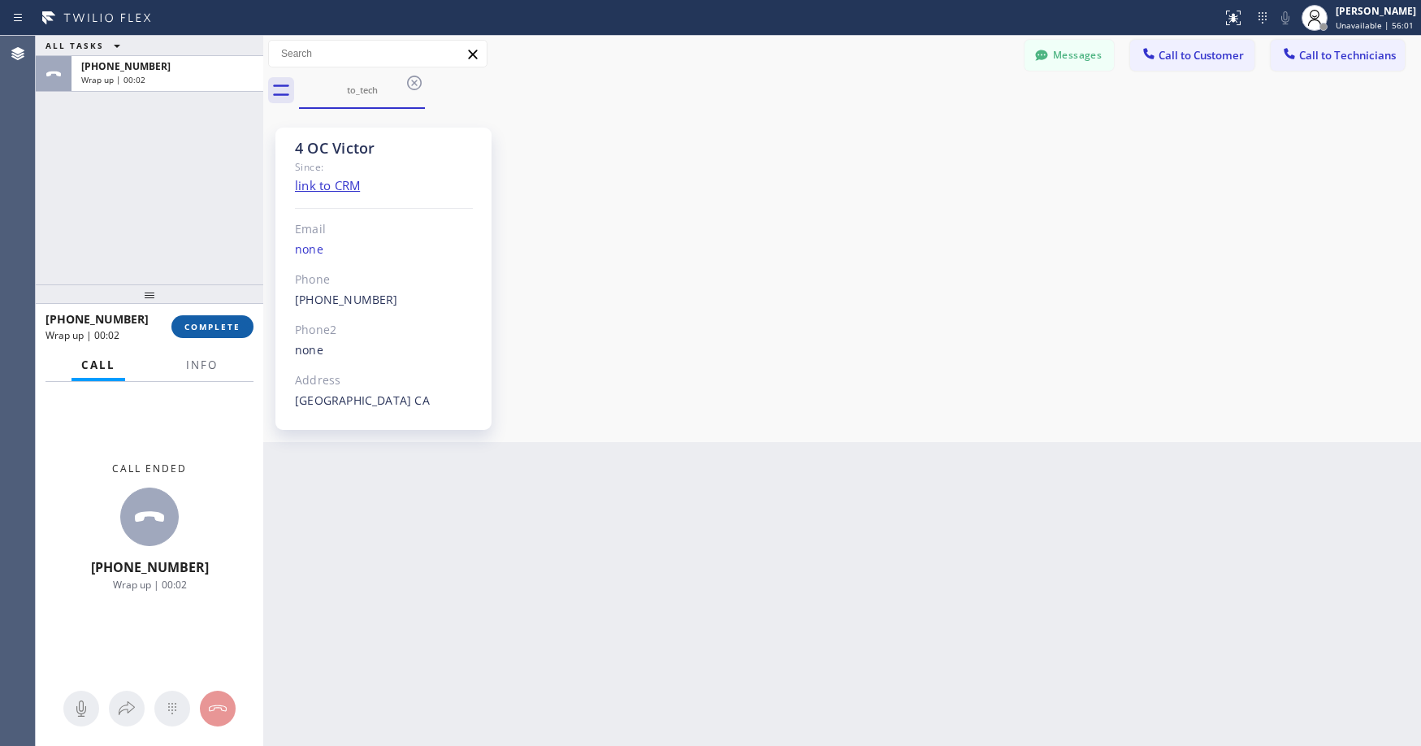
drag, startPoint x: 215, startPoint y: 323, endPoint x: 244, endPoint y: 317, distance: 30.0
click at [215, 323] on span "COMPLETE" at bounding box center [212, 326] width 56 height 11
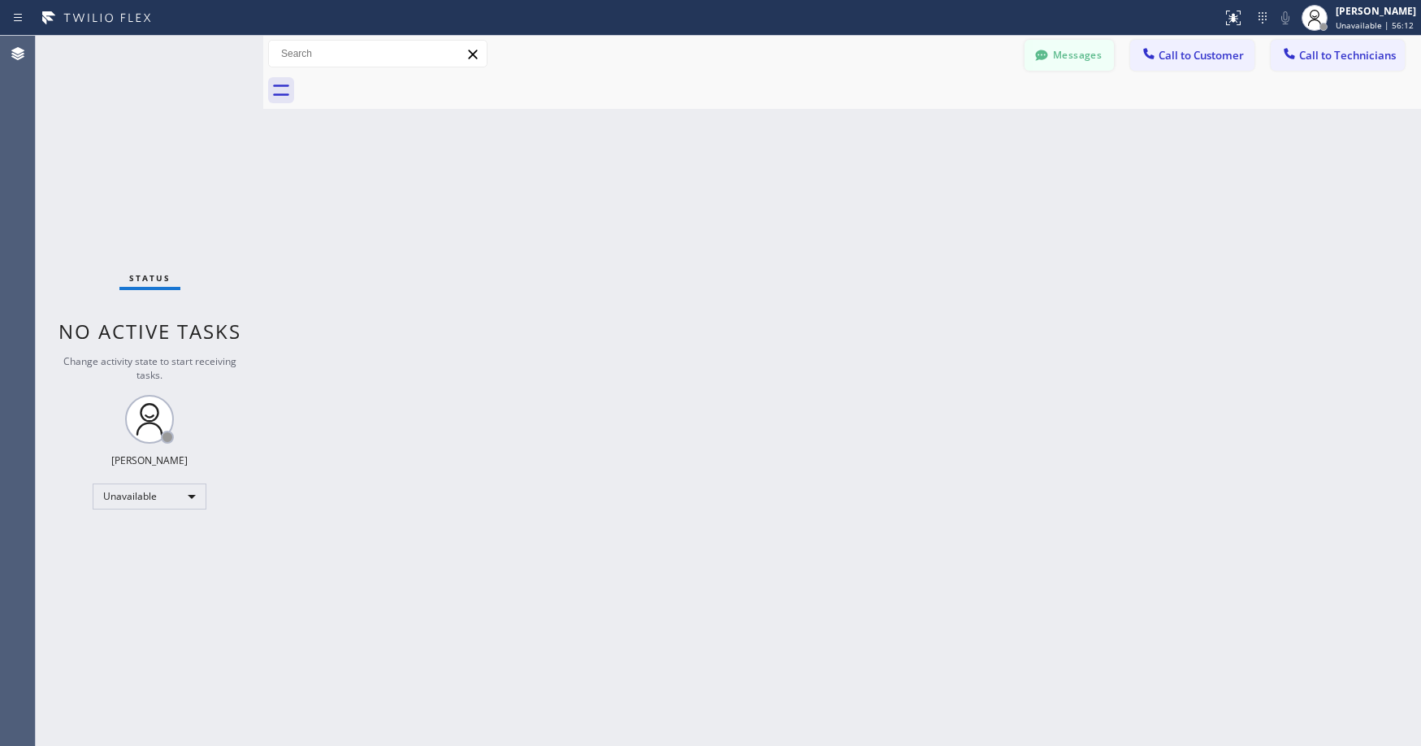
click at [1064, 53] on button "Messages" at bounding box center [1069, 55] width 89 height 31
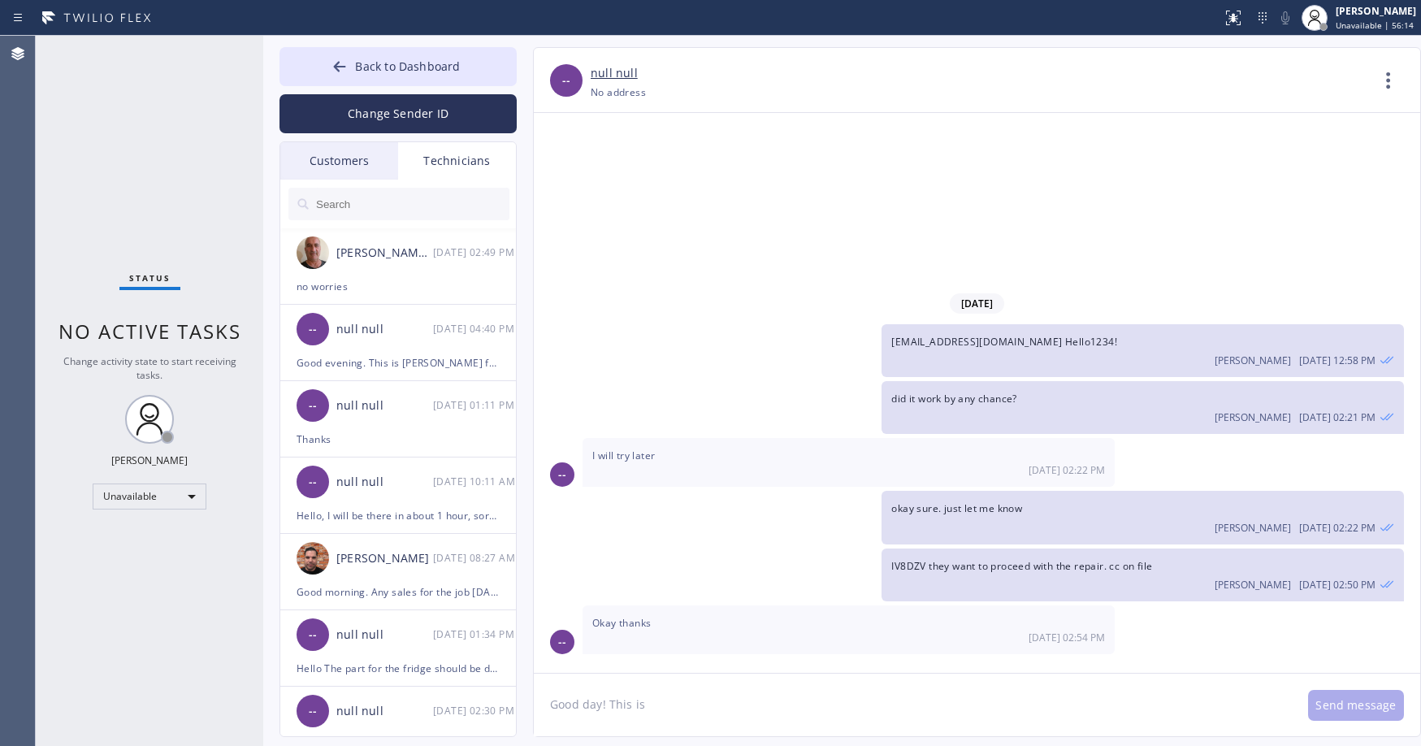
click at [683, 714] on textarea "Good day! This is" at bounding box center [913, 705] width 758 height 63
paste textarea "Elite Sub-Zero Appliance Repair"
type textarea "Good day! This is Elite Sub-Zero Appliance Repair. We tried to reach you last w…"
click at [348, 158] on div "Customers" at bounding box center [339, 160] width 118 height 37
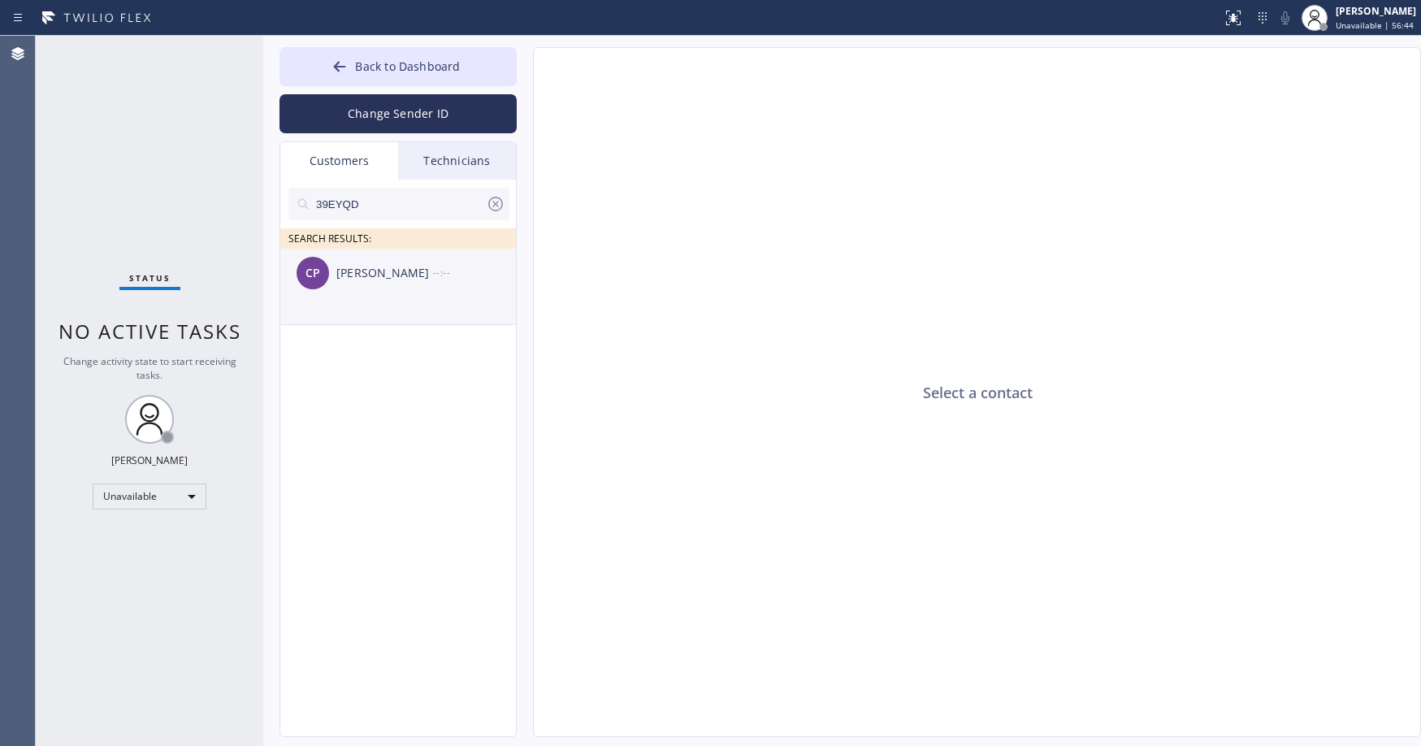
click at [384, 282] on div "[PERSON_NAME]" at bounding box center [384, 273] width 97 height 19
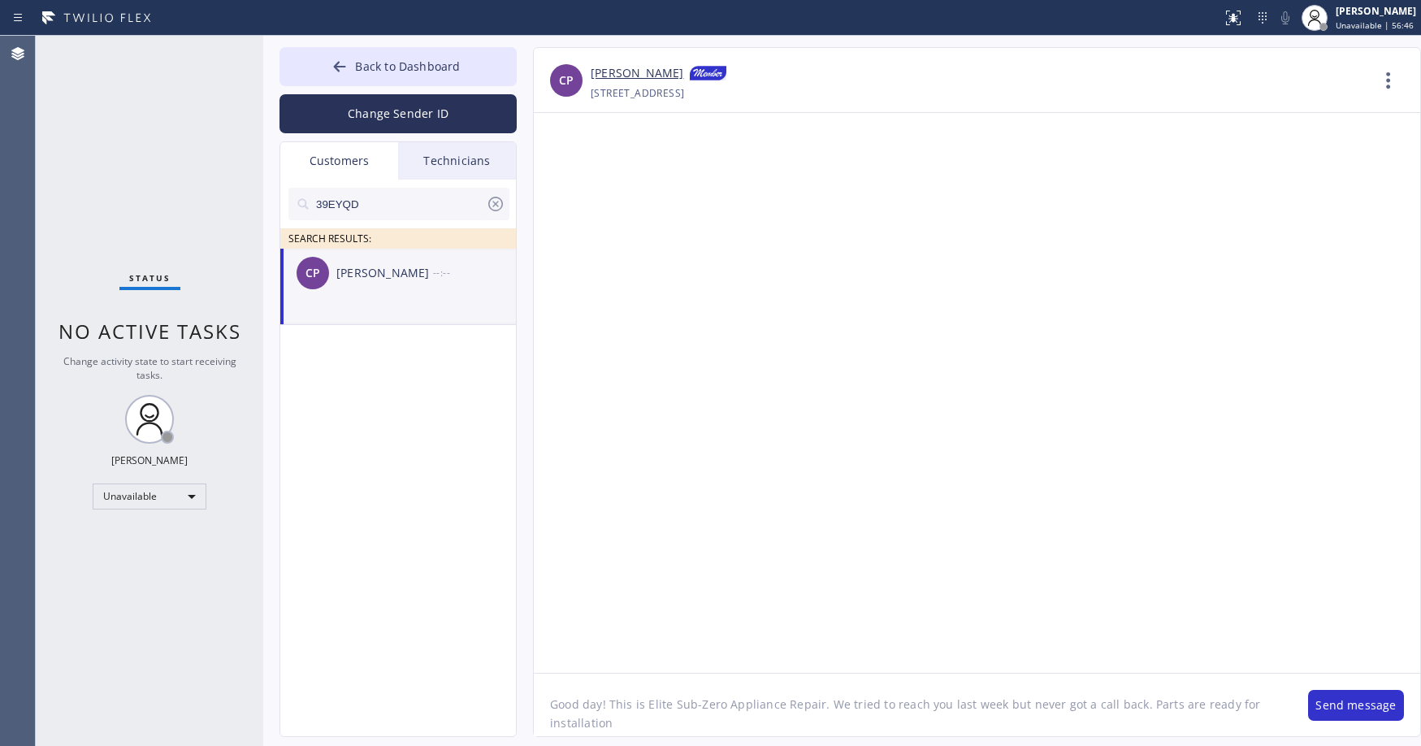
click at [641, 724] on textarea "Good day! This is Elite Sub-Zero Appliance Repair. We tried to reach you last w…" at bounding box center [913, 705] width 758 height 63
click at [1341, 710] on button "Send message" at bounding box center [1356, 705] width 96 height 31
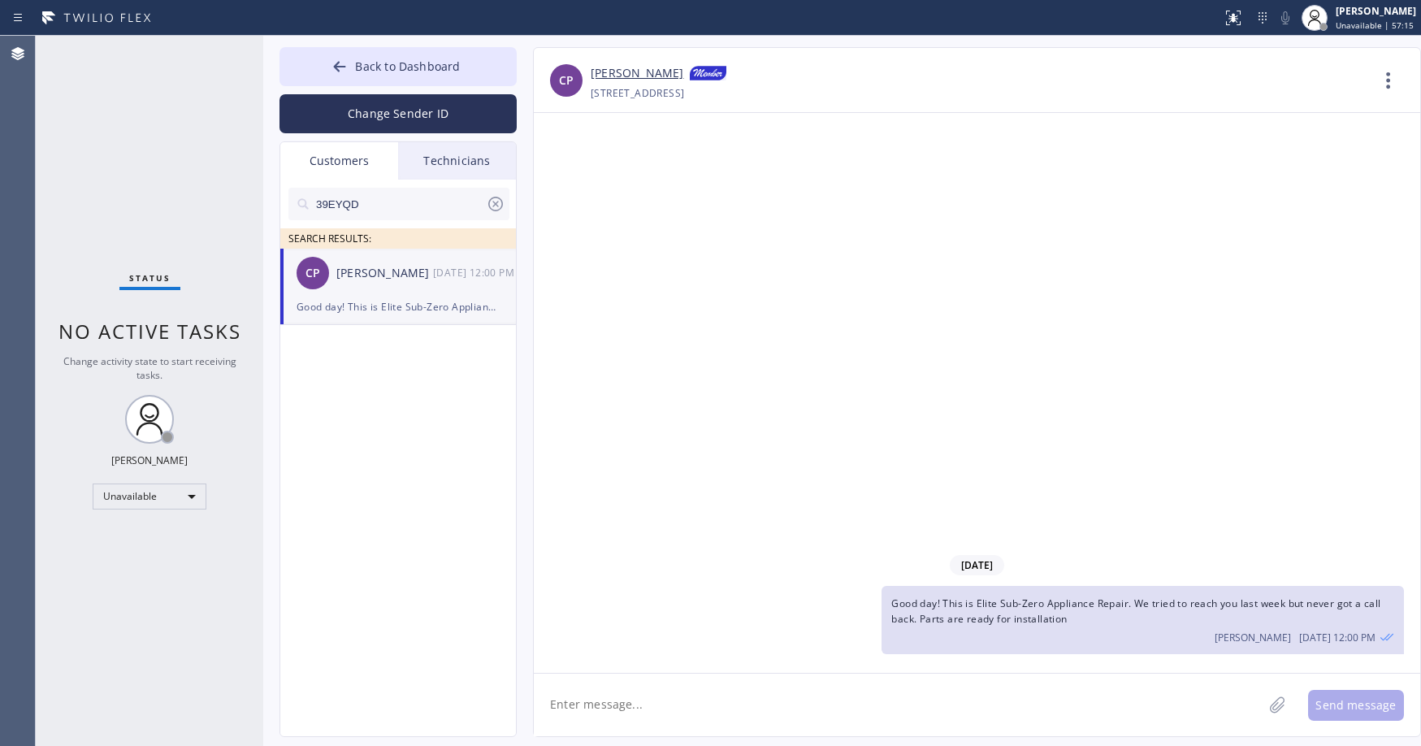
click at [133, 117] on div "Status No active tasks Change activity state to start receiving tasks. [PERSON_…" at bounding box center [150, 391] width 228 height 710
click at [423, 81] on button "Back to Dashboard" at bounding box center [398, 66] width 237 height 39
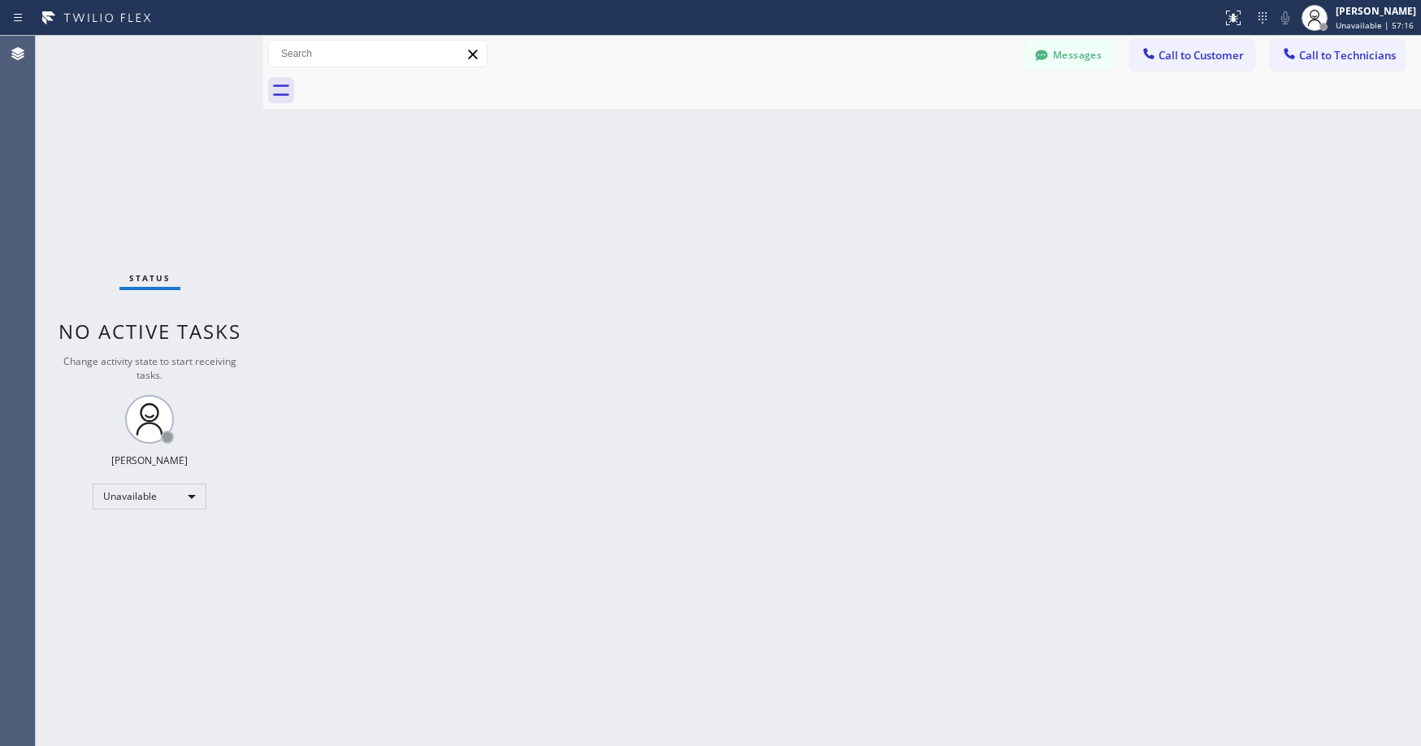
drag, startPoint x: 168, startPoint y: 134, endPoint x: 332, endPoint y: 0, distance: 211.3
click at [171, 131] on div "Status No active tasks Change activity state to start receiving tasks. [PERSON_…" at bounding box center [150, 391] width 228 height 710
click at [142, 152] on div "Status No active tasks Change activity state to start receiving tasks. [PERSON_…" at bounding box center [150, 391] width 228 height 710
click at [1079, 61] on button "Messages" at bounding box center [1069, 55] width 89 height 31
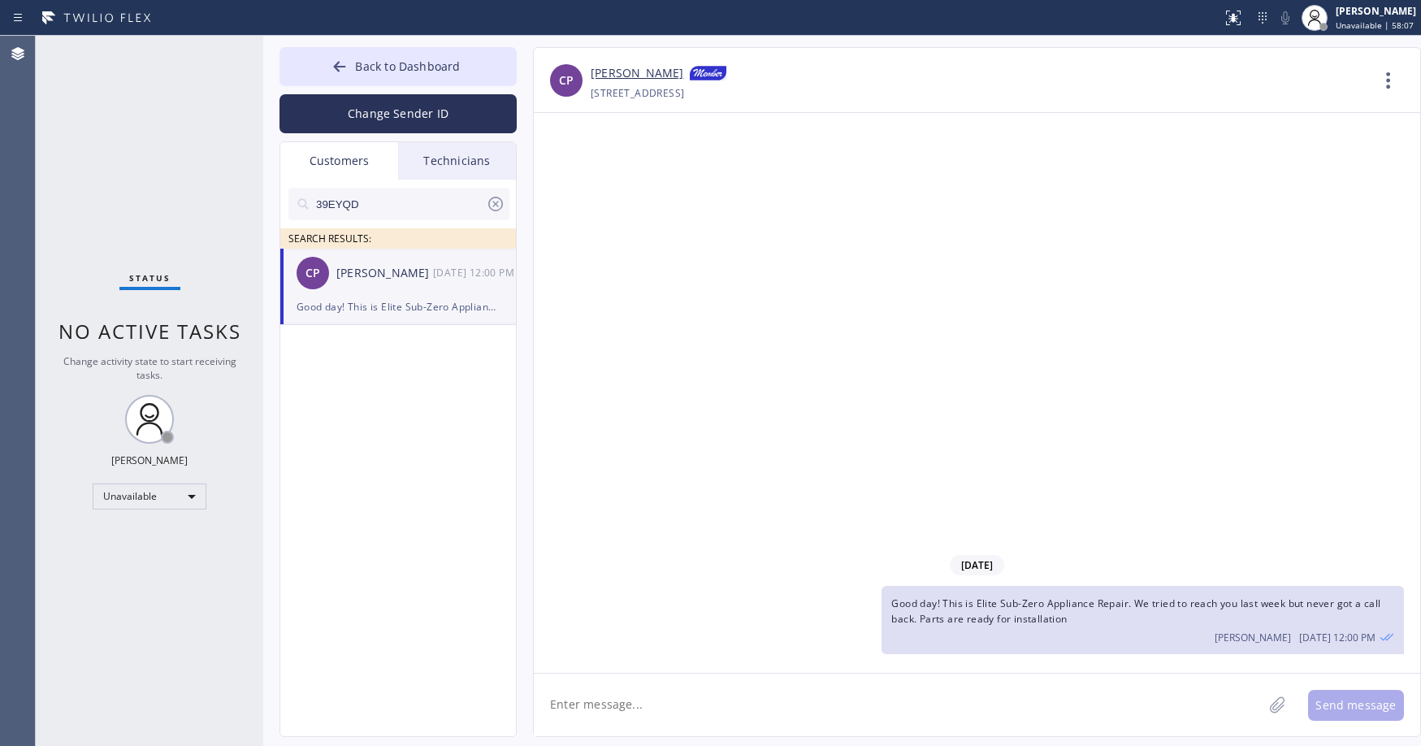
click at [362, 208] on input "39EYQD" at bounding box center [400, 204] width 171 height 33
paste input "Laguna Niguel Repair Service"
type input "Laguna Niguel Repair Service"
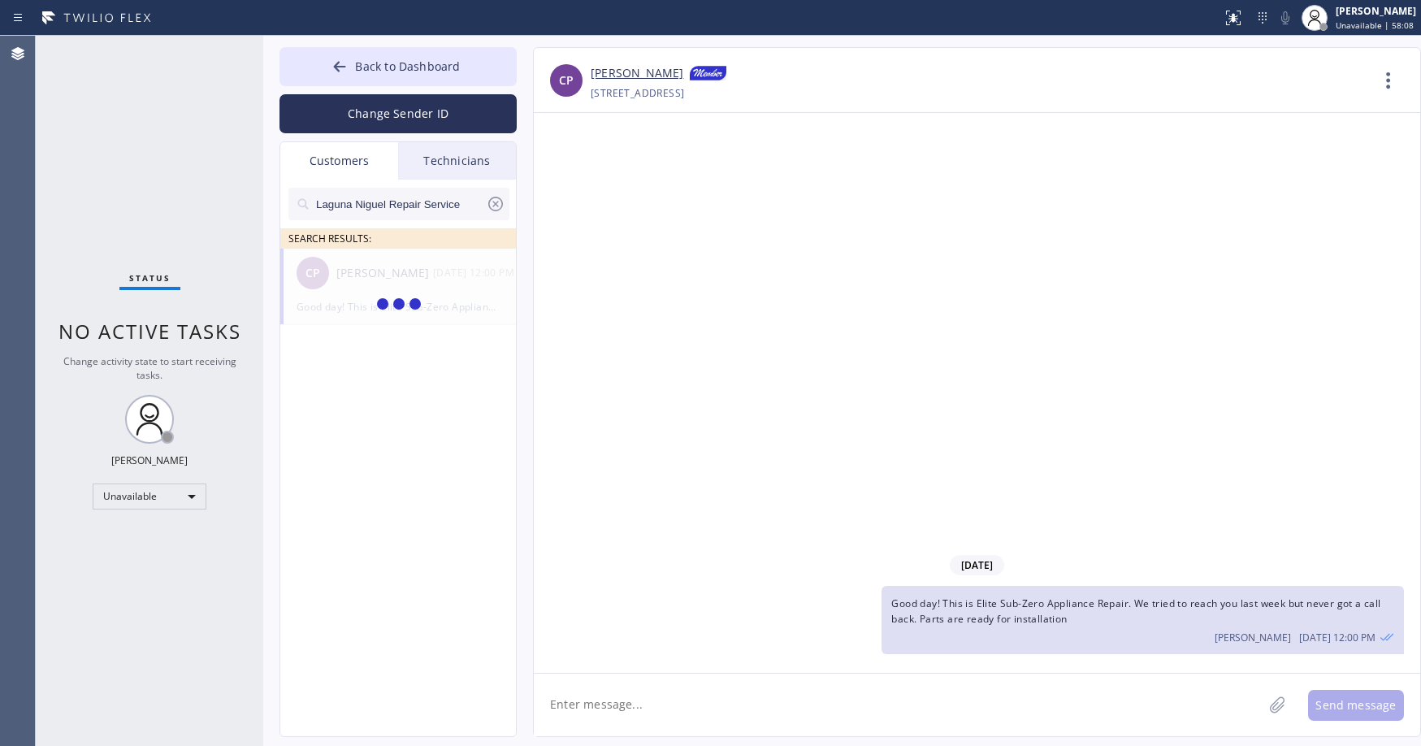
click at [367, 206] on input "Laguna Niguel Repair Service" at bounding box center [400, 204] width 171 height 33
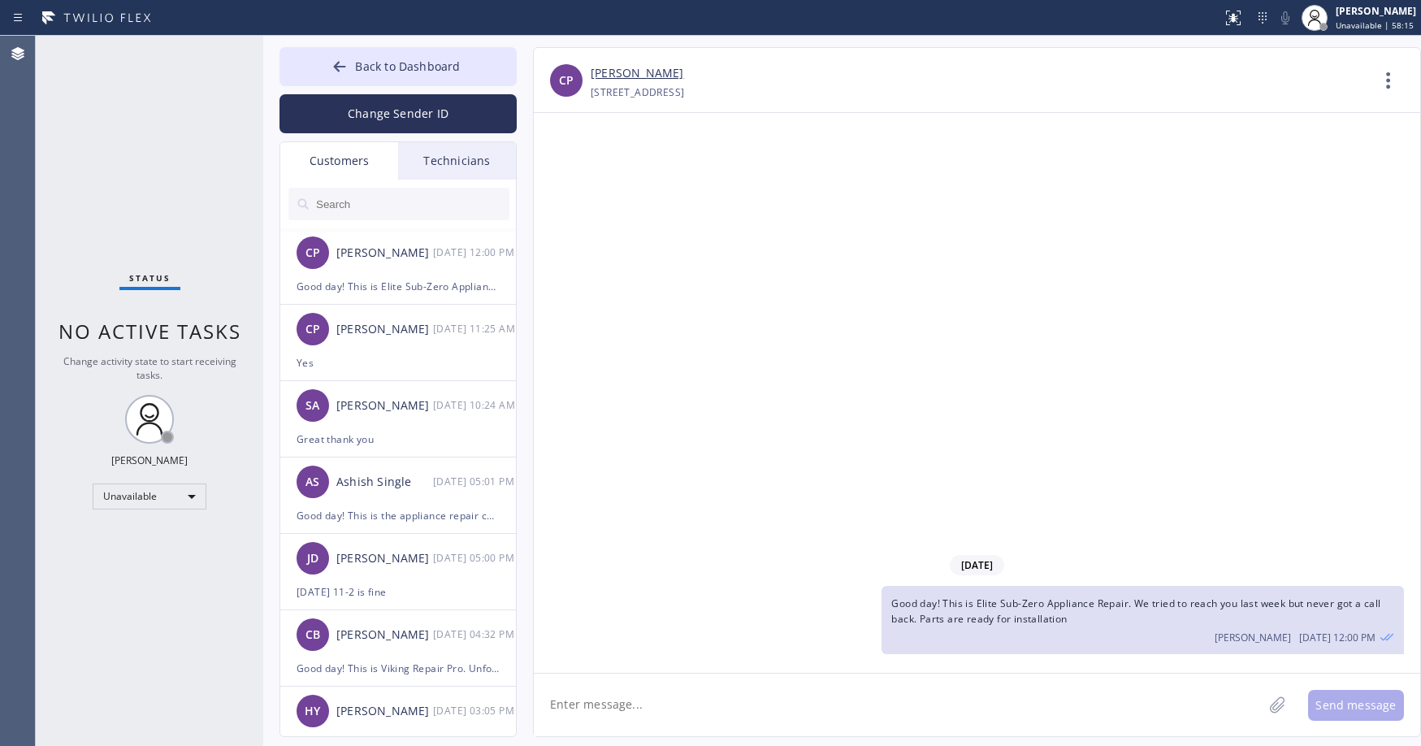
click at [372, 210] on input "text" at bounding box center [412, 204] width 195 height 33
paste input "QNJC61"
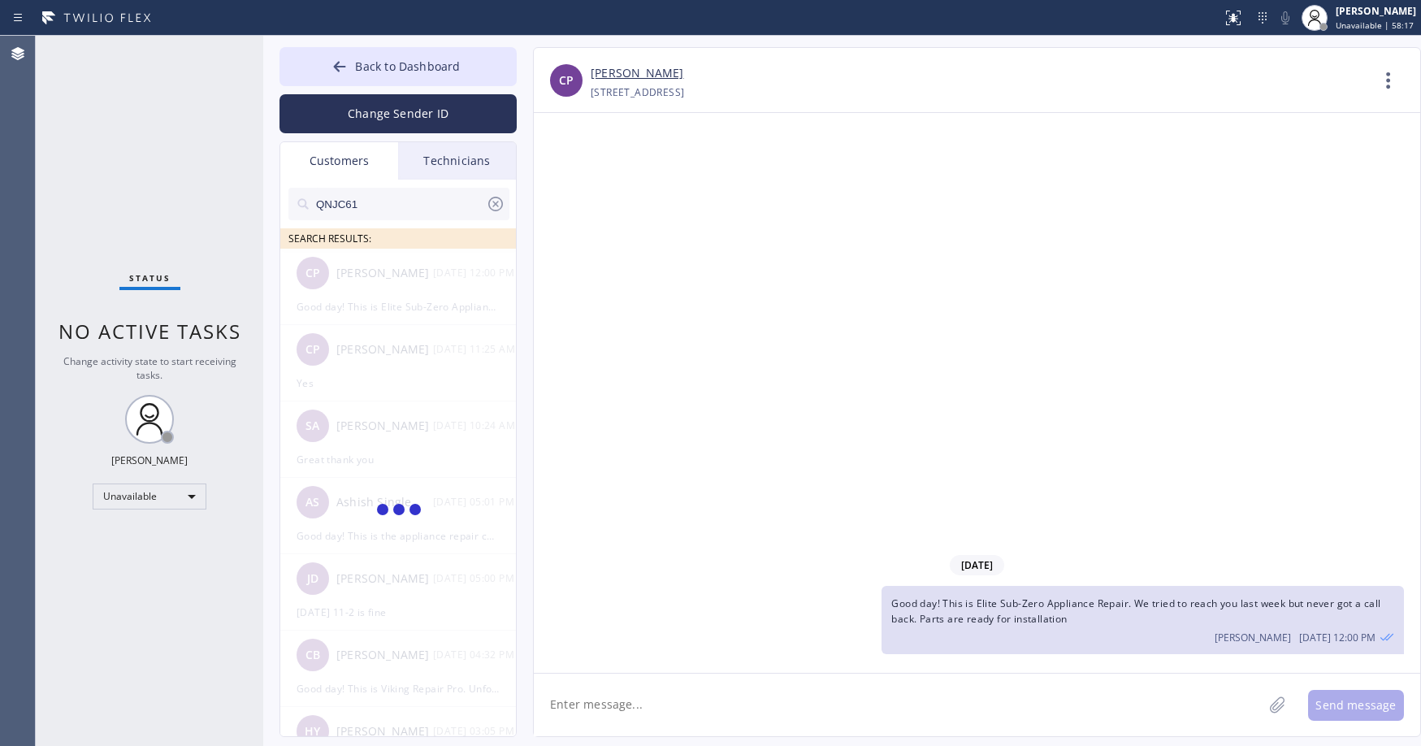
type input "QNJC61"
click at [168, 129] on div "Status No active tasks Change activity state to start receiving tasks. [PERSON_…" at bounding box center [150, 391] width 228 height 710
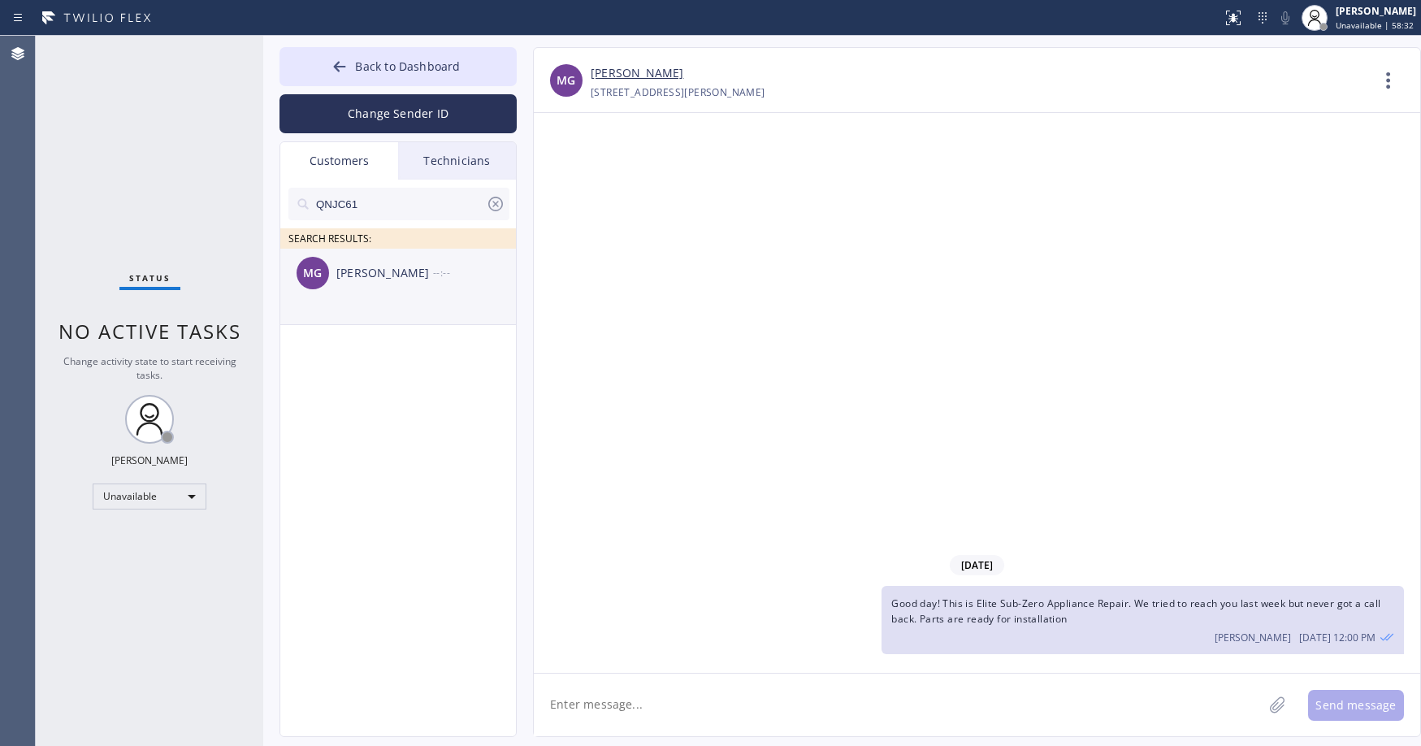
click at [389, 304] on li "MG [PERSON_NAME] --:--" at bounding box center [398, 287] width 237 height 76
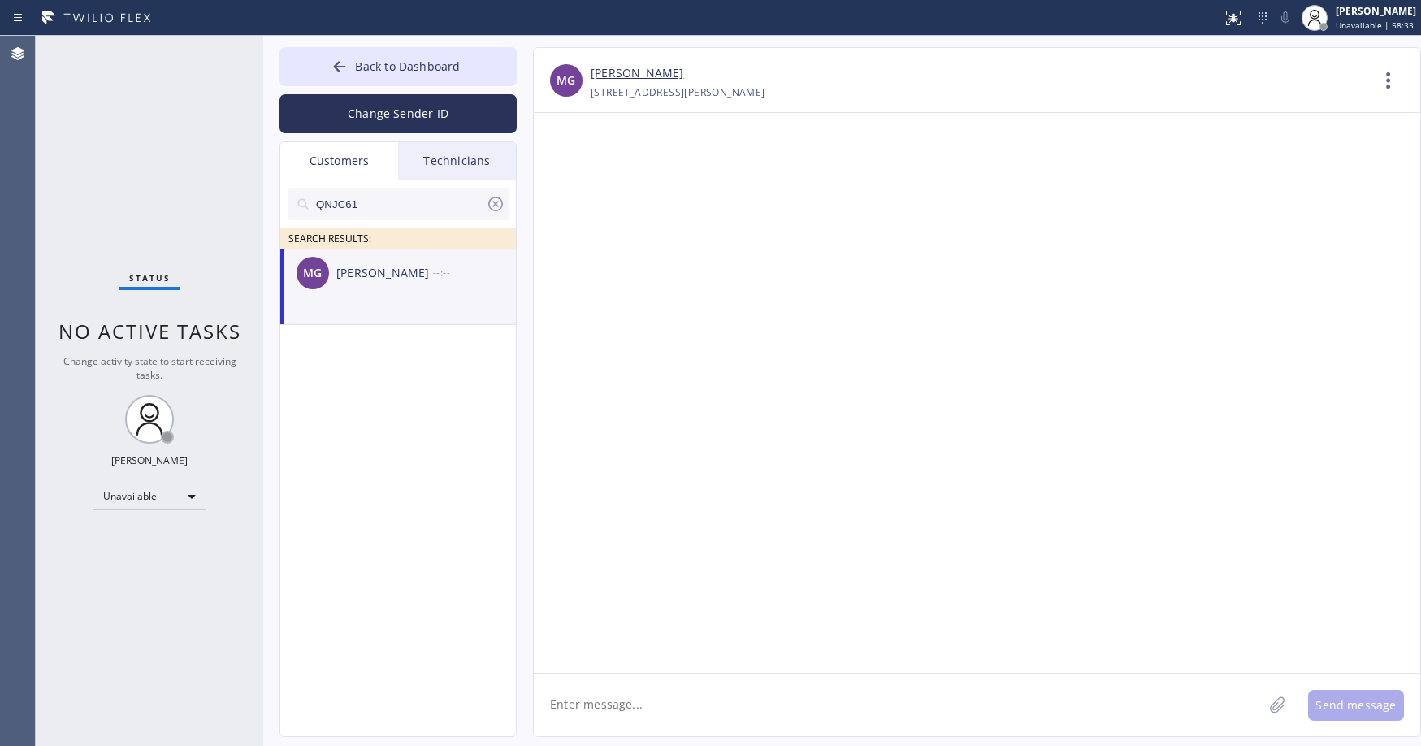
click at [633, 712] on textarea at bounding box center [898, 705] width 729 height 63
paste textarea "Laguna Niguel Repair Service"
type textarea "Good day! This is Laguna Niguel Repair Service. Unfortunately the tech already …"
click at [1348, 707] on button "Send message" at bounding box center [1356, 705] width 96 height 31
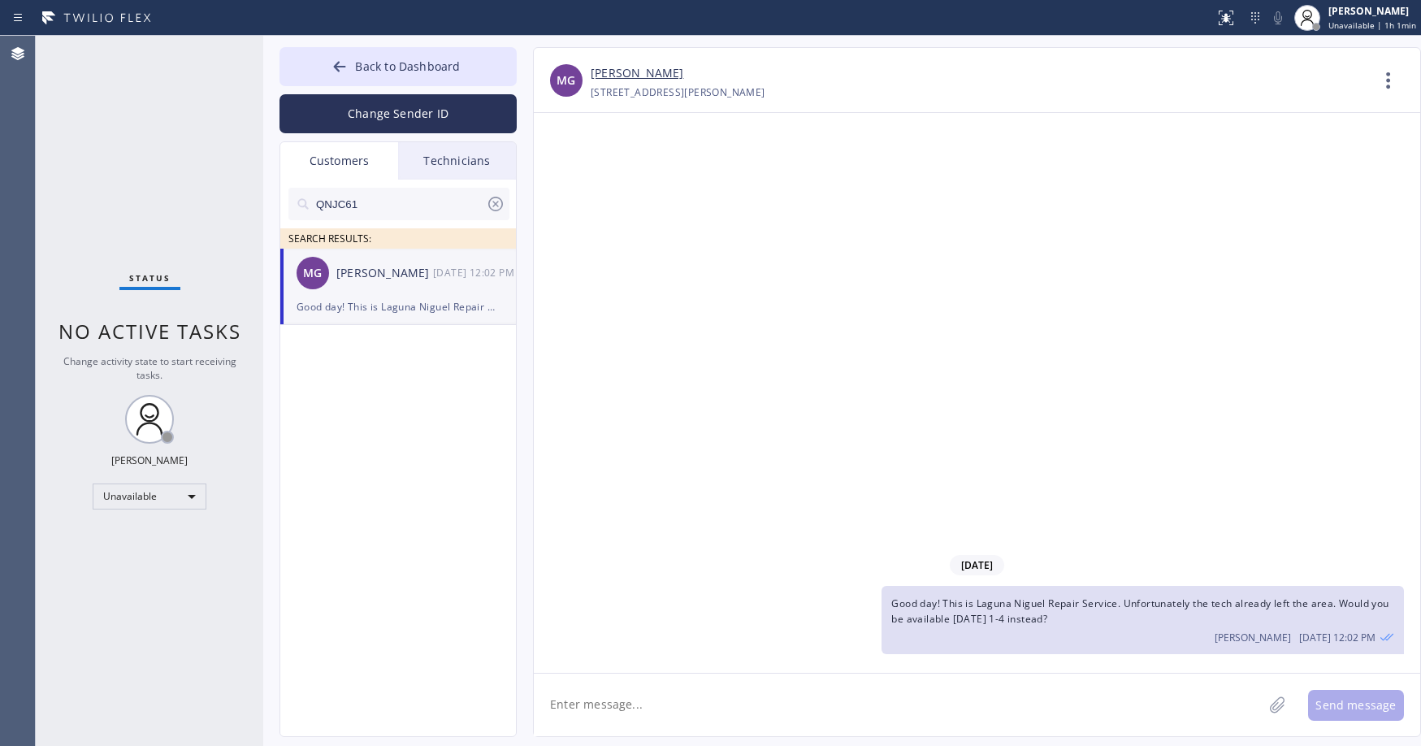
click at [154, 139] on div "Status No active tasks Change activity state to start receiving tasks. [PERSON_…" at bounding box center [150, 391] width 228 height 710
click at [497, 210] on icon at bounding box center [496, 204] width 20 height 20
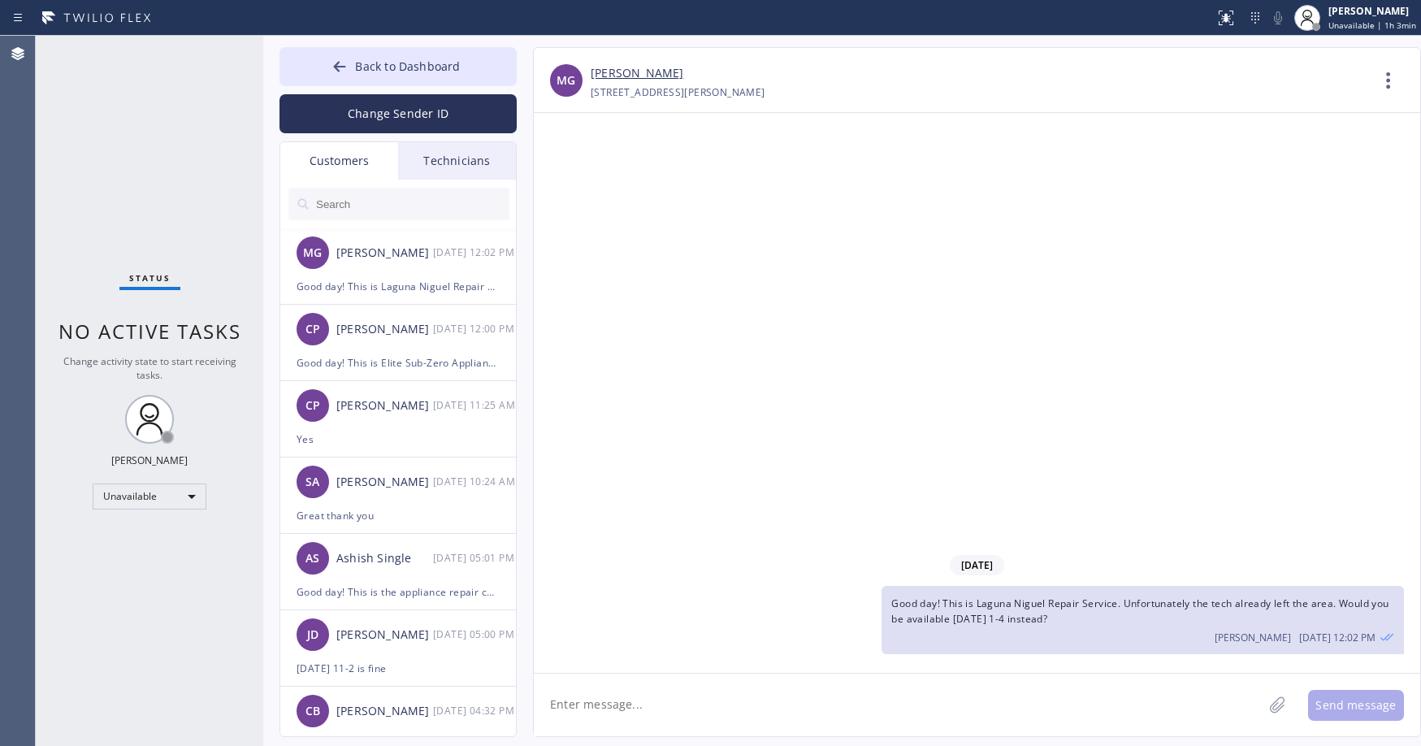
click at [135, 141] on div "Status No active tasks Change activity state to start receiving tasks. [PERSON_…" at bounding box center [150, 391] width 228 height 710
click at [390, 72] on span "Back to Dashboard" at bounding box center [407, 66] width 105 height 15
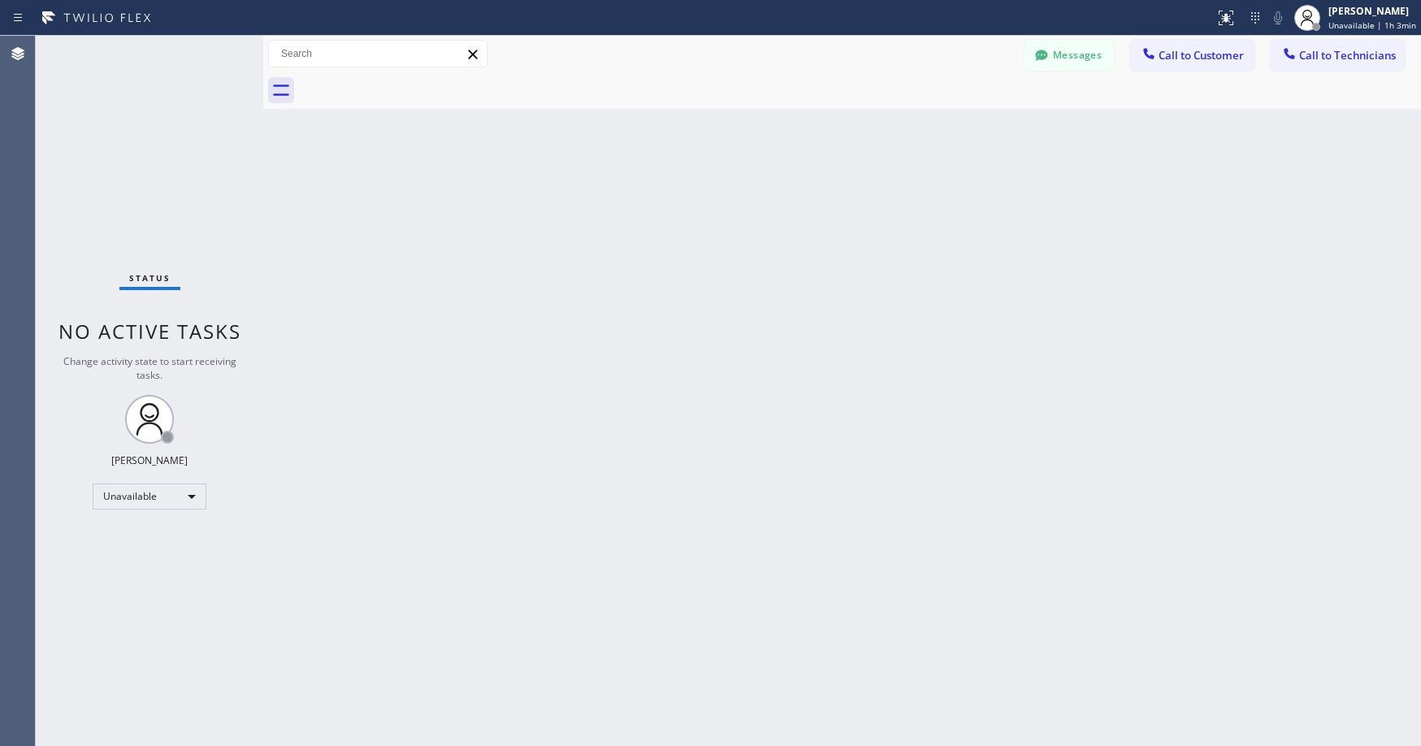
click at [175, 131] on div "Status No active tasks Change activity state to start receiving tasks. [PERSON_…" at bounding box center [150, 391] width 228 height 710
click at [689, 378] on div "Back to Dashboard Change Sender ID Customers Technicians MG [PERSON_NAME] [DATE…" at bounding box center [842, 391] width 1158 height 710
drag, startPoint x: 180, startPoint y: 144, endPoint x: 127, endPoint y: 460, distance: 320.5
click at [180, 148] on div "Status No active tasks Change activity state to start receiving tasks. [PERSON_…" at bounding box center [150, 391] width 228 height 710
click at [122, 493] on div "Unavailable" at bounding box center [150, 497] width 114 height 26
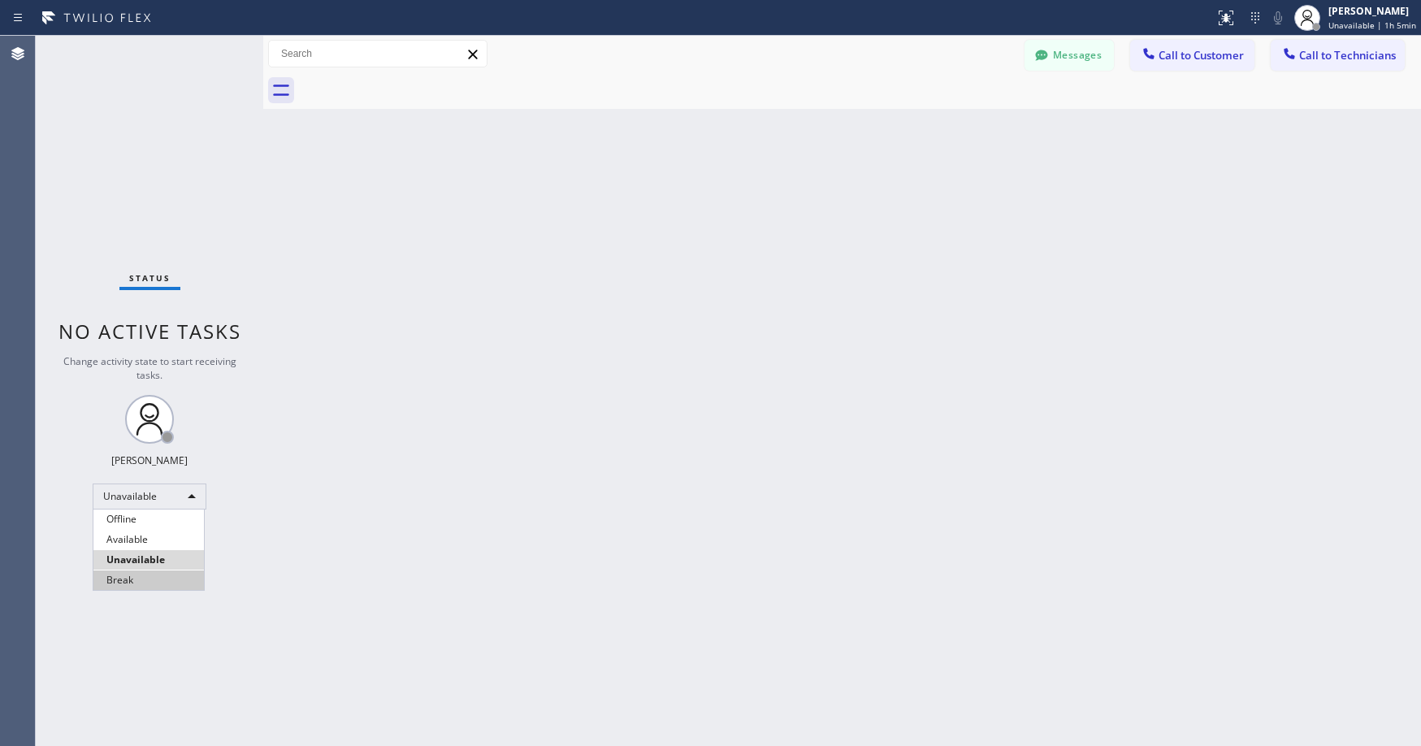
click at [128, 575] on li "Break" at bounding box center [148, 581] width 111 height 20
click at [163, 183] on div "Status No active tasks Change activity state to start receiving tasks. [PERSON_…" at bounding box center [150, 391] width 228 height 710
